Goal: Task Accomplishment & Management: Use online tool/utility

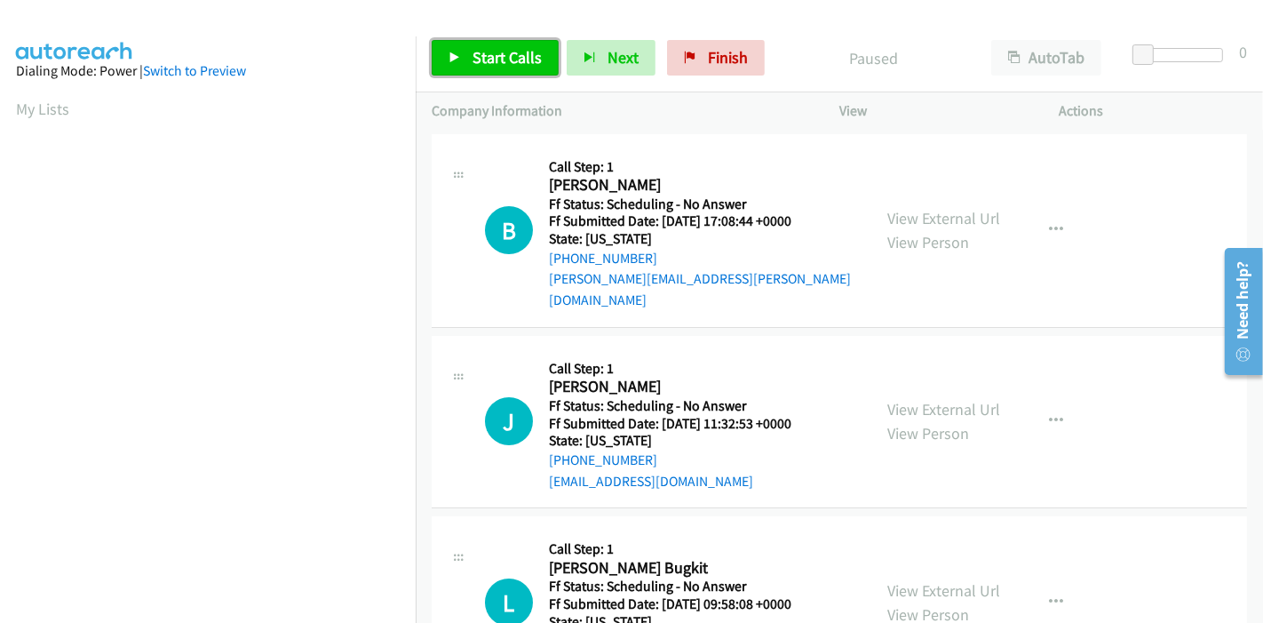
click at [520, 67] on span "Start Calls" at bounding box center [507, 57] width 69 height 20
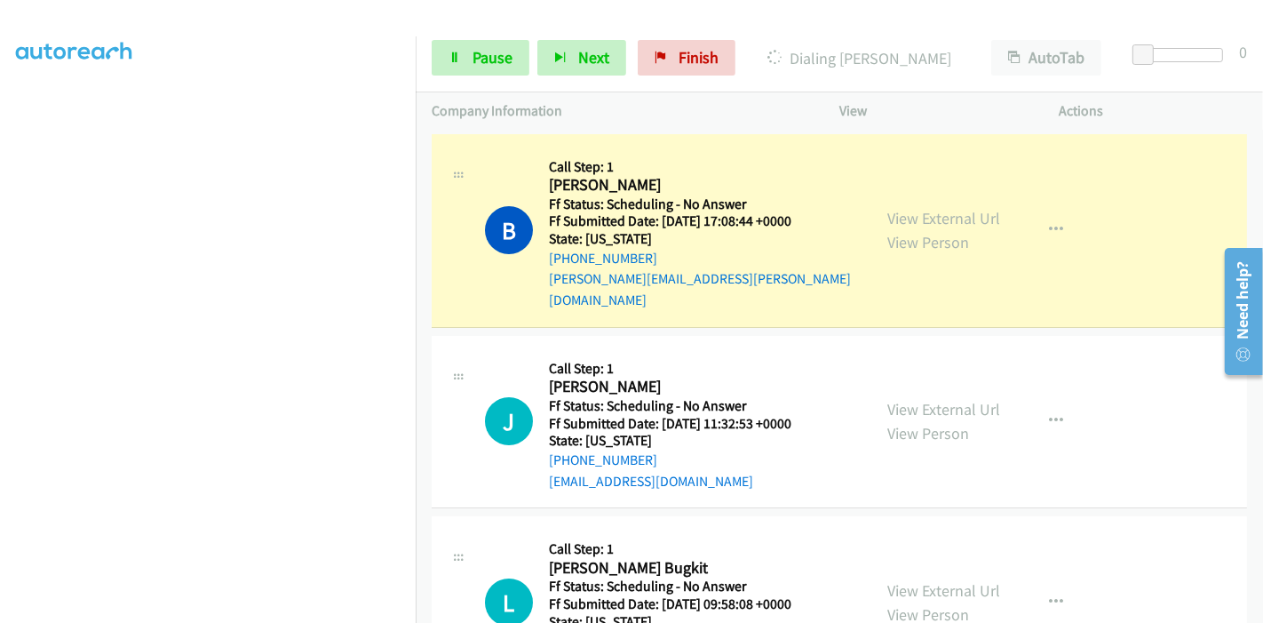
scroll to position [375, 0]
click at [954, 212] on link "View External Url" at bounding box center [944, 218] width 113 height 20
click at [913, 211] on link "View External Url" at bounding box center [944, 218] width 113 height 20
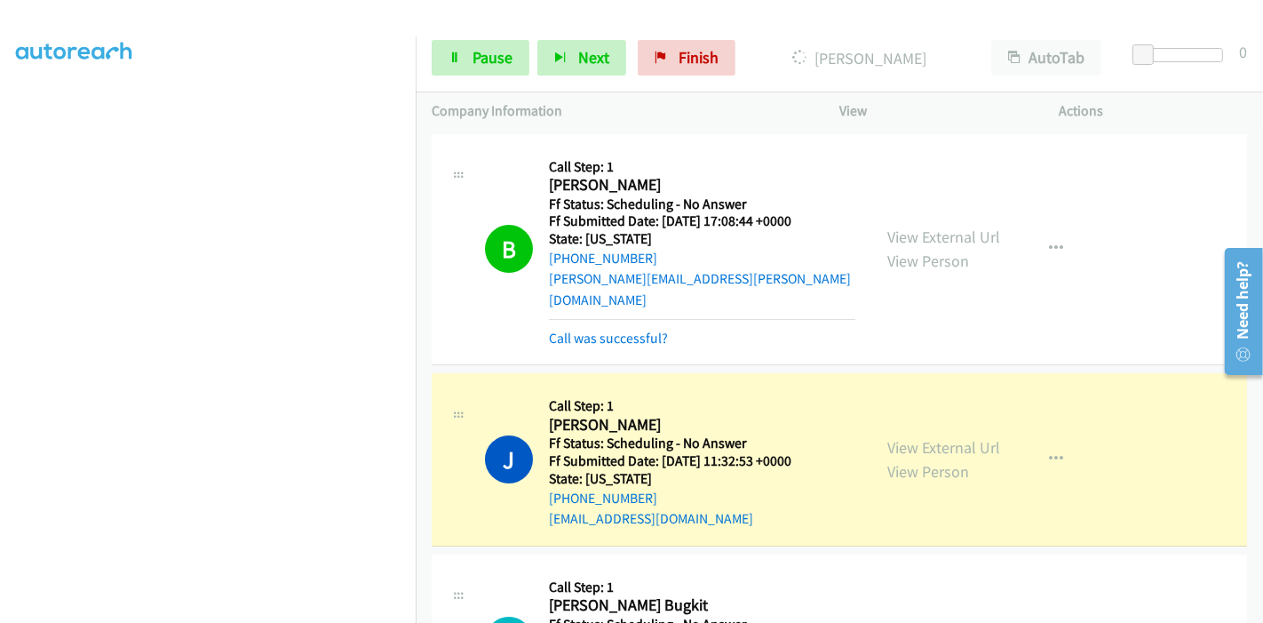
click at [786, 397] on h5 "Call Step: 1" at bounding box center [681, 406] width 265 height 18
click at [888, 437] on link "View External Url" at bounding box center [944, 447] width 113 height 20
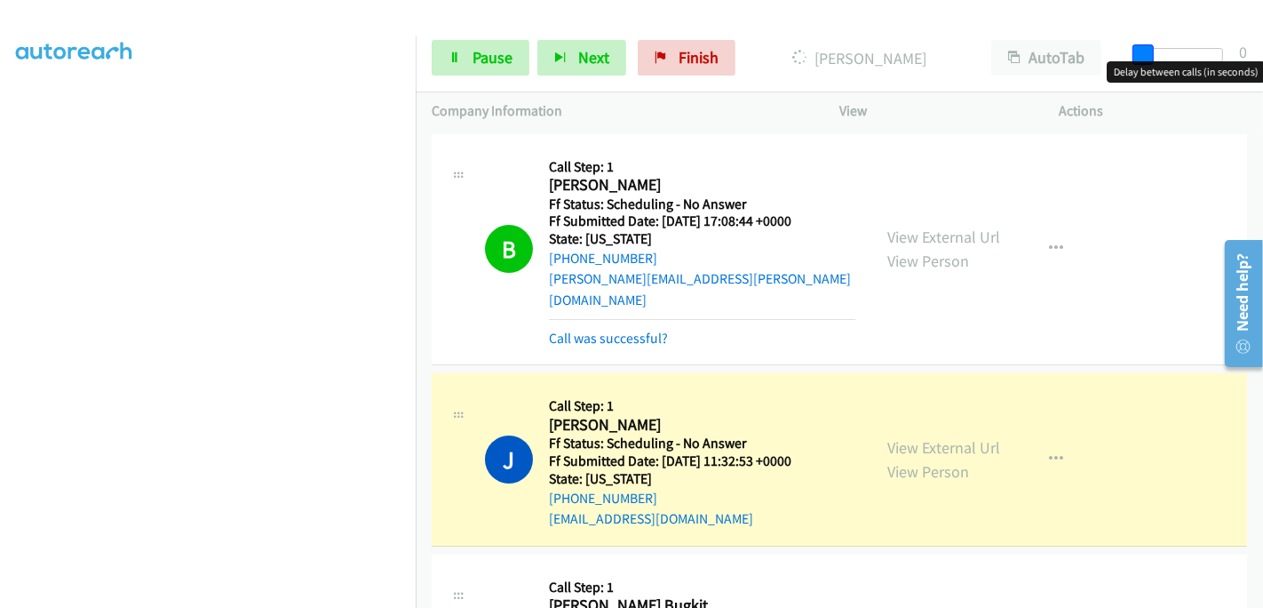
drag, startPoint x: 1146, startPoint y: 47, endPoint x: 1233, endPoint y: 58, distance: 87.7
click at [1233, 58] on div "Start Calls Pause Next Finish Dialing Jasmine AutoTab AutoTab 0" at bounding box center [840, 58] width 848 height 68
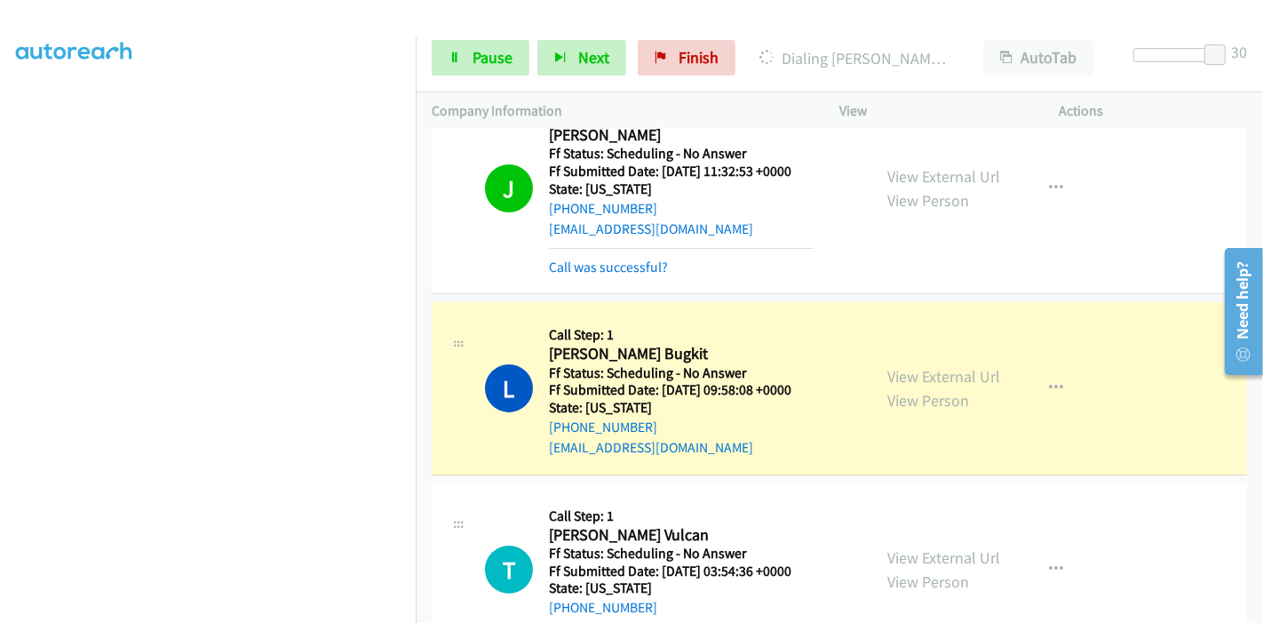
scroll to position [296, 0]
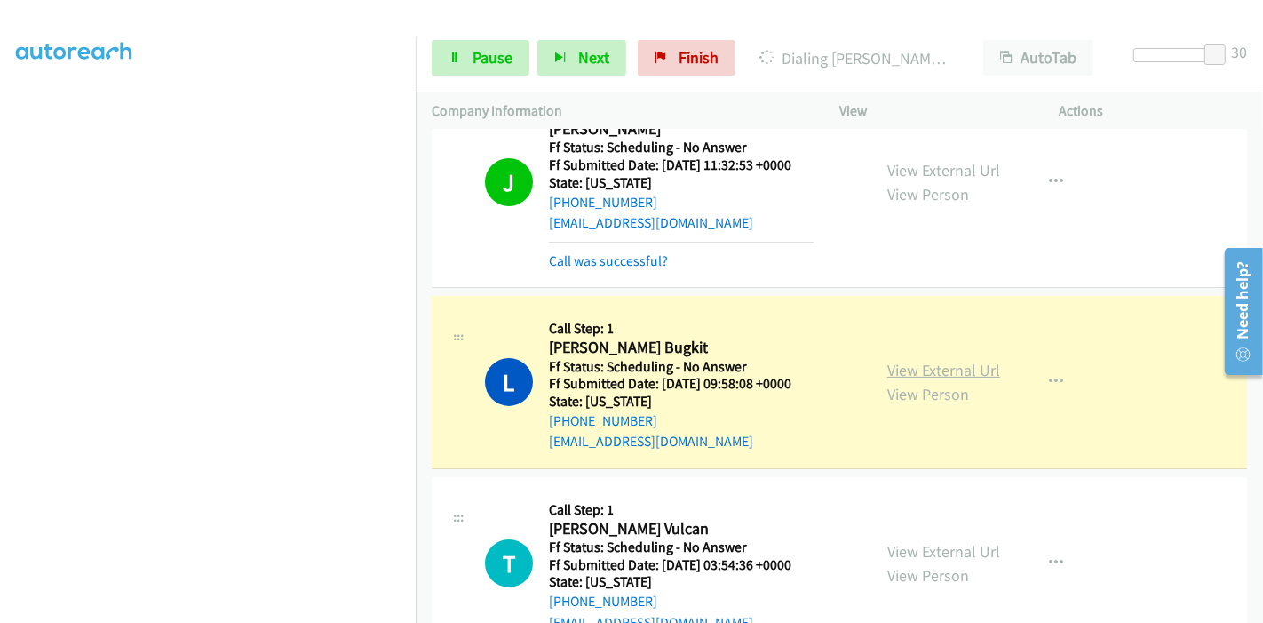
click at [958, 360] on link "View External Url" at bounding box center [944, 370] width 113 height 20
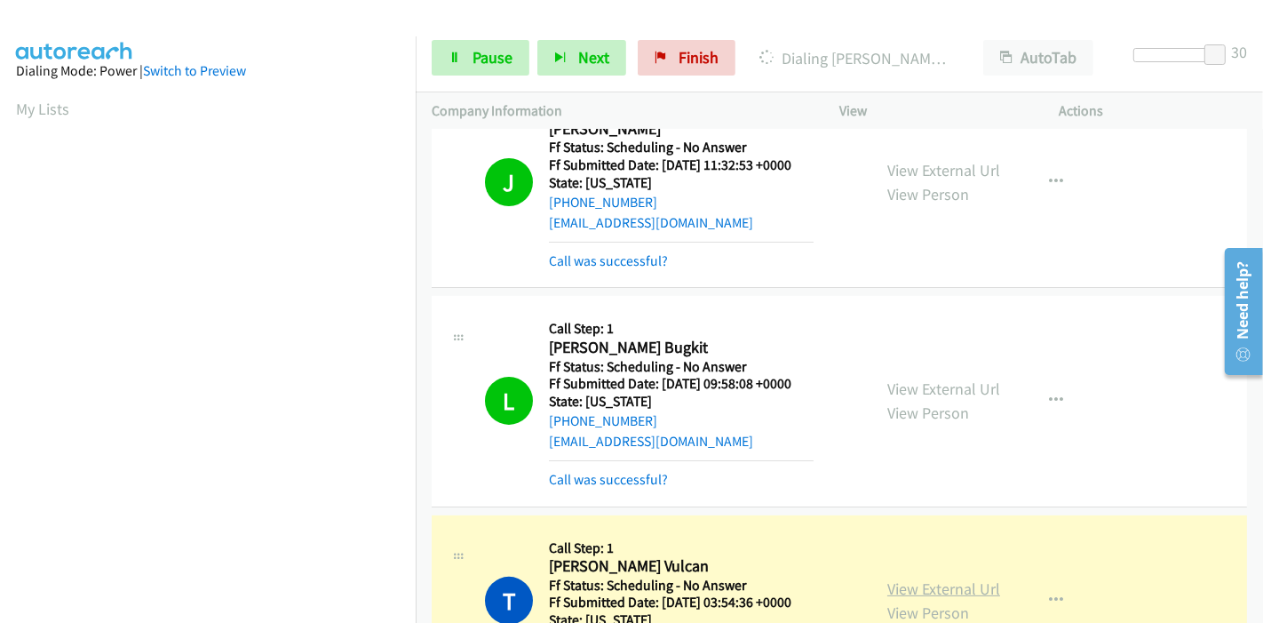
scroll to position [375, 0]
click at [901, 578] on link "View External Url" at bounding box center [944, 588] width 113 height 20
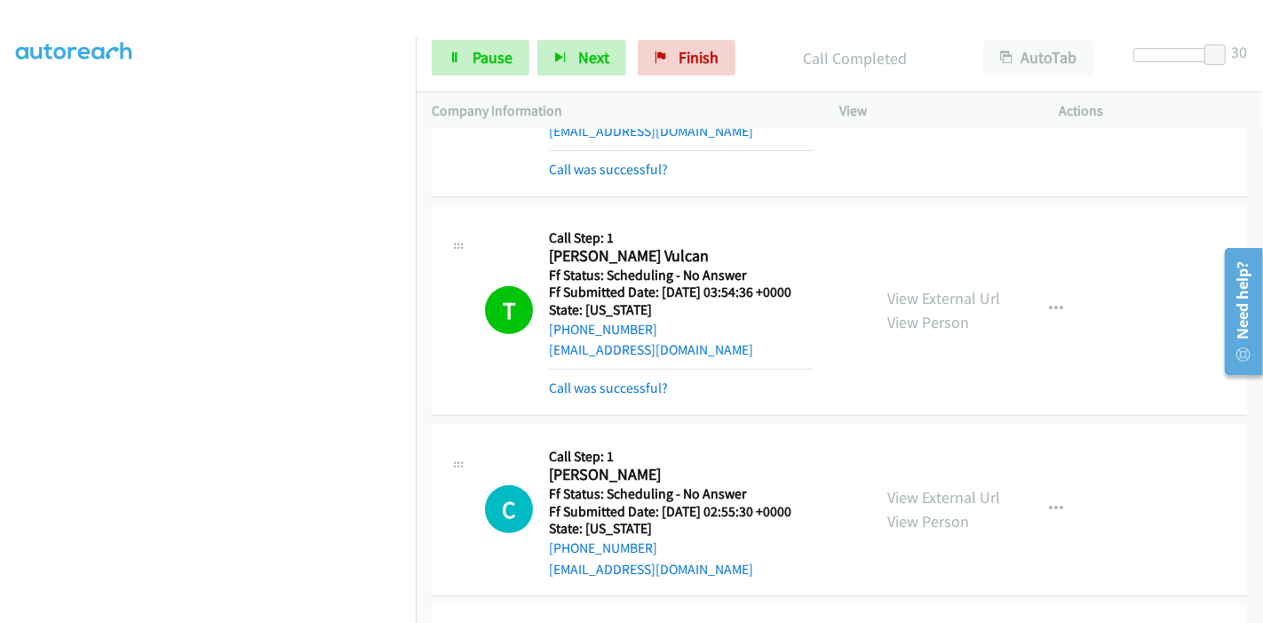
scroll to position [690, 0]
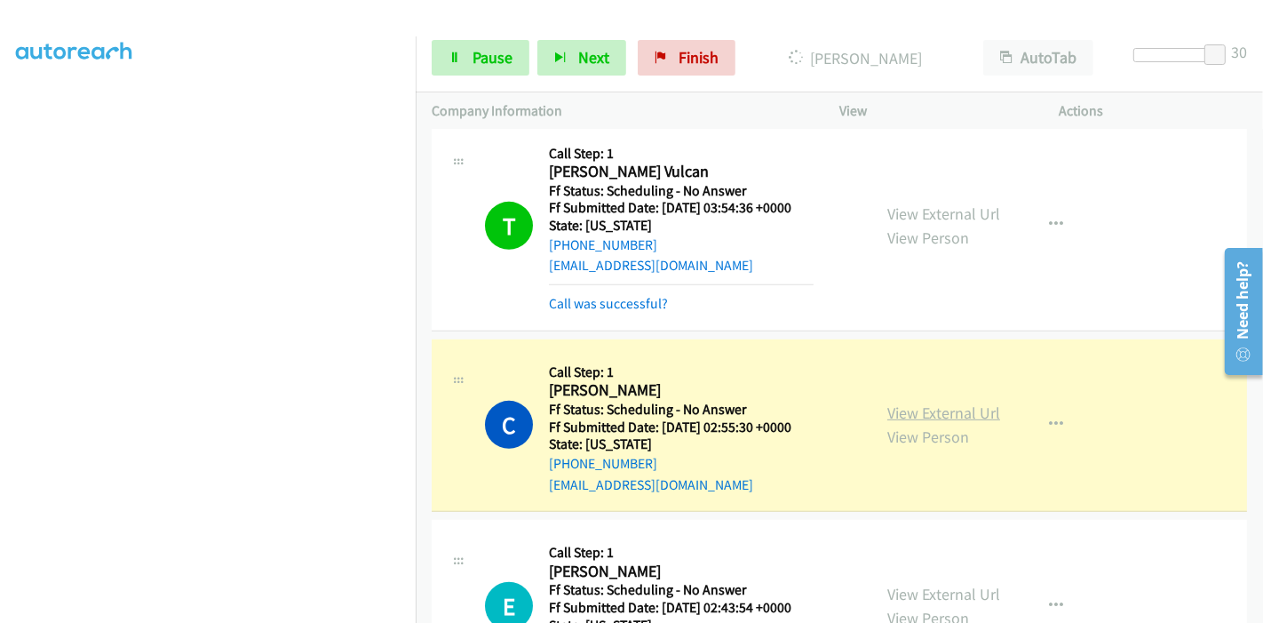
click at [928, 402] on link "View External Url" at bounding box center [944, 412] width 113 height 20
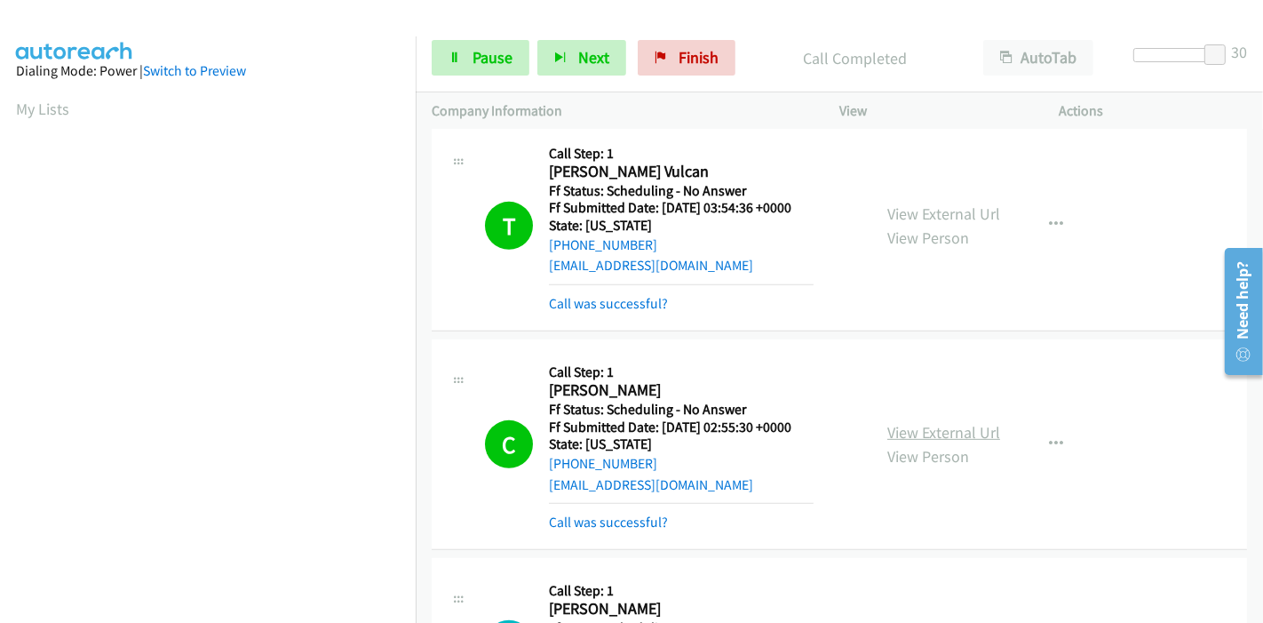
click at [906, 422] on link "View External Url" at bounding box center [944, 432] width 113 height 20
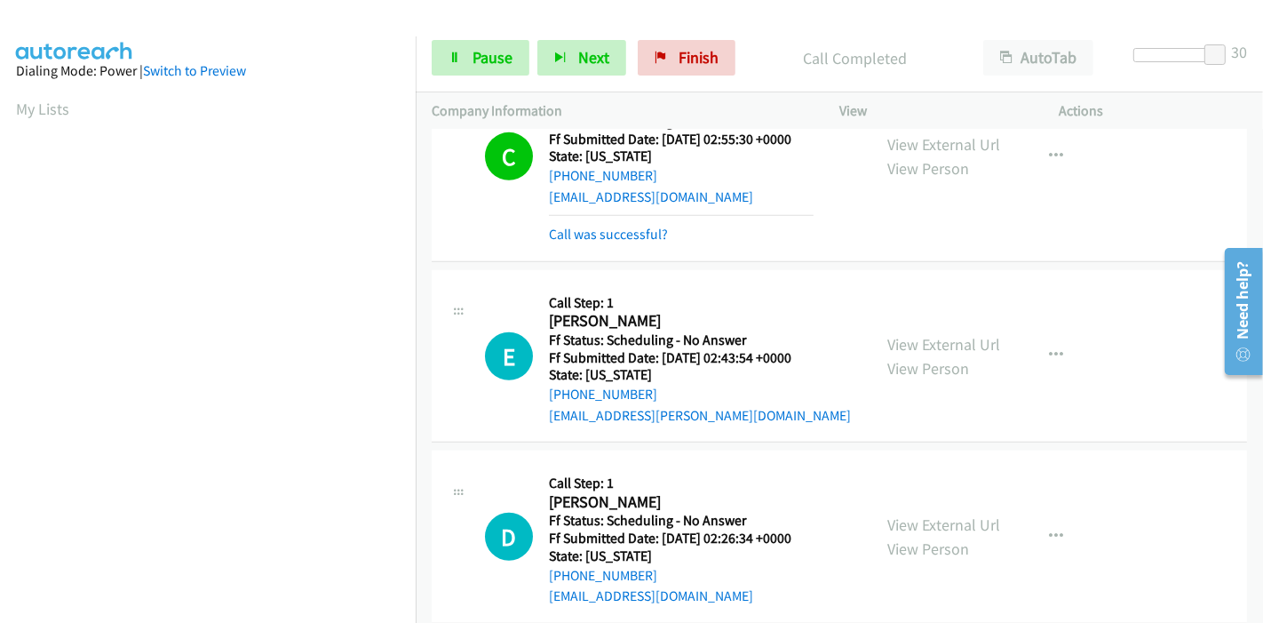
scroll to position [987, 0]
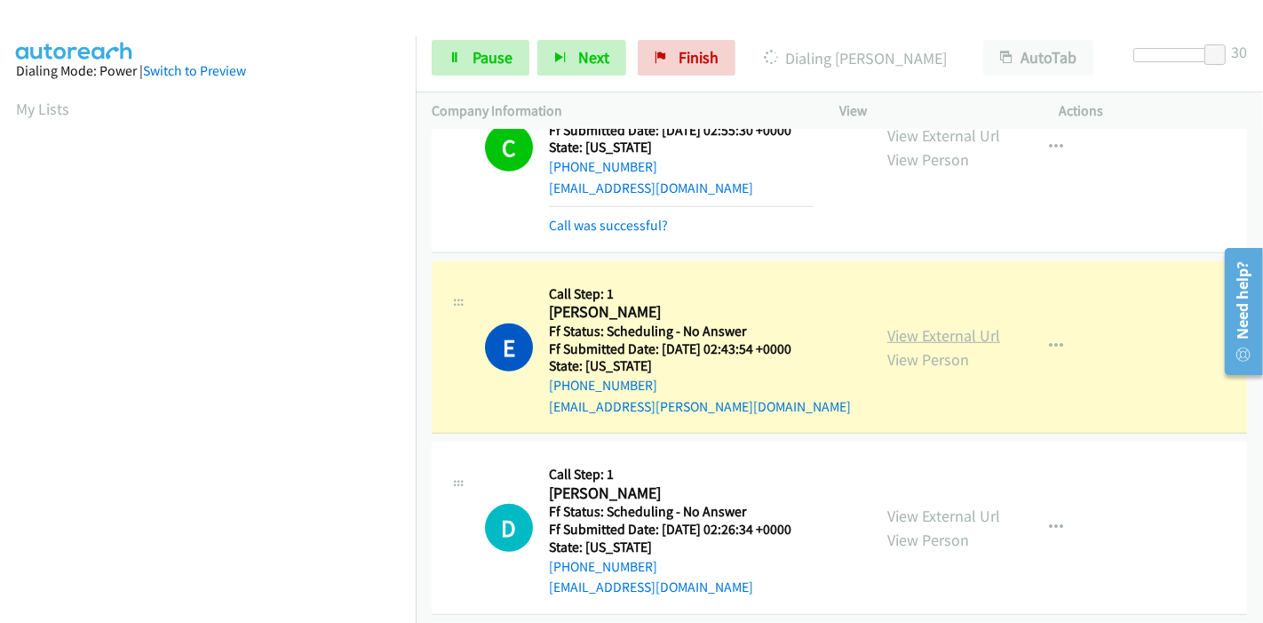
click at [975, 325] on link "View External Url" at bounding box center [944, 335] width 113 height 20
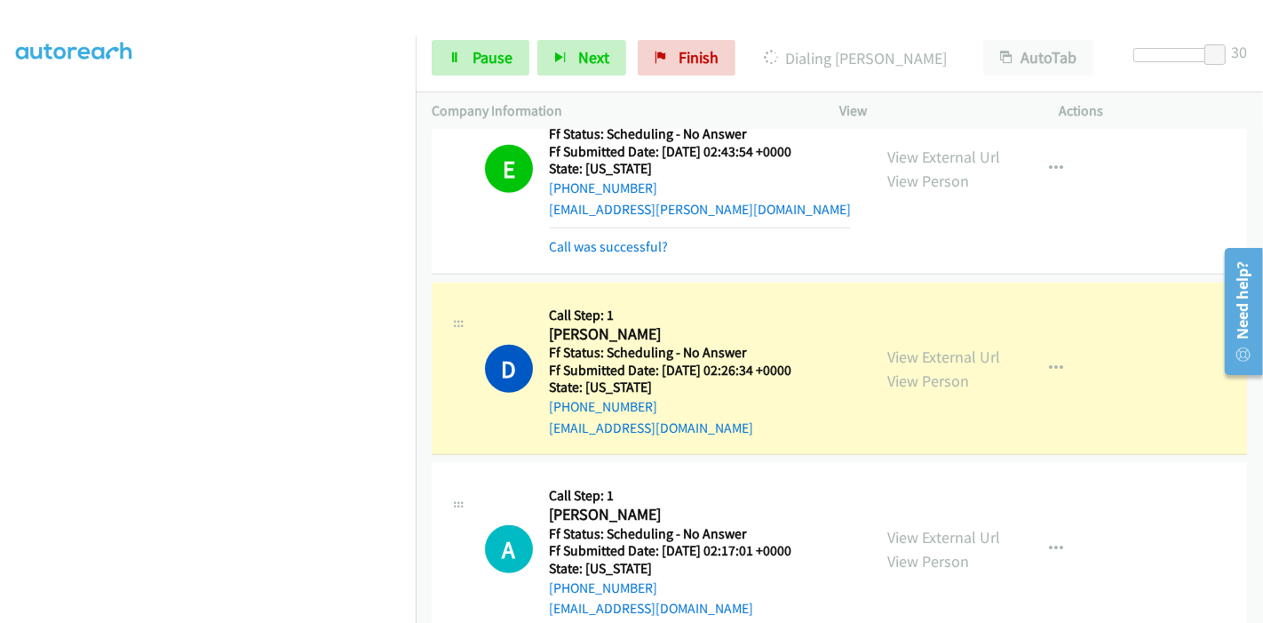
scroll to position [375, 0]
click at [975, 347] on link "View External Url" at bounding box center [944, 357] width 113 height 20
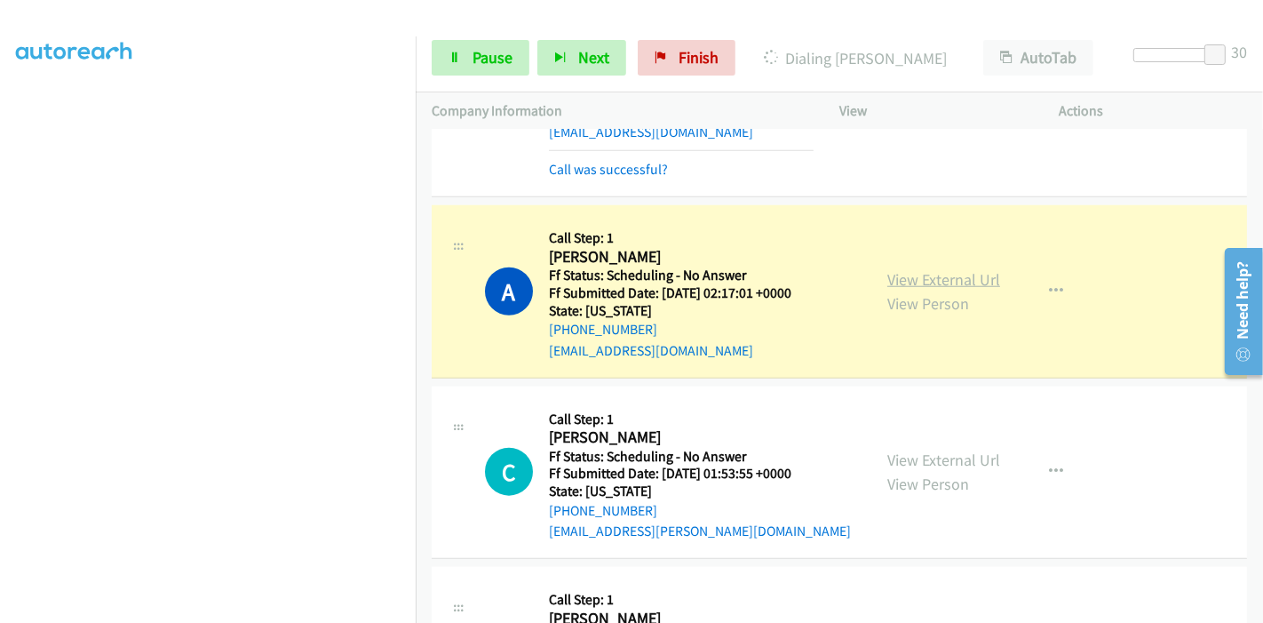
click at [944, 269] on link "View External Url" at bounding box center [944, 279] width 113 height 20
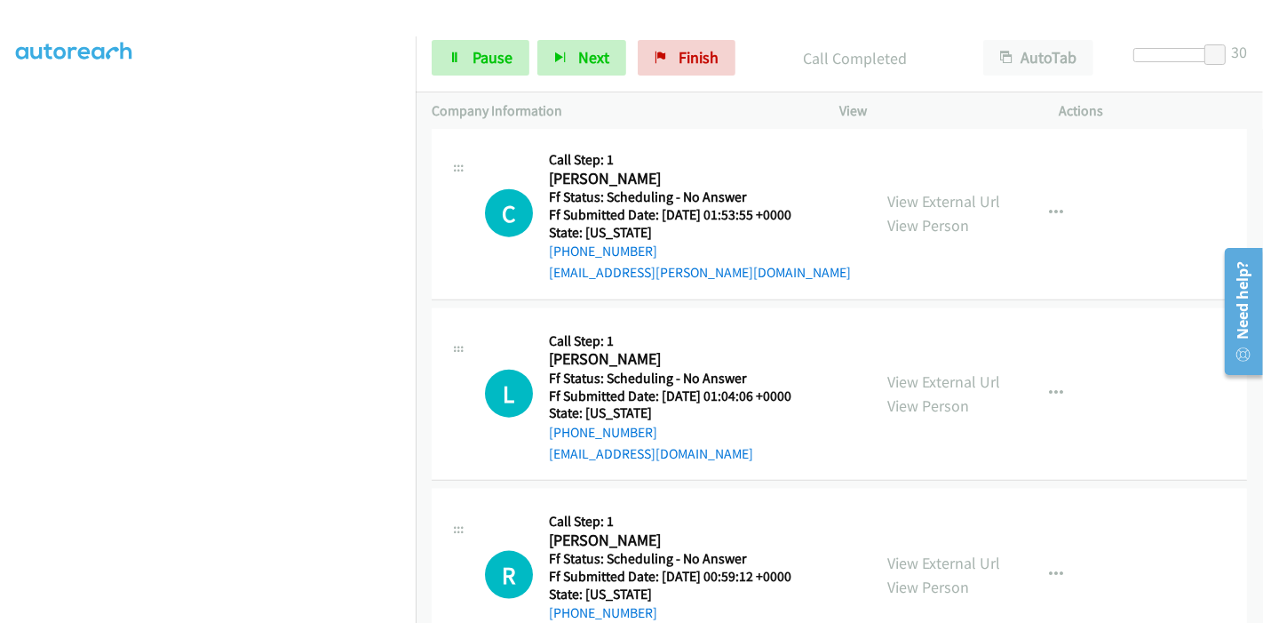
scroll to position [276, 0]
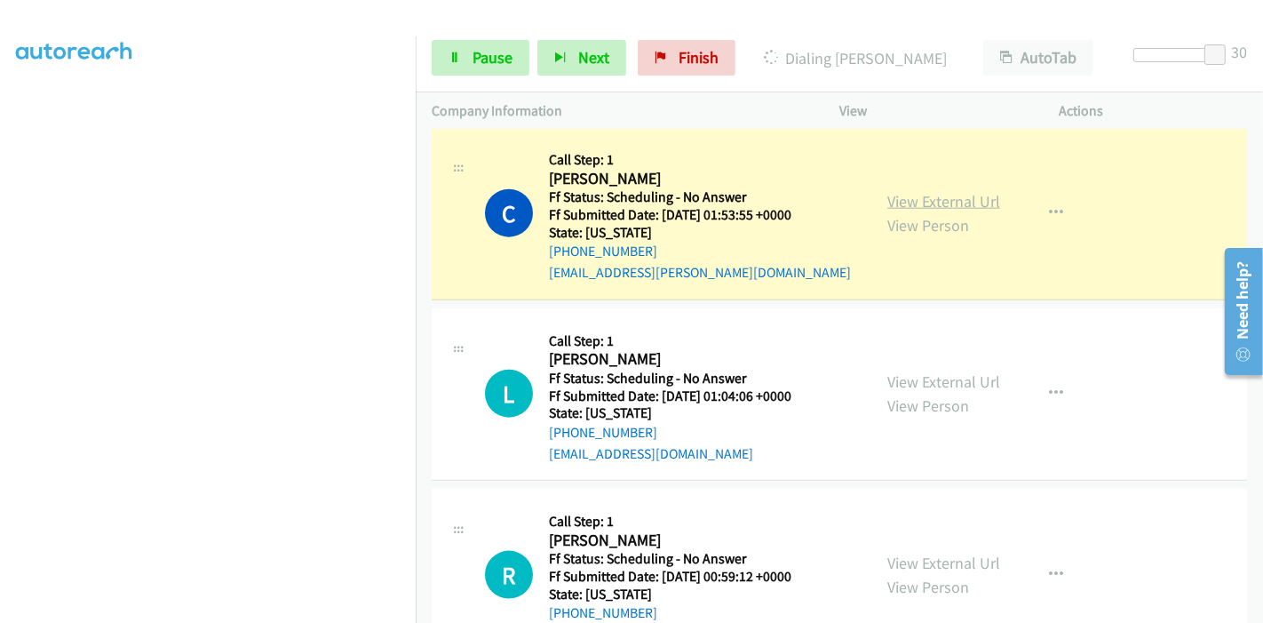
click at [938, 191] on link "View External Url" at bounding box center [944, 201] width 113 height 20
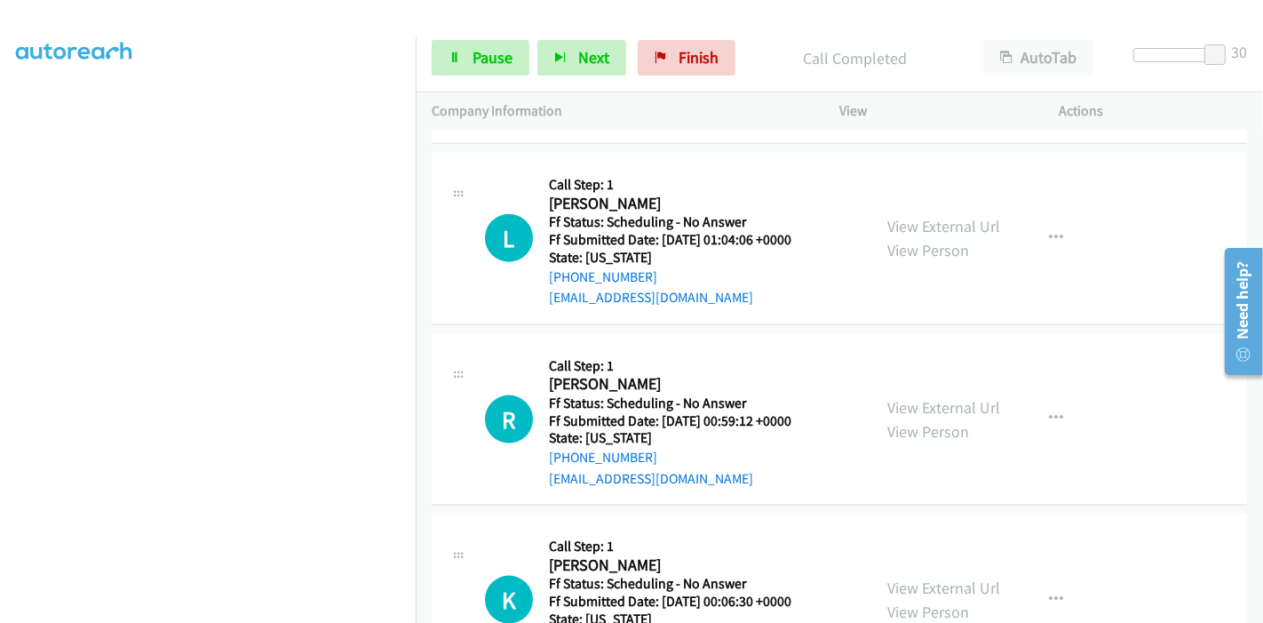
scroll to position [1974, 0]
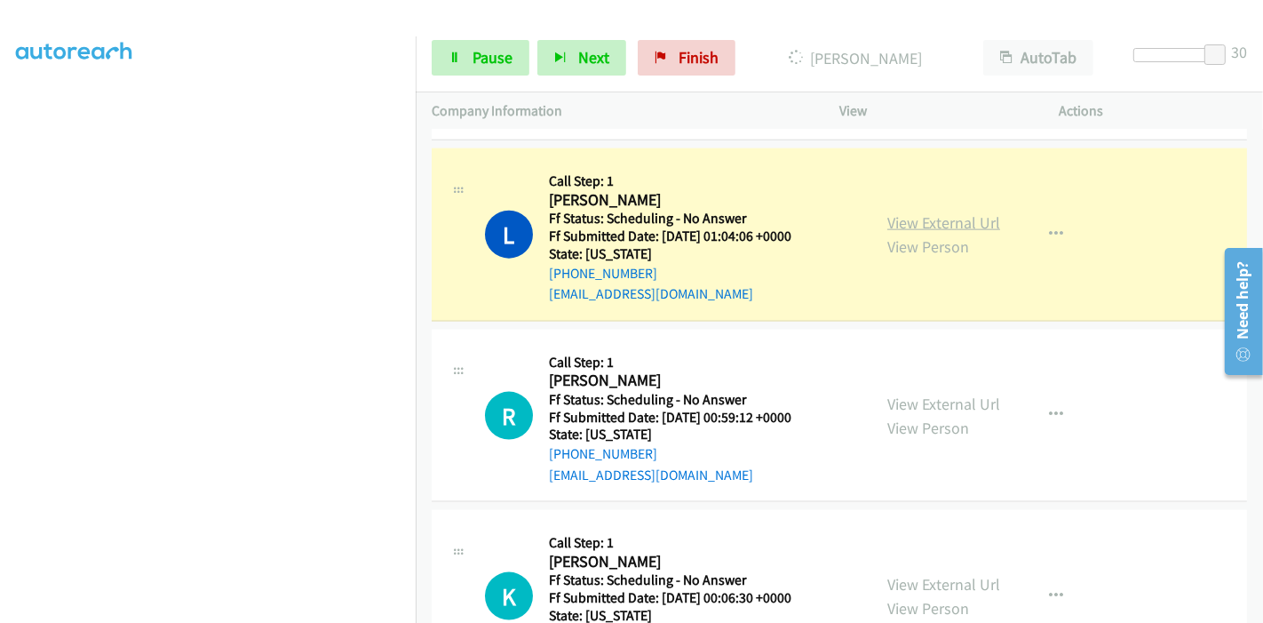
click at [968, 212] on link "View External Url" at bounding box center [944, 222] width 113 height 20
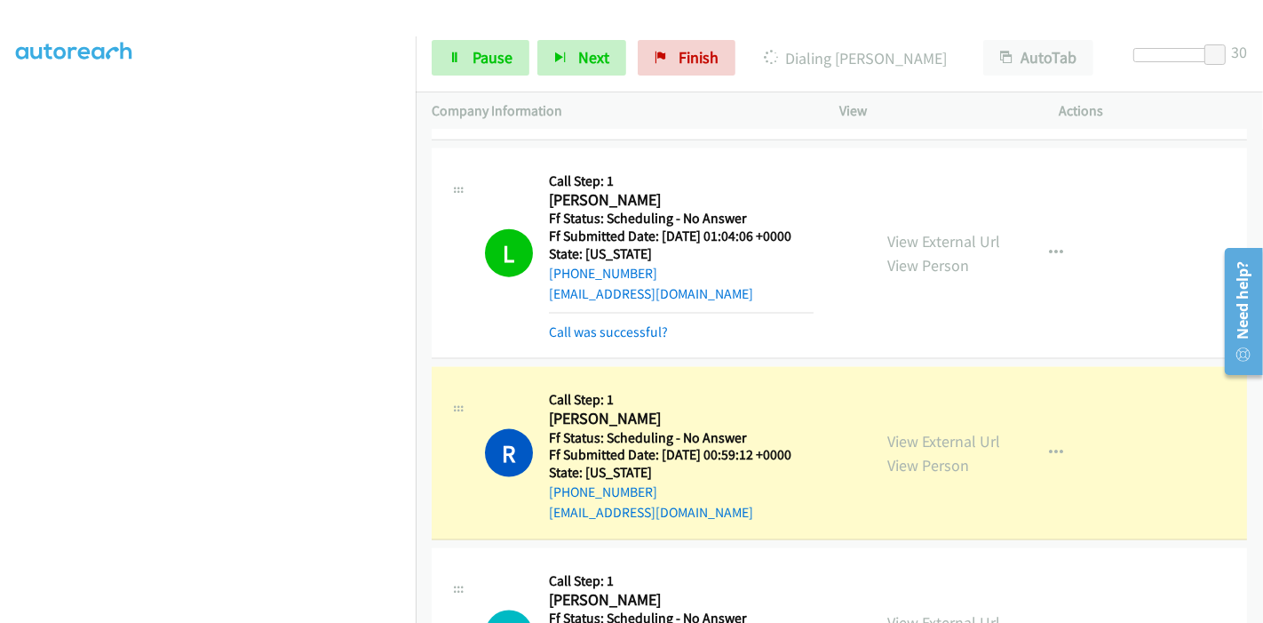
scroll to position [0, 0]
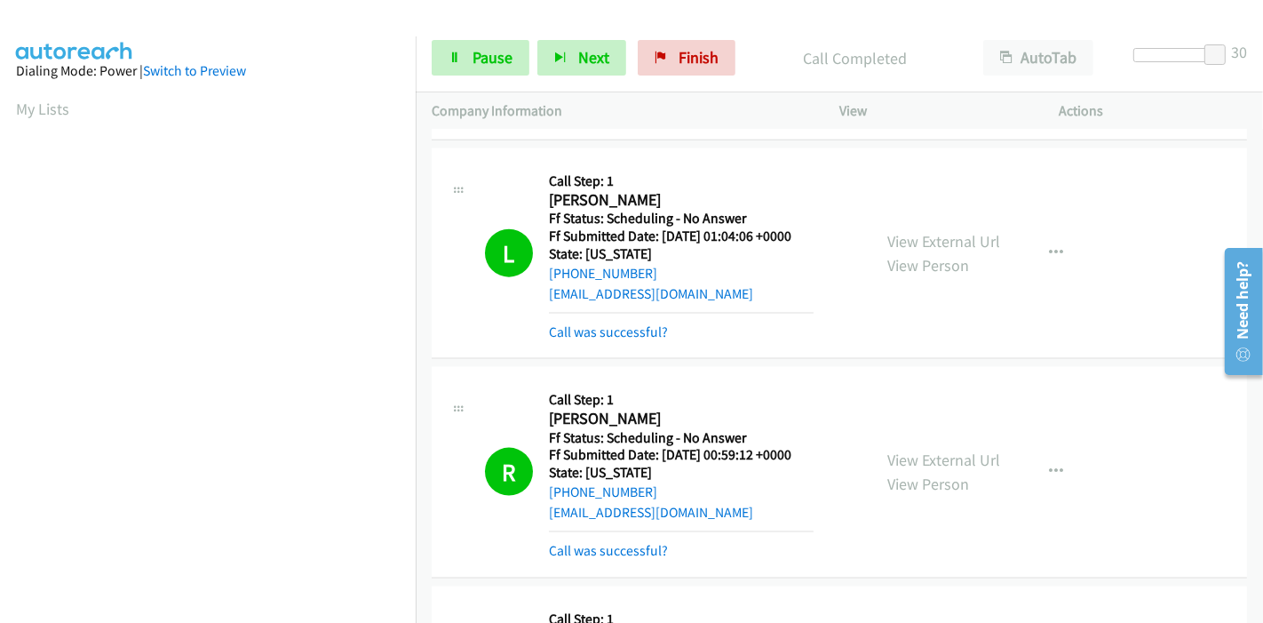
click at [901, 411] on div "View External Url View Person View External Url Email Schedule/Manage Callback …" at bounding box center [990, 472] width 236 height 178
click at [901, 450] on link "View External Url" at bounding box center [944, 460] width 113 height 20
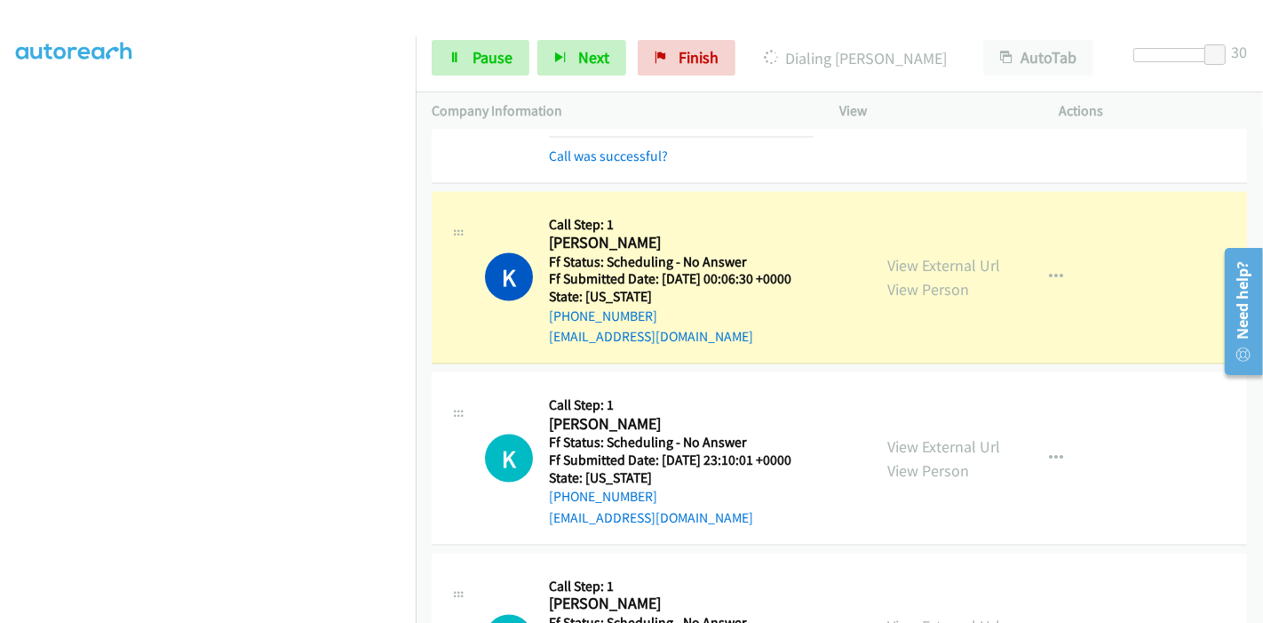
scroll to position [375, 0]
click at [971, 255] on link "View External Url" at bounding box center [944, 265] width 113 height 20
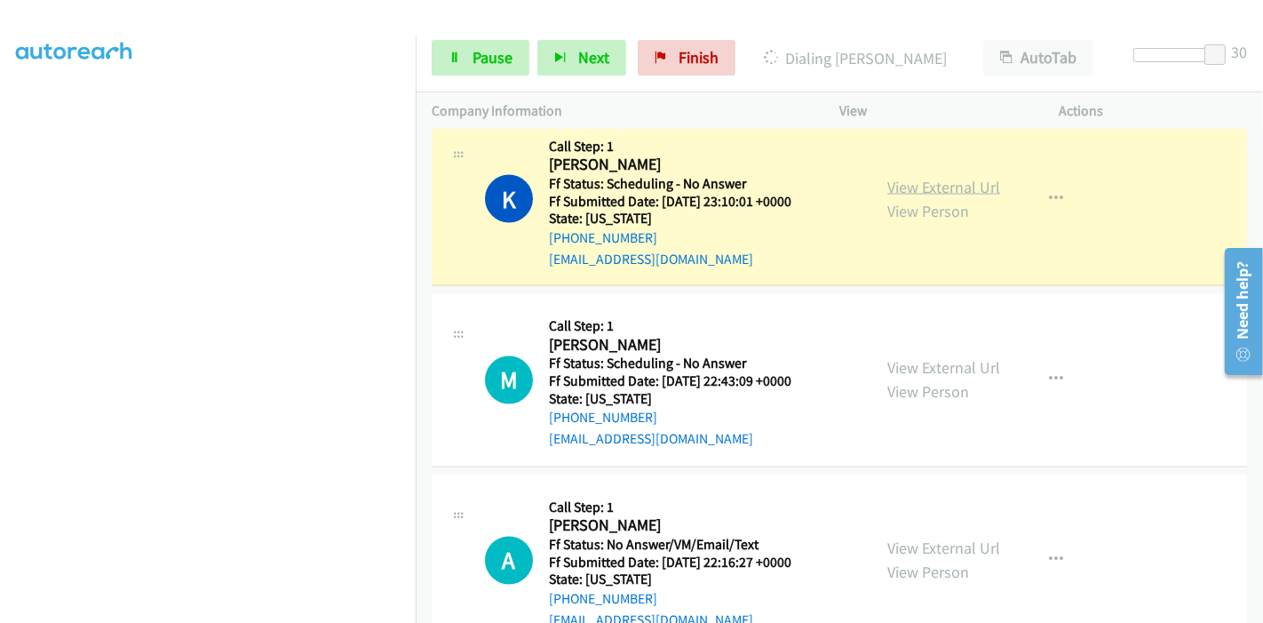
click at [968, 177] on link "View External Url" at bounding box center [944, 187] width 113 height 20
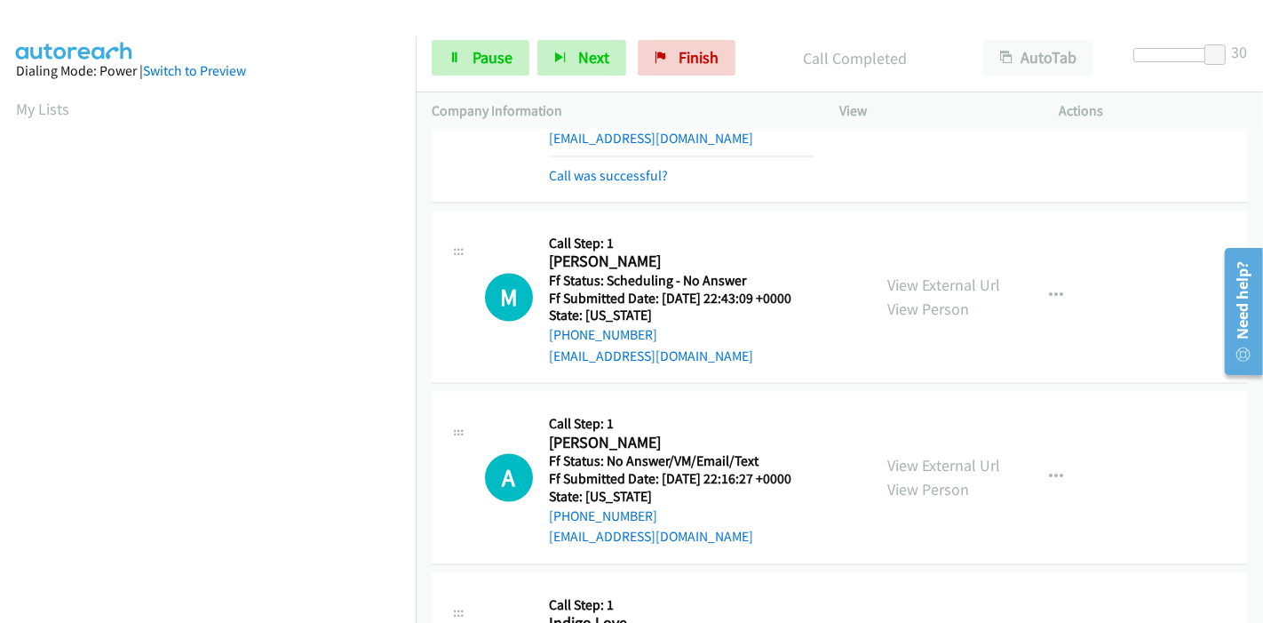
scroll to position [2863, 0]
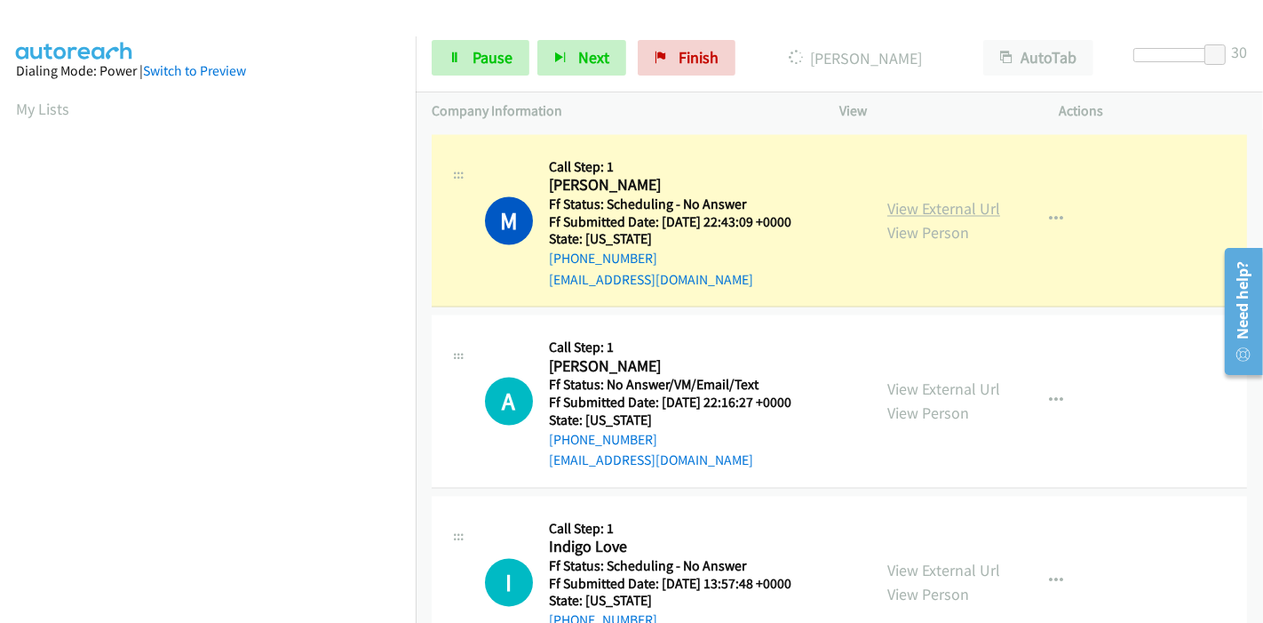
click at [896, 199] on link "View External Url" at bounding box center [944, 209] width 113 height 20
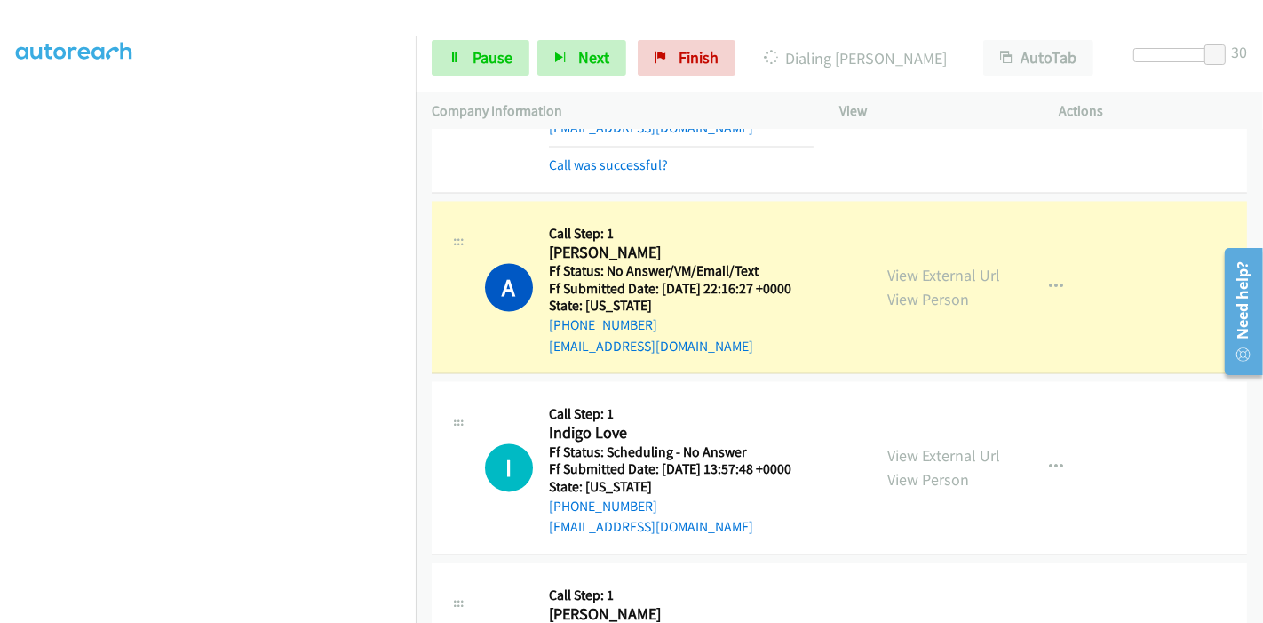
scroll to position [3060, 0]
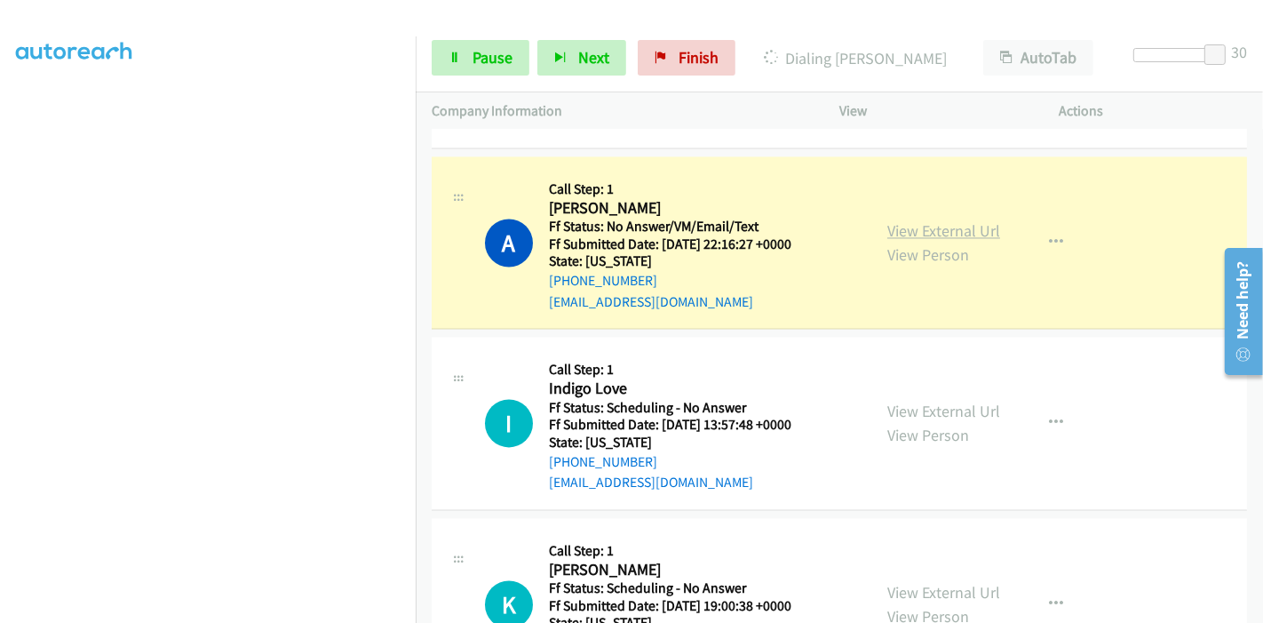
click at [935, 220] on link "View External Url" at bounding box center [944, 230] width 113 height 20
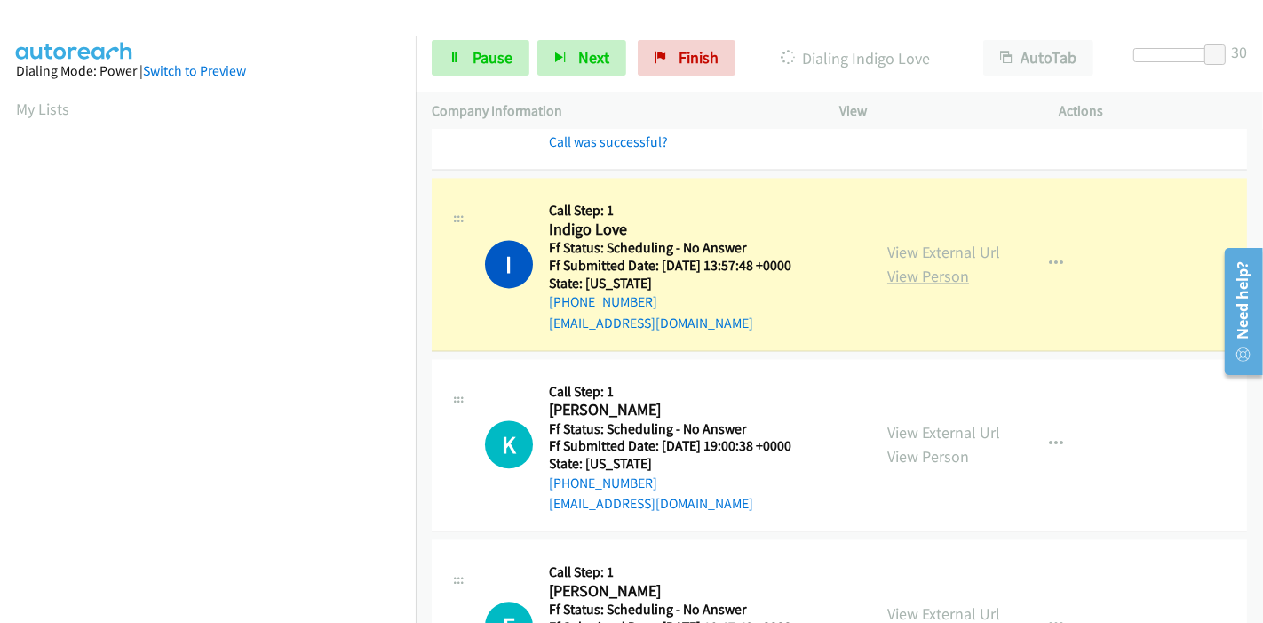
scroll to position [375, 0]
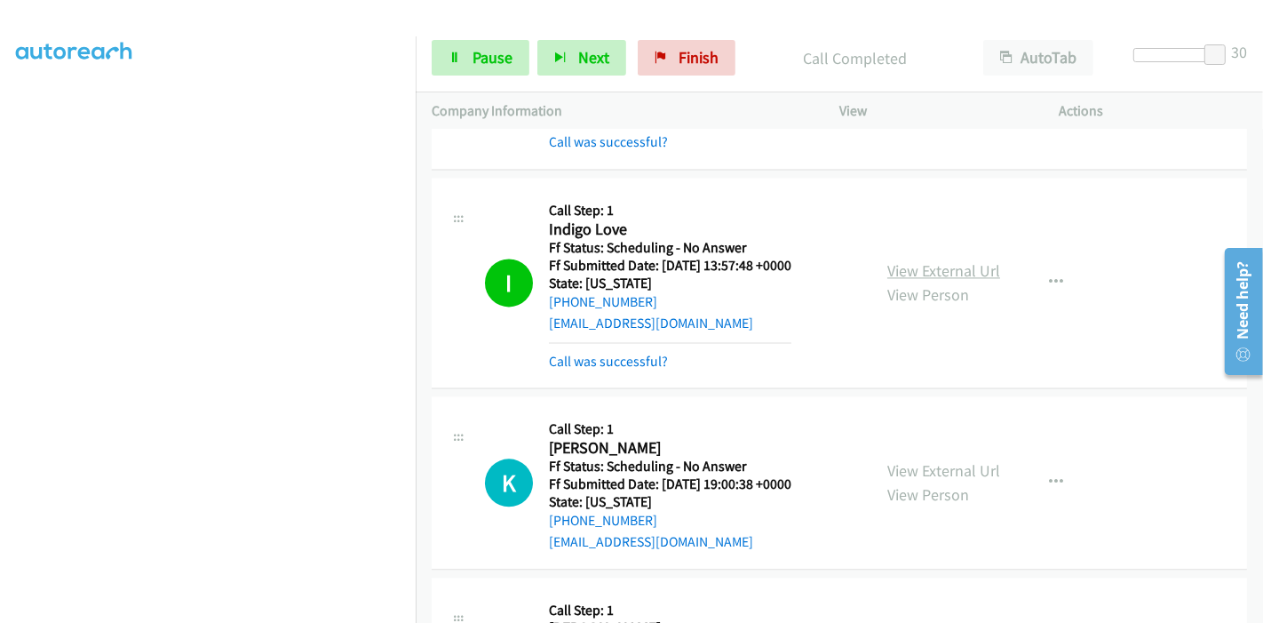
click at [895, 260] on link "View External Url" at bounding box center [944, 270] width 113 height 20
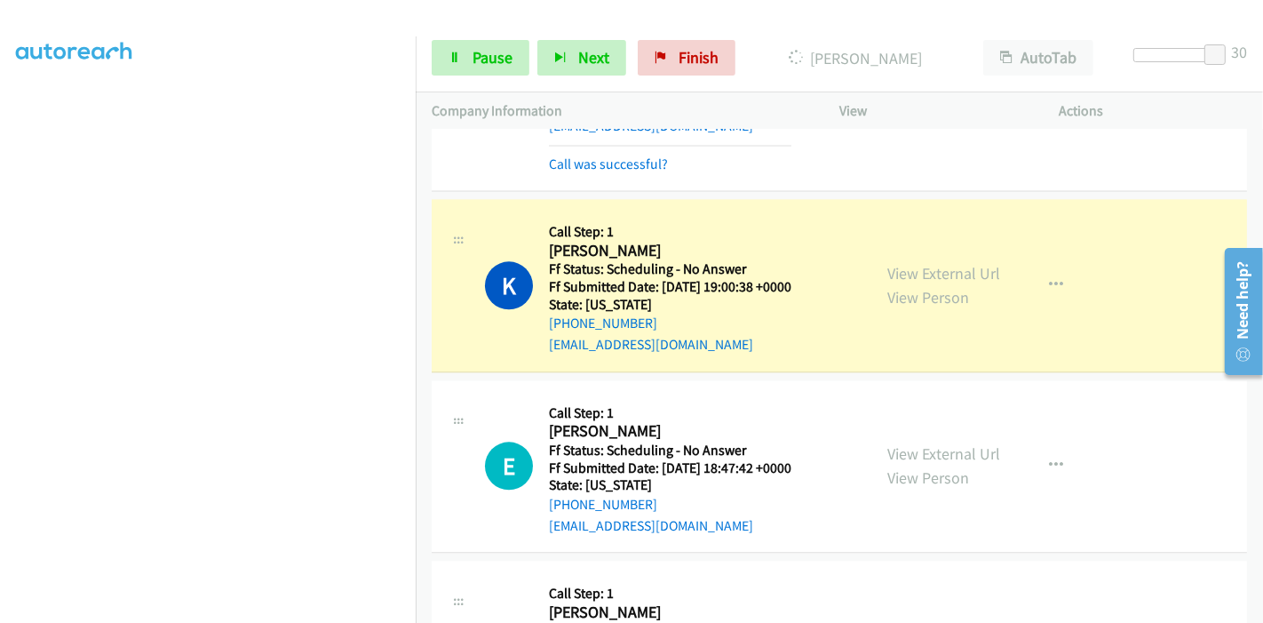
scroll to position [0, 0]
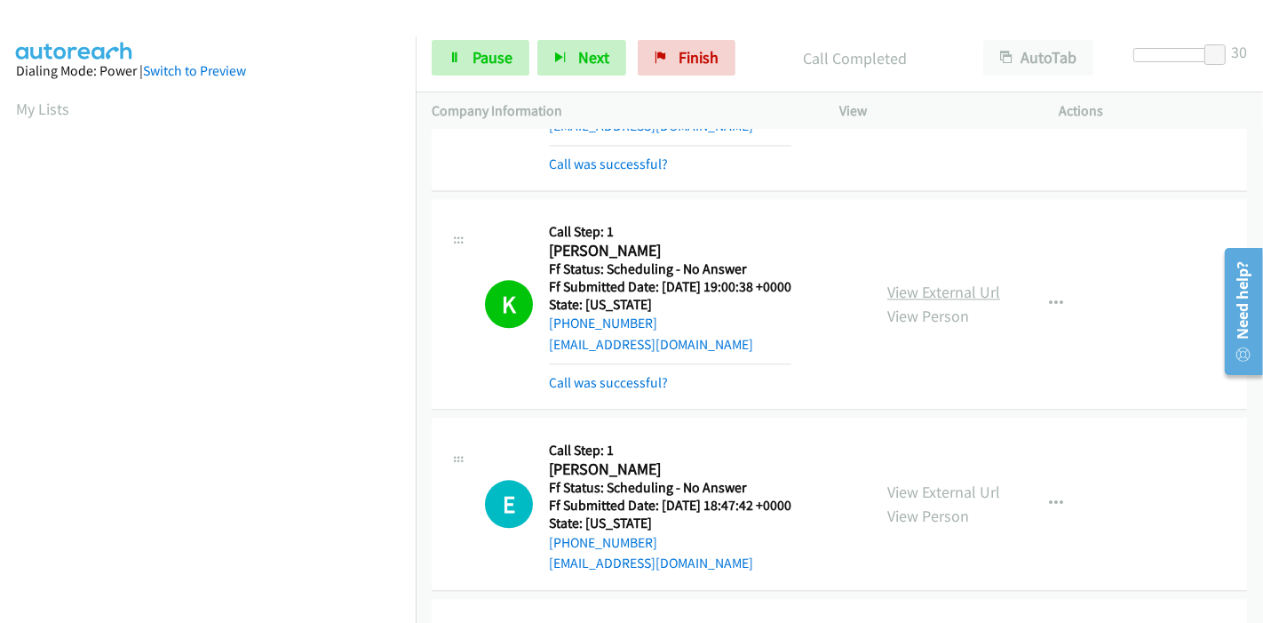
click at [898, 282] on link "View External Url" at bounding box center [944, 292] width 113 height 20
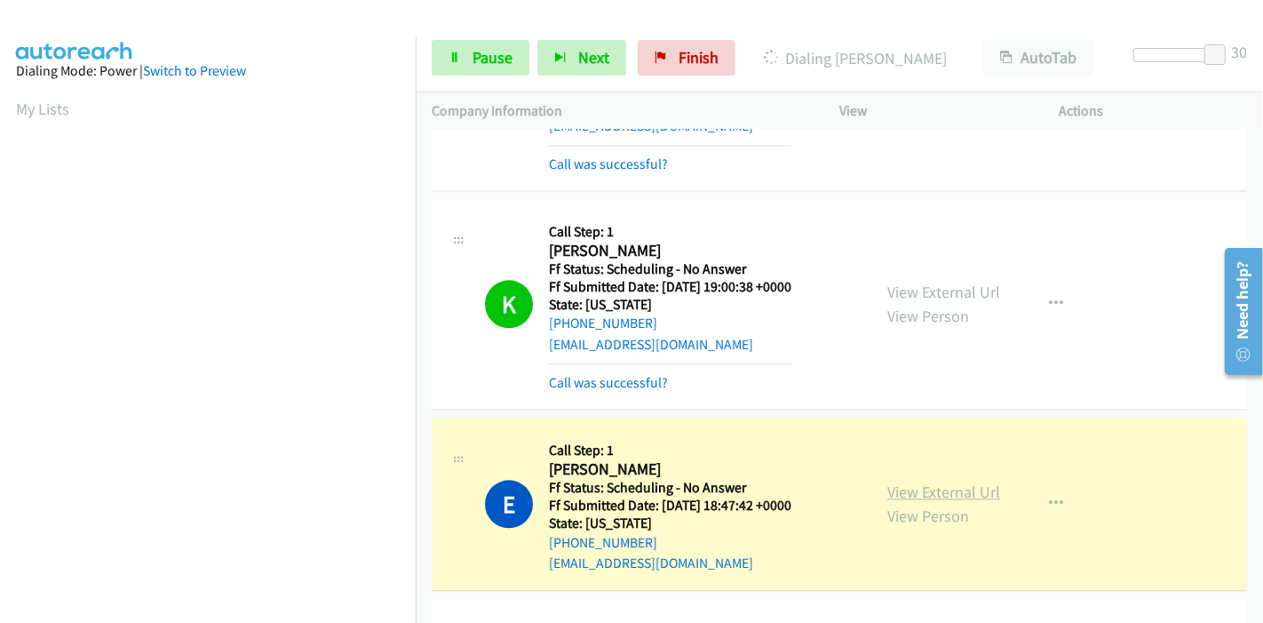
click at [896, 482] on link "View External Url" at bounding box center [944, 492] width 113 height 20
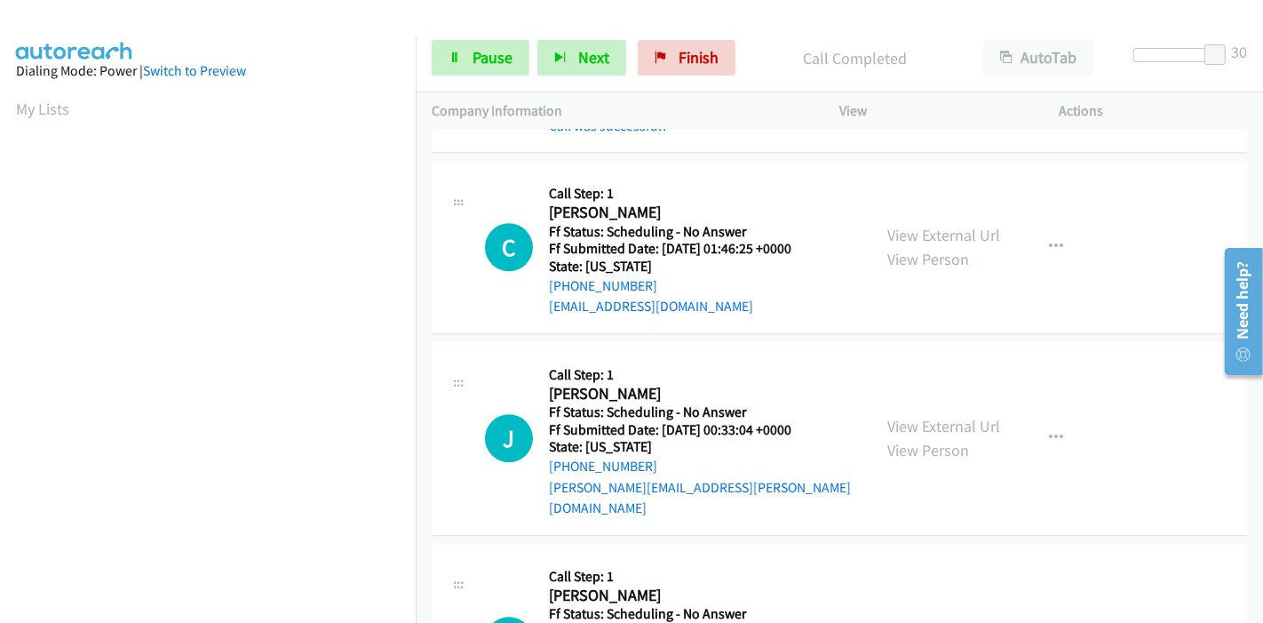
scroll to position [3948, 0]
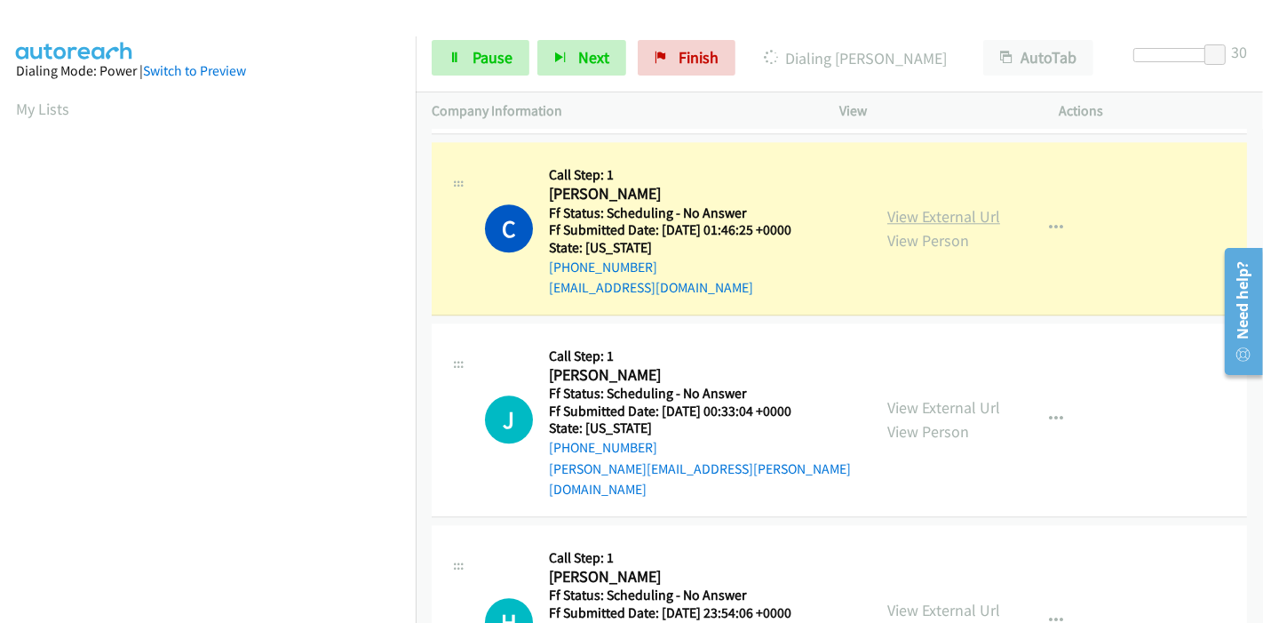
click at [971, 206] on link "View External Url" at bounding box center [944, 216] width 113 height 20
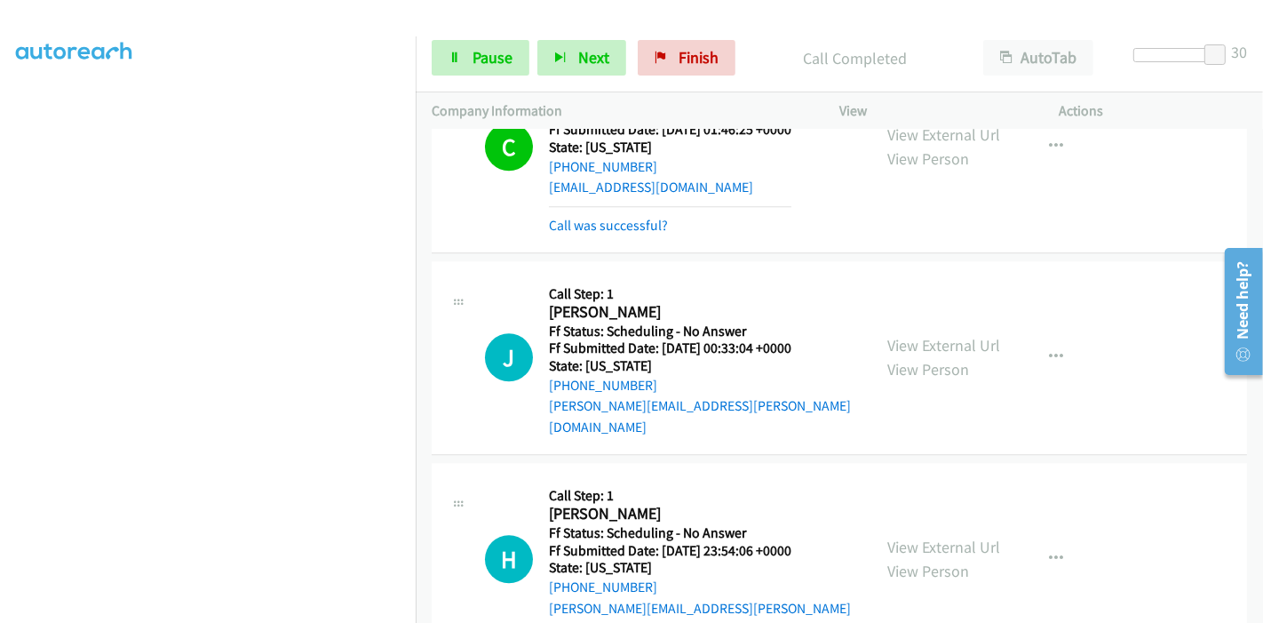
scroll to position [4146, 0]
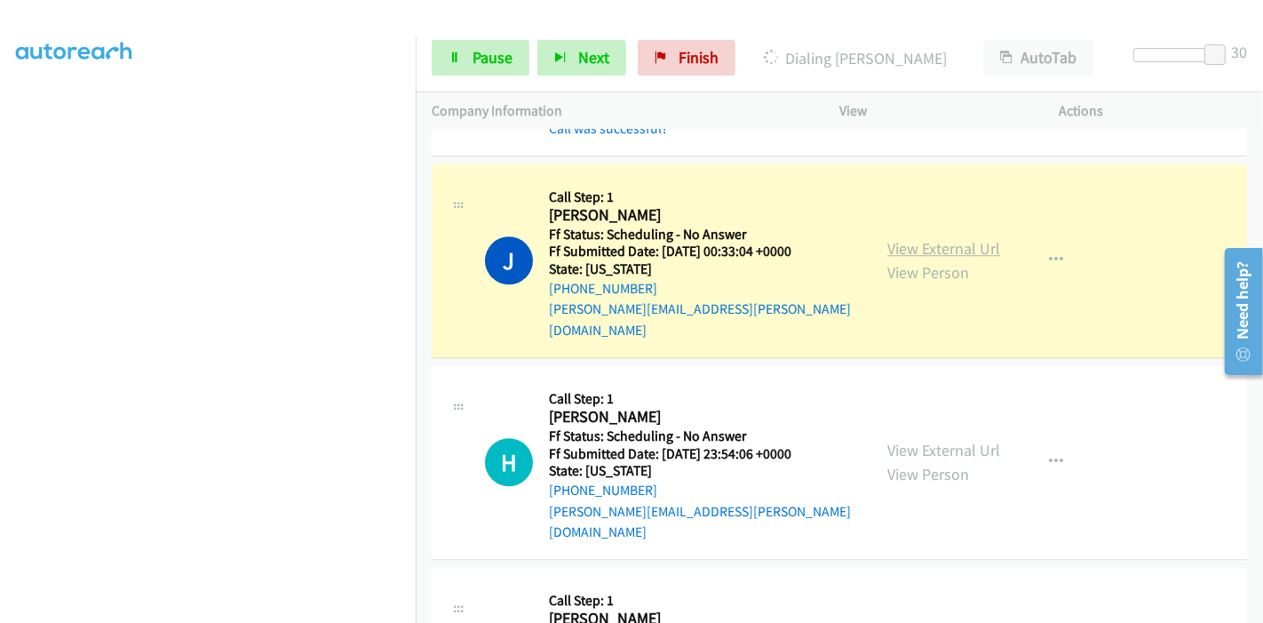
click at [964, 238] on link "View External Url" at bounding box center [944, 248] width 113 height 20
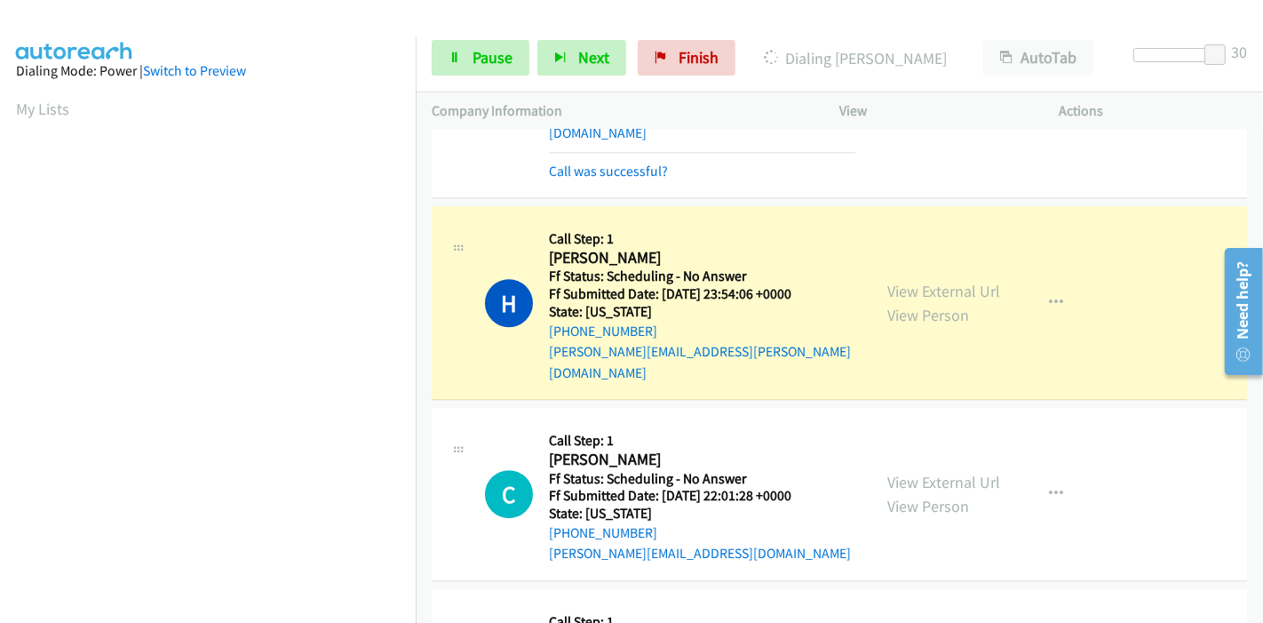
scroll to position [375, 0]
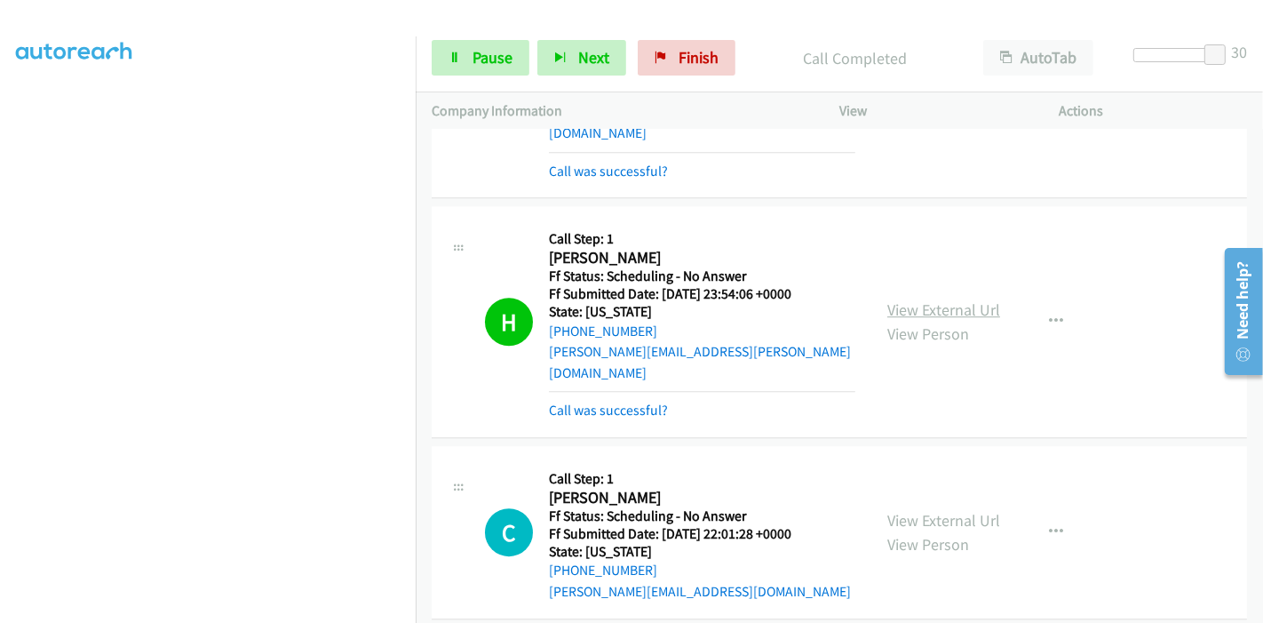
click at [893, 299] on link "View External Url" at bounding box center [944, 309] width 113 height 20
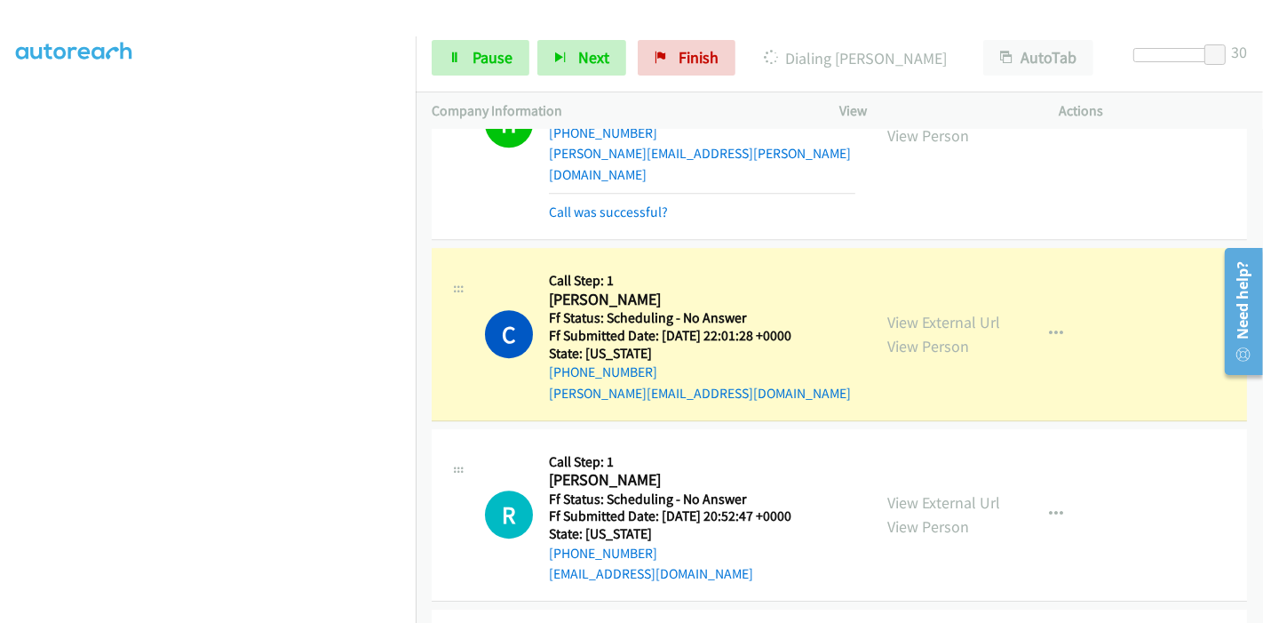
scroll to position [0, 0]
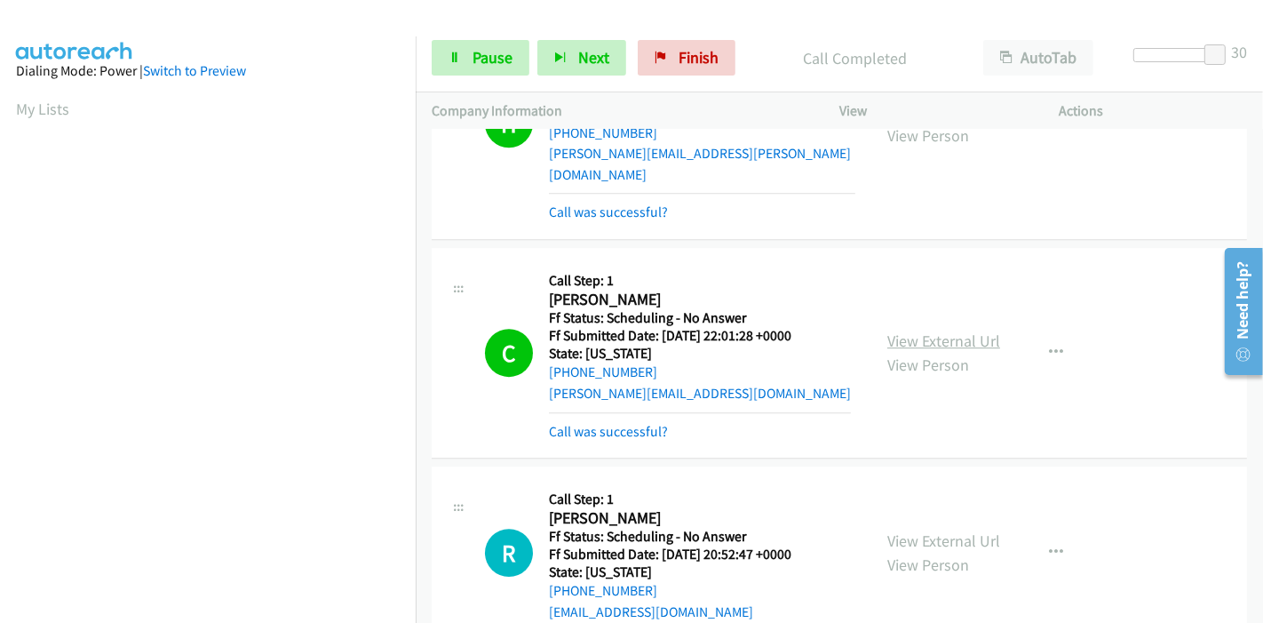
click at [901, 331] on link "View External Url" at bounding box center [944, 341] width 113 height 20
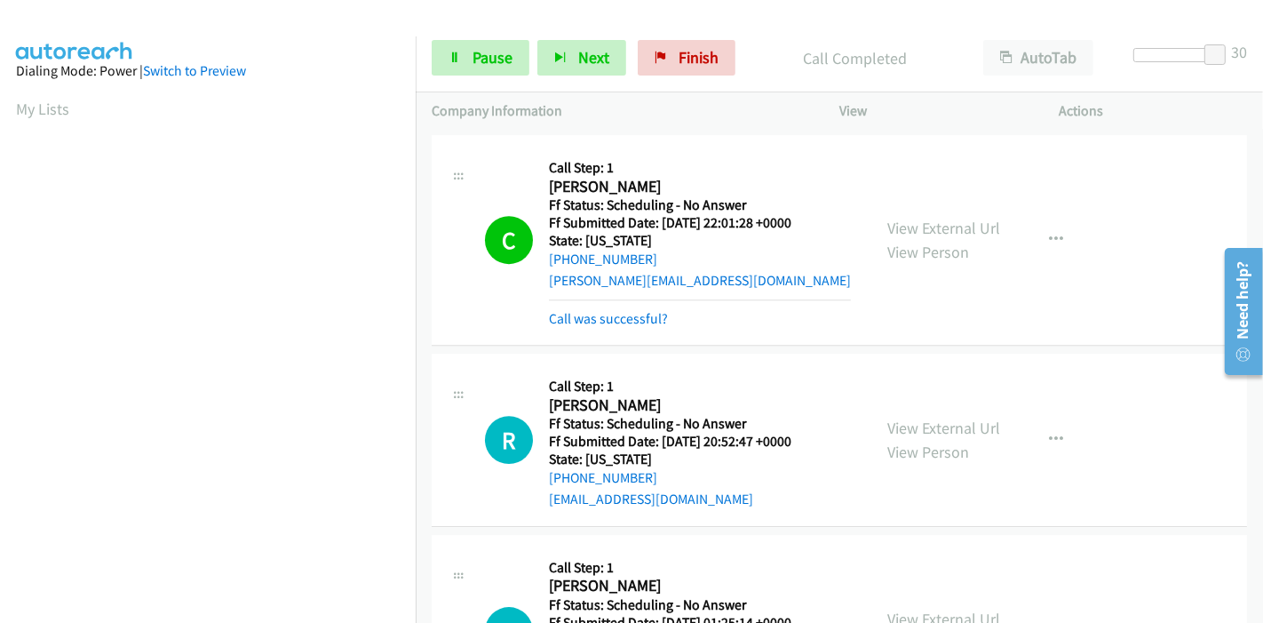
scroll to position [4738, 0]
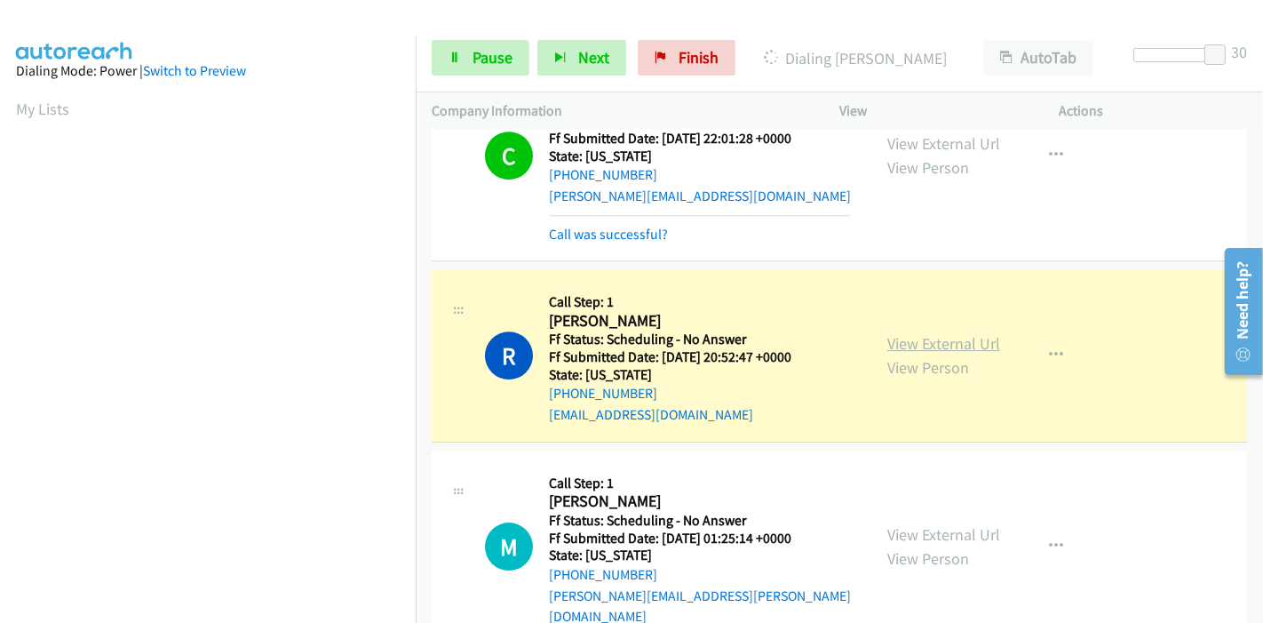
click at [944, 333] on link "View External Url" at bounding box center [944, 343] width 113 height 20
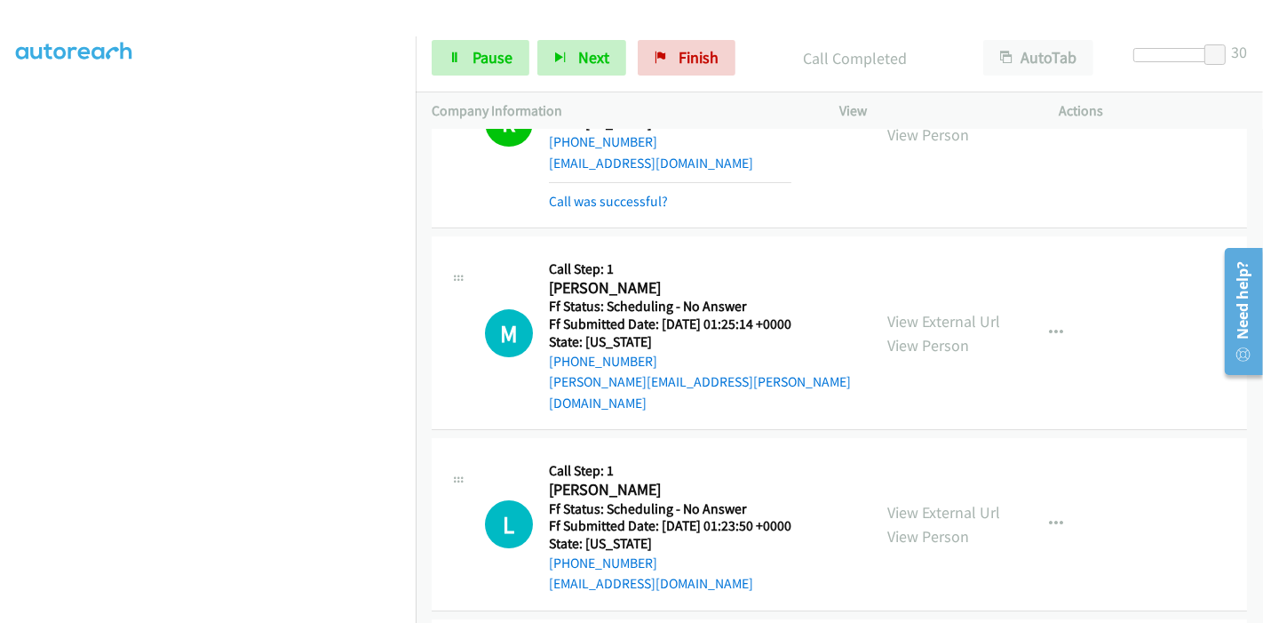
scroll to position [5034, 0]
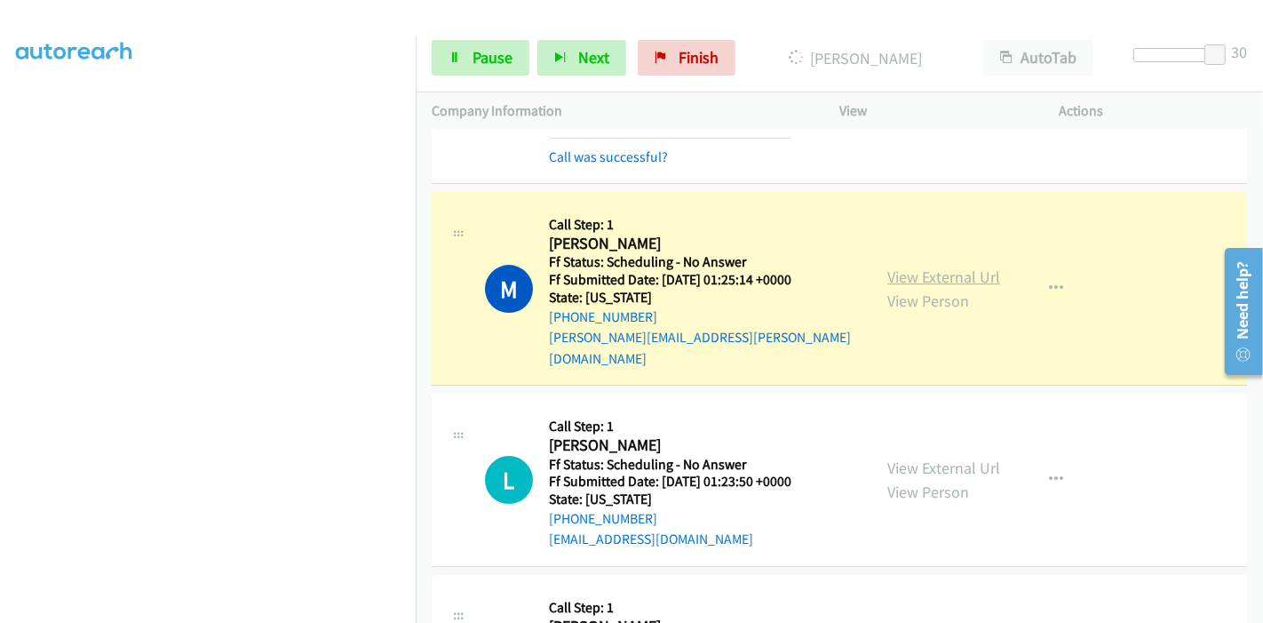
click at [975, 267] on link "View External Url" at bounding box center [944, 277] width 113 height 20
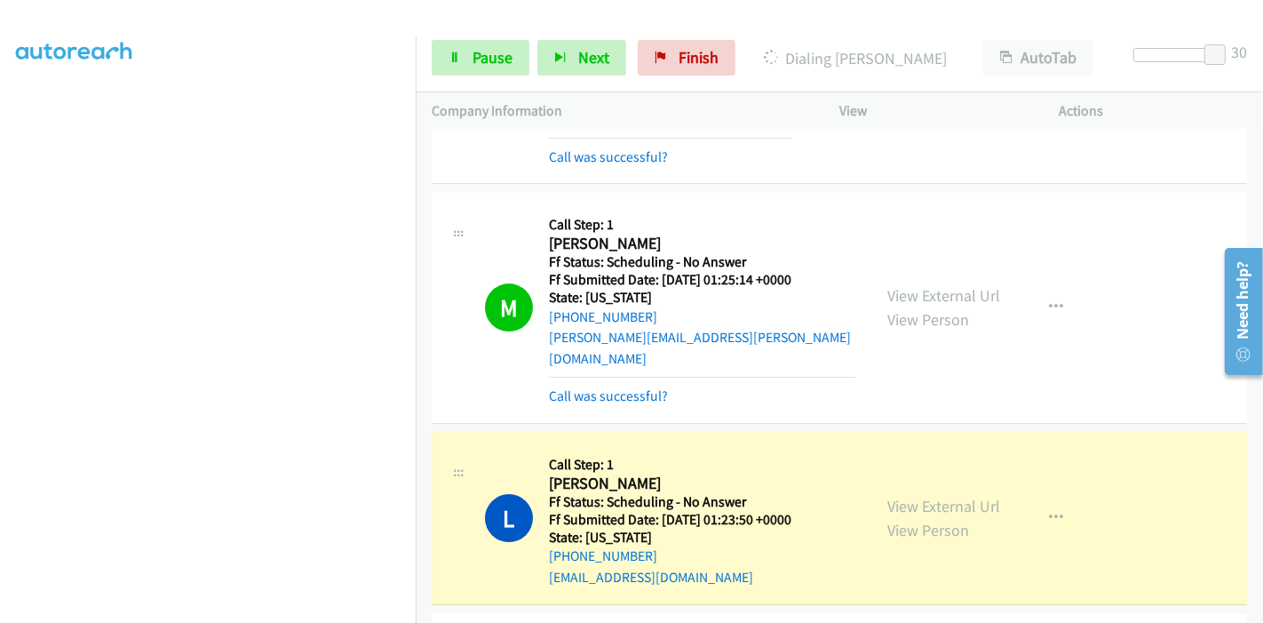
scroll to position [0, 0]
click at [898, 496] on link "View External Url" at bounding box center [944, 506] width 113 height 20
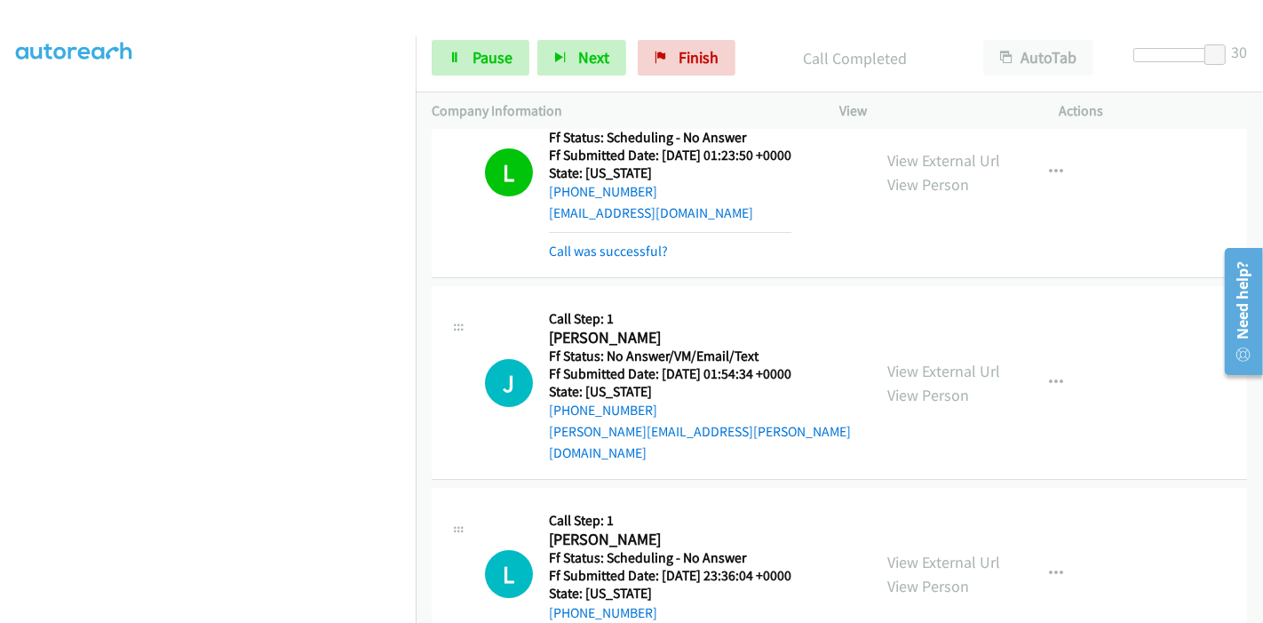
scroll to position [5430, 0]
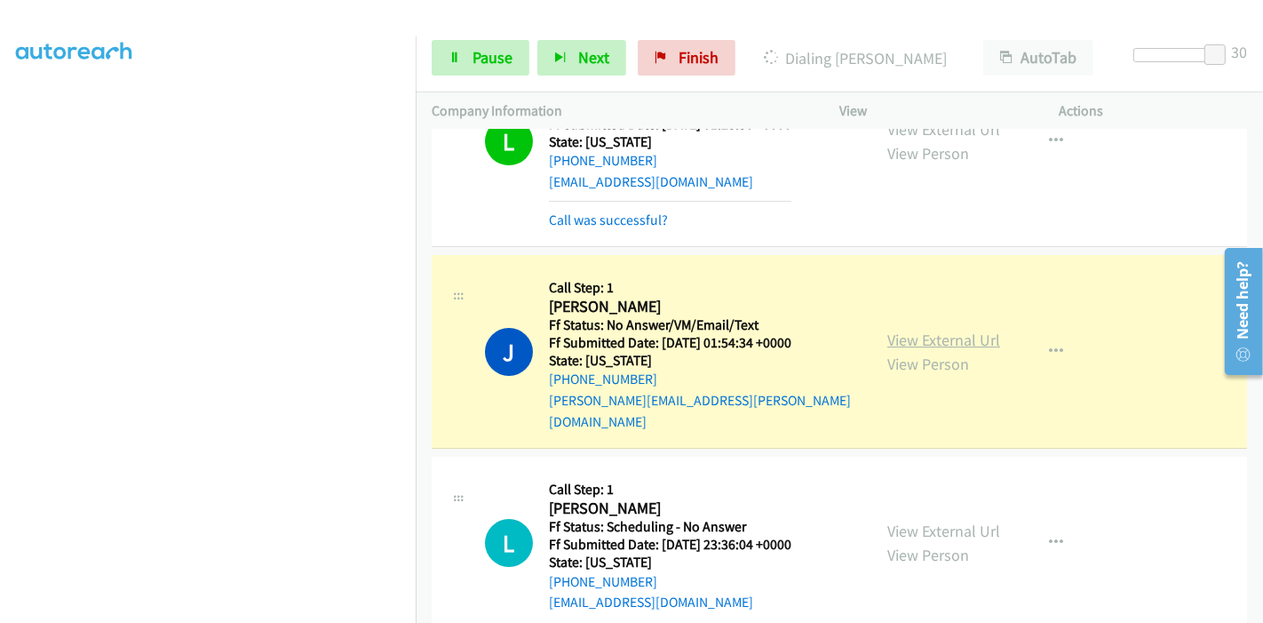
click at [959, 330] on link "View External Url" at bounding box center [944, 340] width 113 height 20
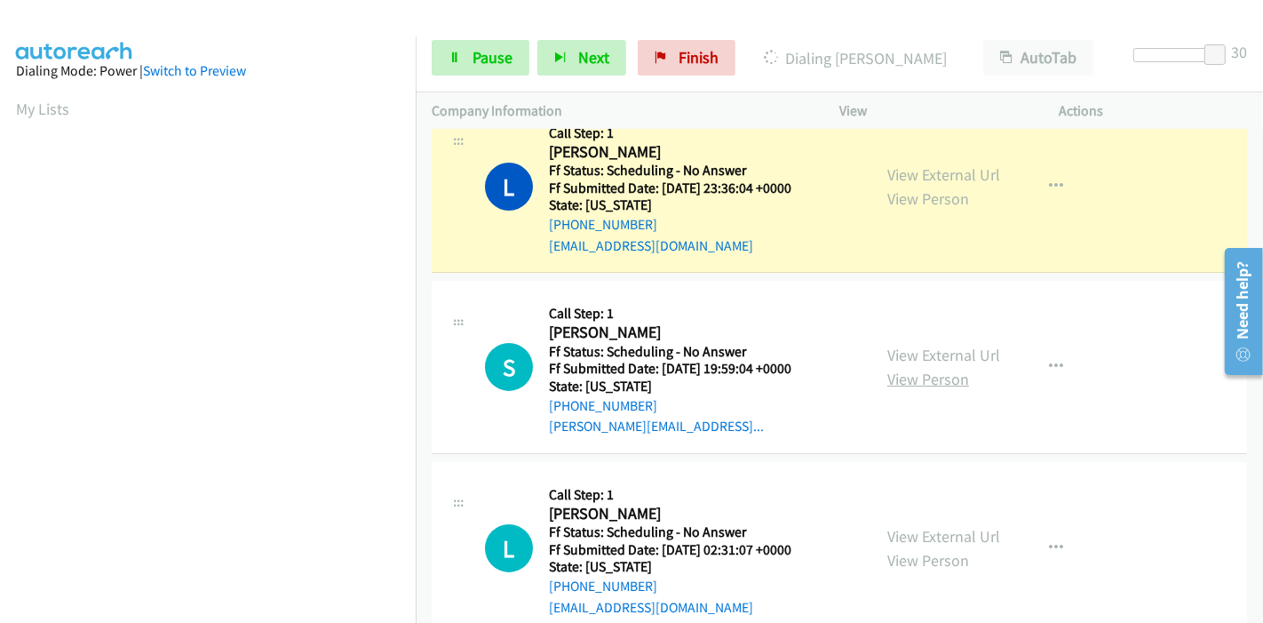
scroll to position [5627, 0]
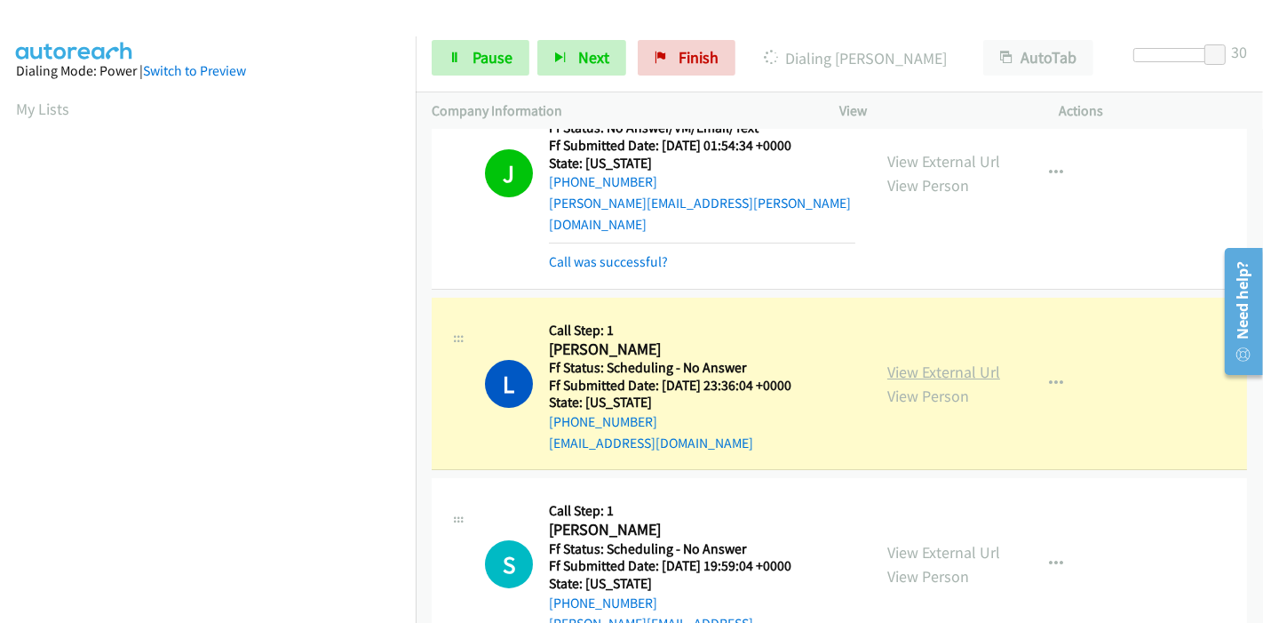
click at [984, 362] on link "View External Url" at bounding box center [944, 372] width 113 height 20
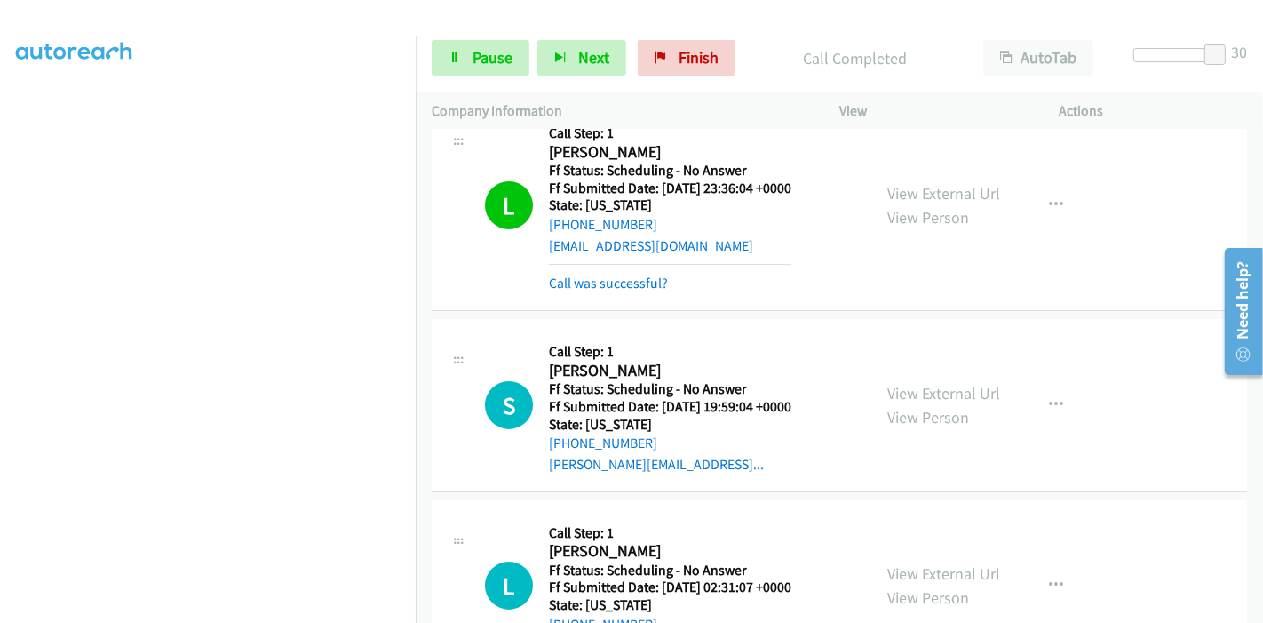
scroll to position [276, 0]
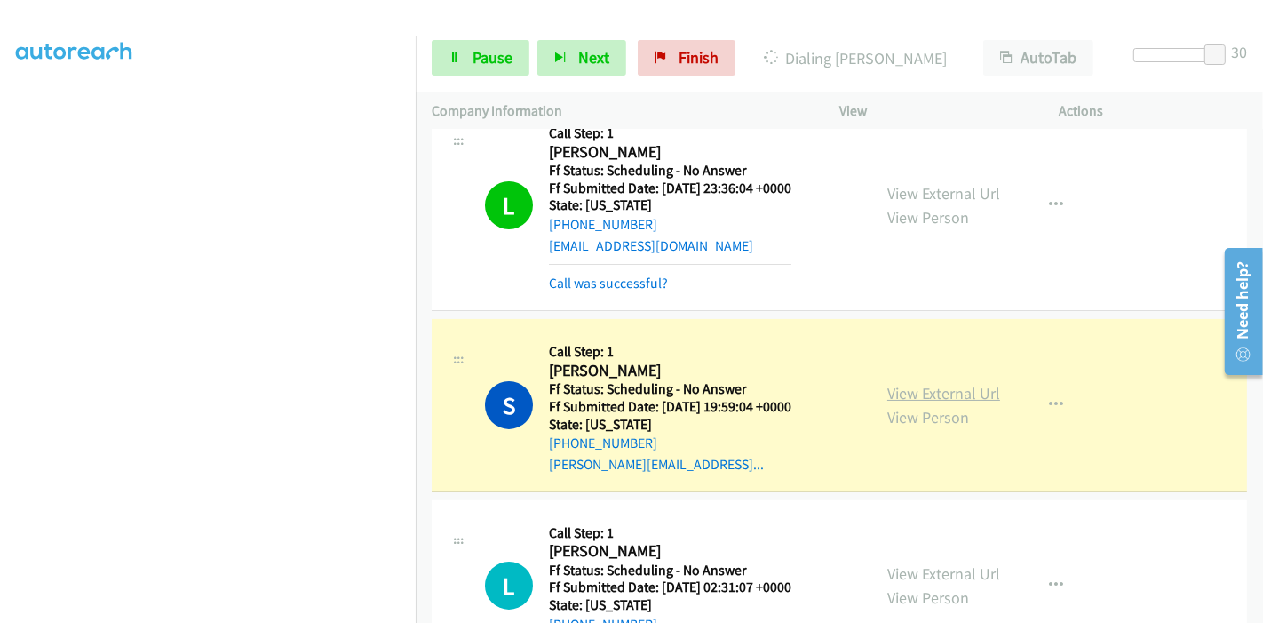
click at [961, 383] on link "View External Url" at bounding box center [944, 393] width 113 height 20
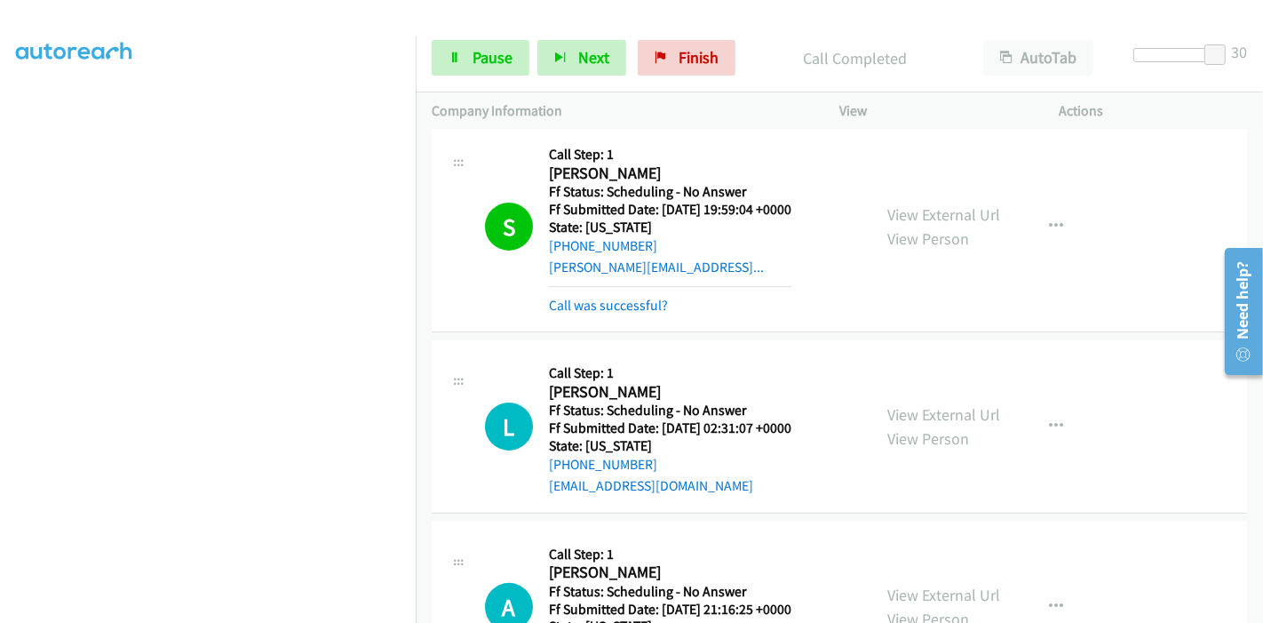
scroll to position [6120, 0]
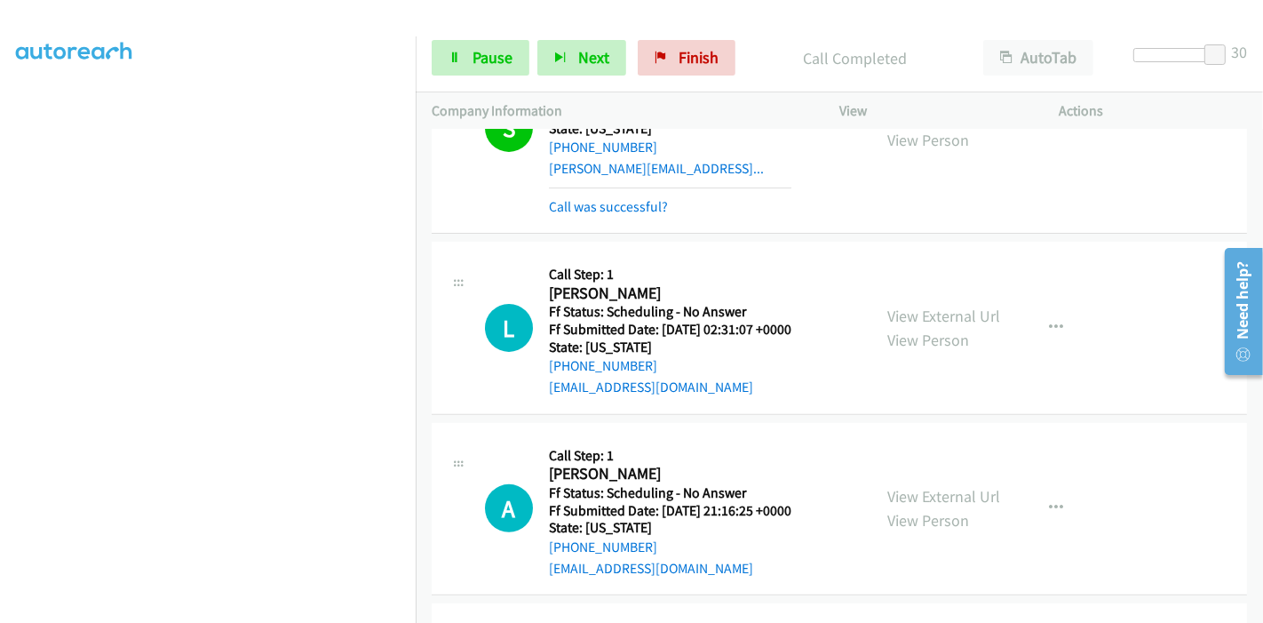
click at [764, 283] on h2 "[PERSON_NAME]" at bounding box center [670, 293] width 243 height 20
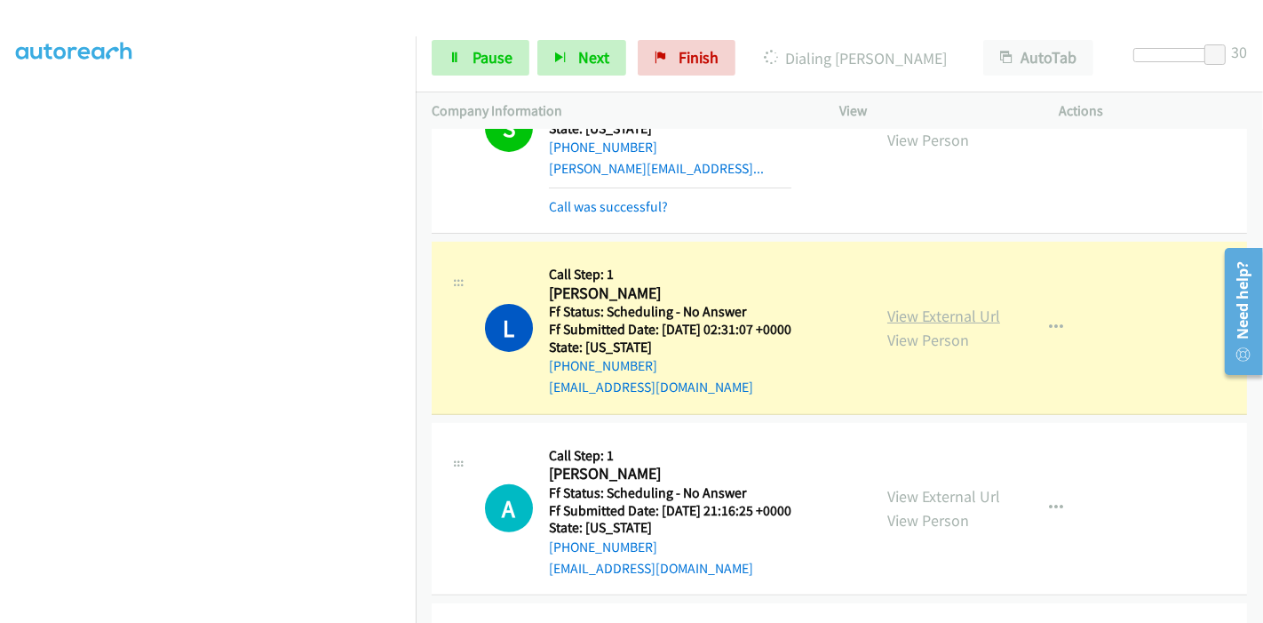
click at [917, 306] on link "View External Url" at bounding box center [944, 316] width 113 height 20
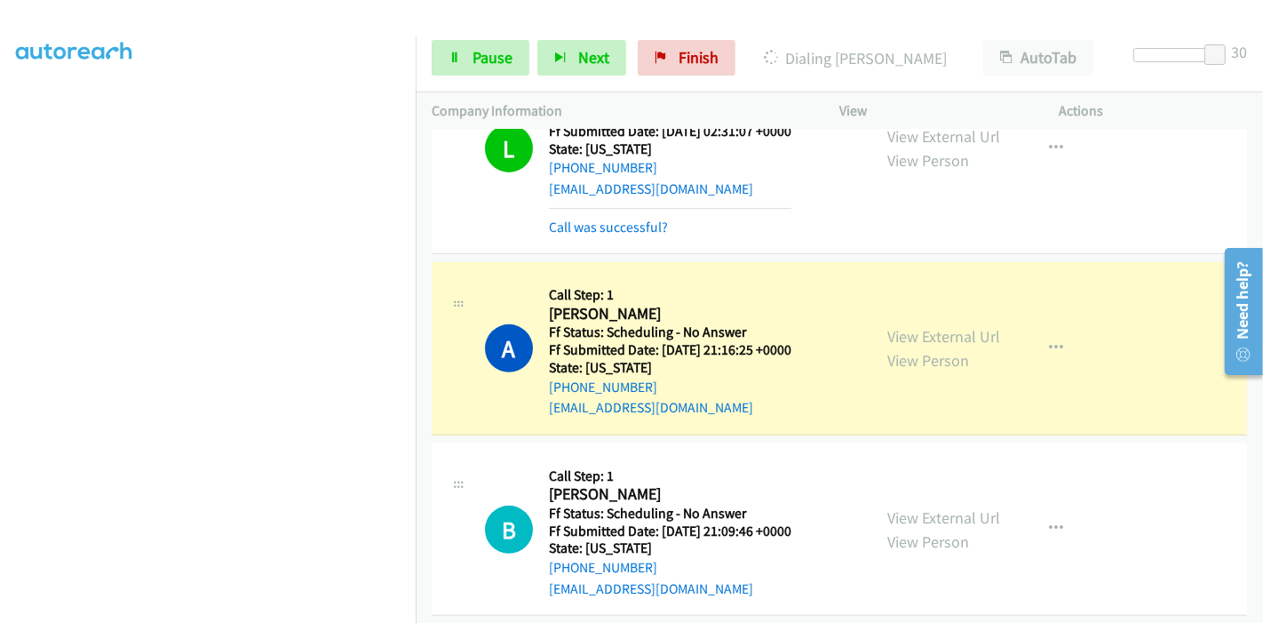
scroll to position [0, 0]
click at [888, 326] on link "View External Url" at bounding box center [944, 336] width 113 height 20
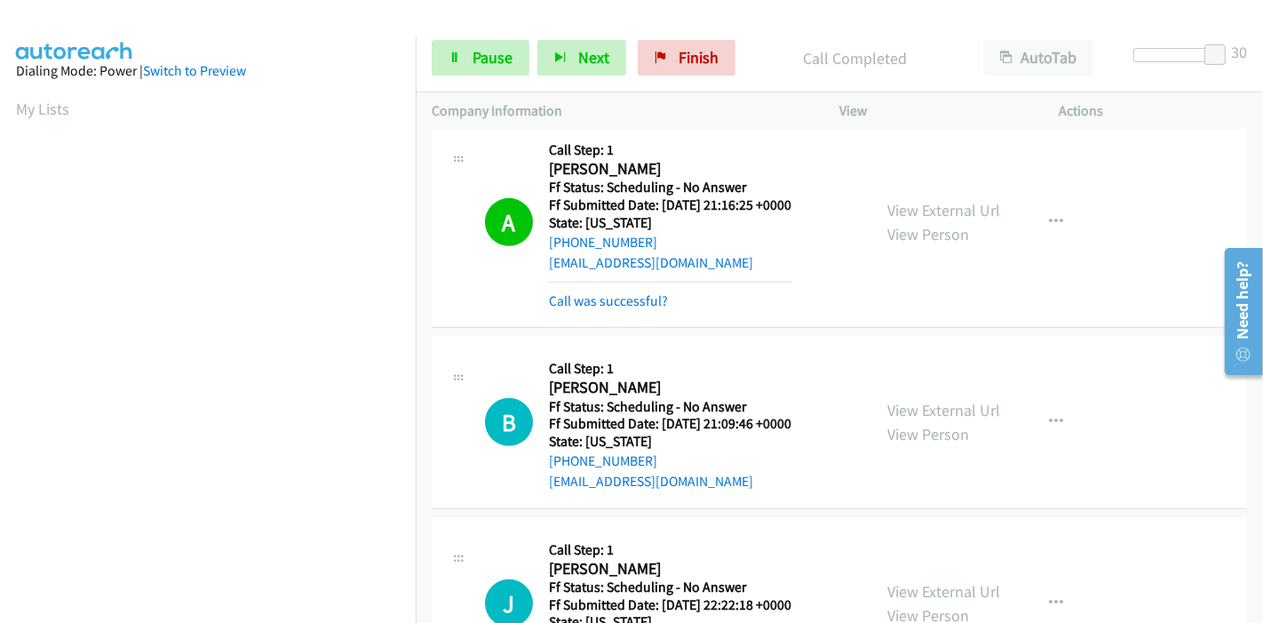
scroll to position [6515, 0]
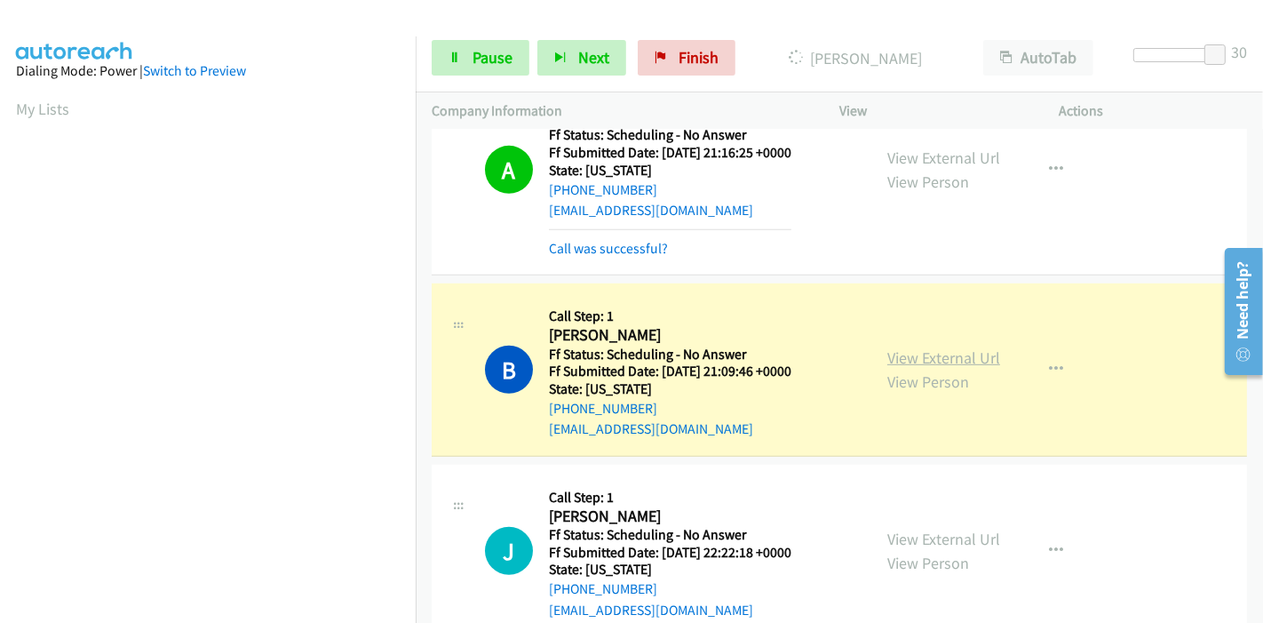
click at [950, 347] on link "View External Url" at bounding box center [944, 357] width 113 height 20
click at [481, 62] on span "Pause" at bounding box center [493, 57] width 40 height 20
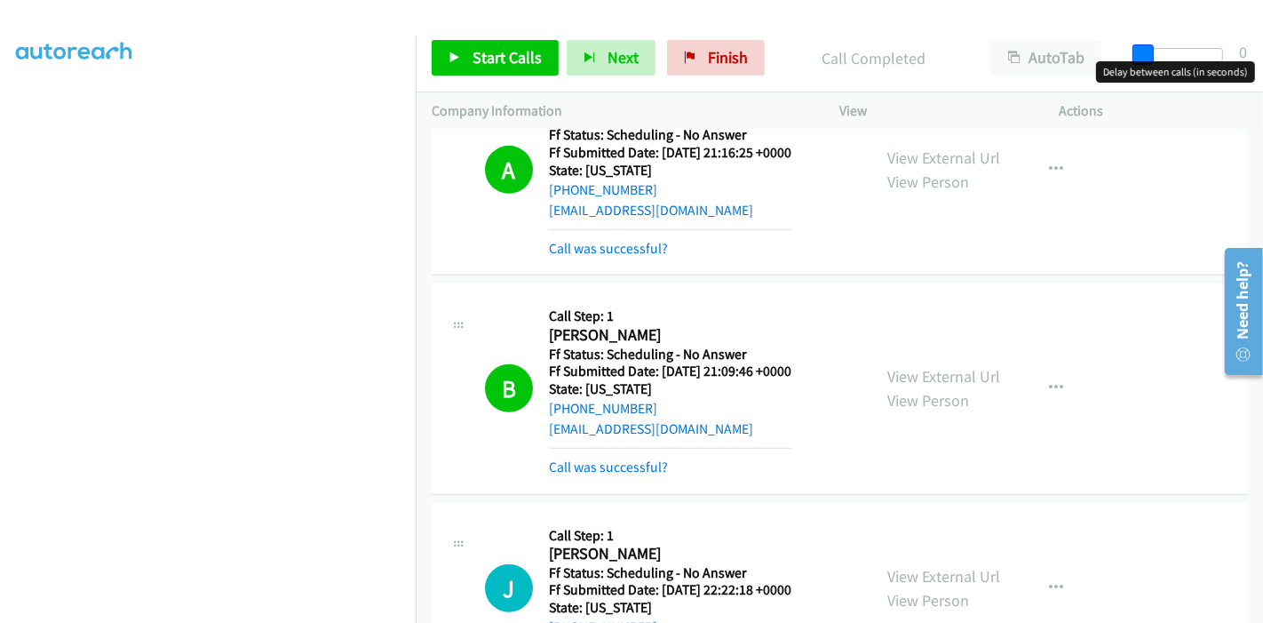
drag, startPoint x: 1223, startPoint y: 45, endPoint x: 1119, endPoint y: 57, distance: 105.5
click at [1122, 57] on div "Start Calls Pause Next Finish Call Completed AutoTab AutoTab 0" at bounding box center [840, 58] width 848 height 68
click at [488, 53] on span "Start Calls" at bounding box center [507, 57] width 69 height 20
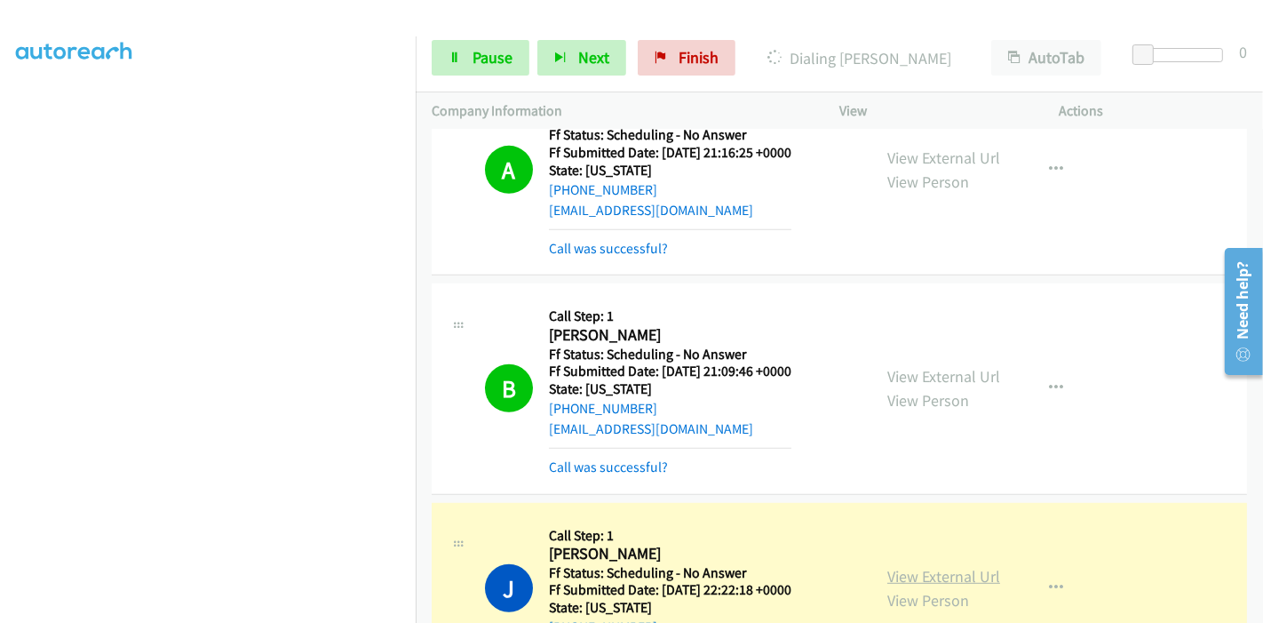
click at [888, 566] on link "View External Url" at bounding box center [944, 576] width 113 height 20
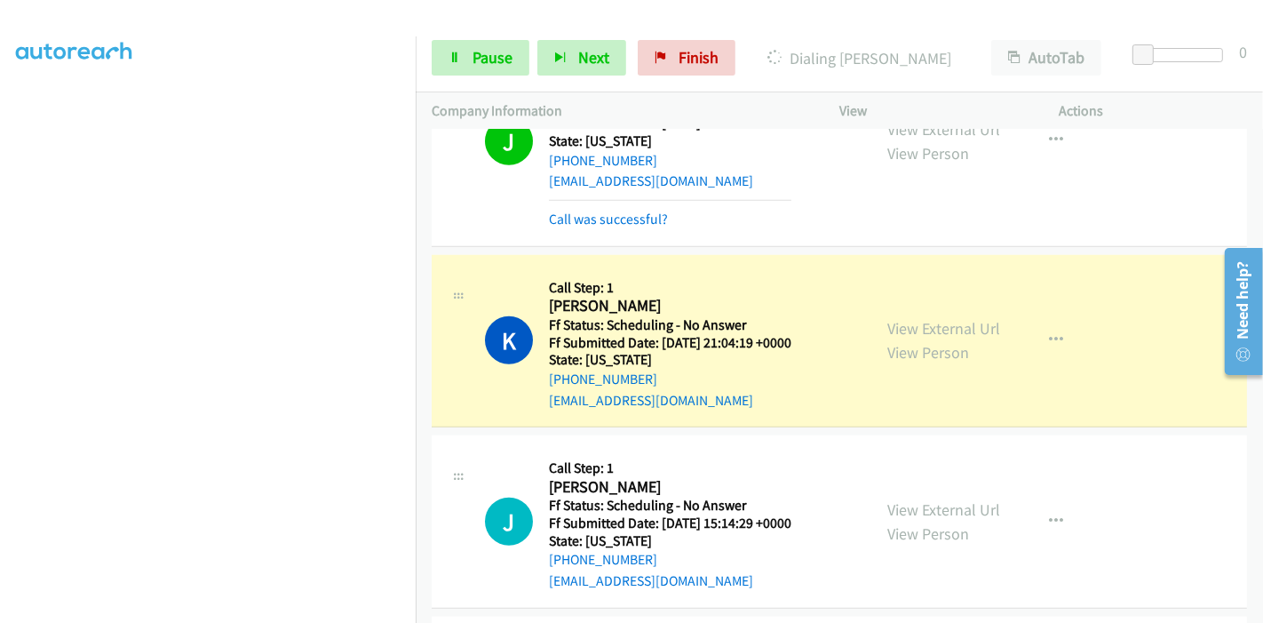
scroll to position [7008, 0]
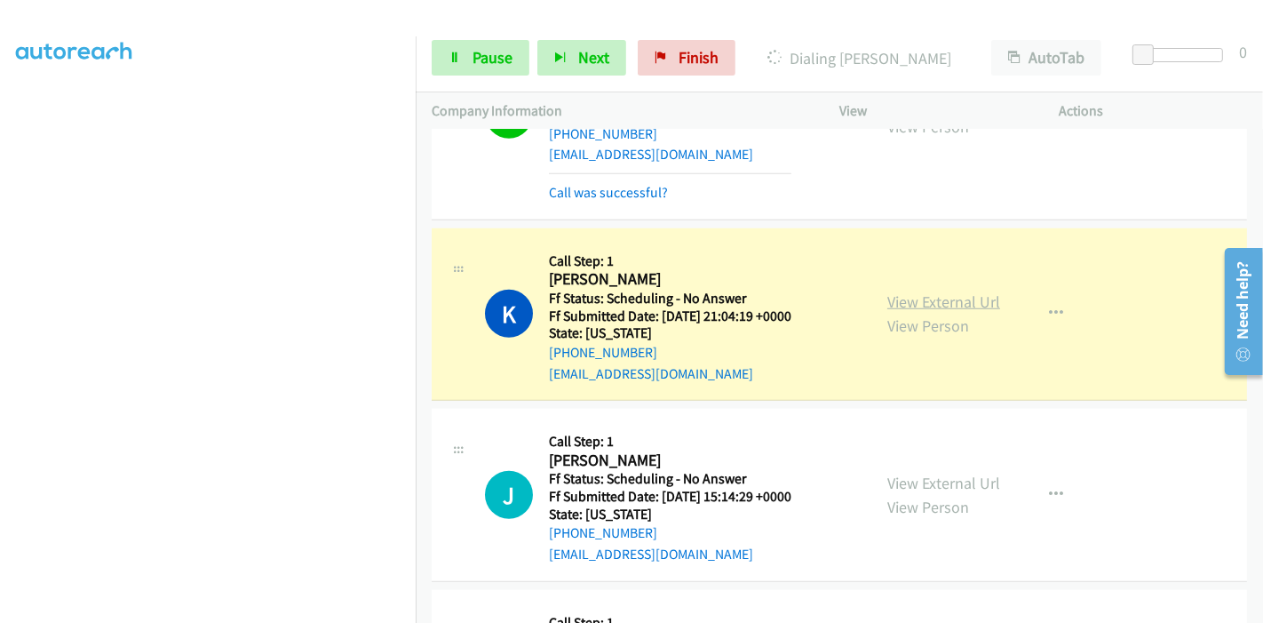
click at [949, 291] on link "View External Url" at bounding box center [944, 301] width 113 height 20
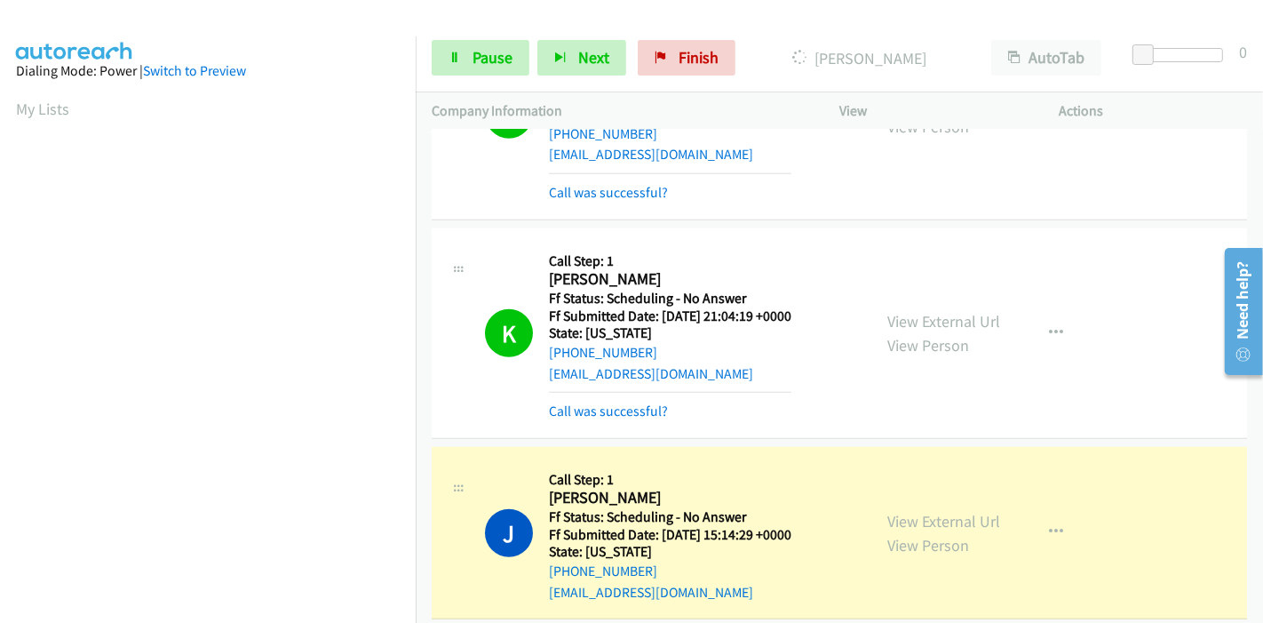
scroll to position [7108, 0]
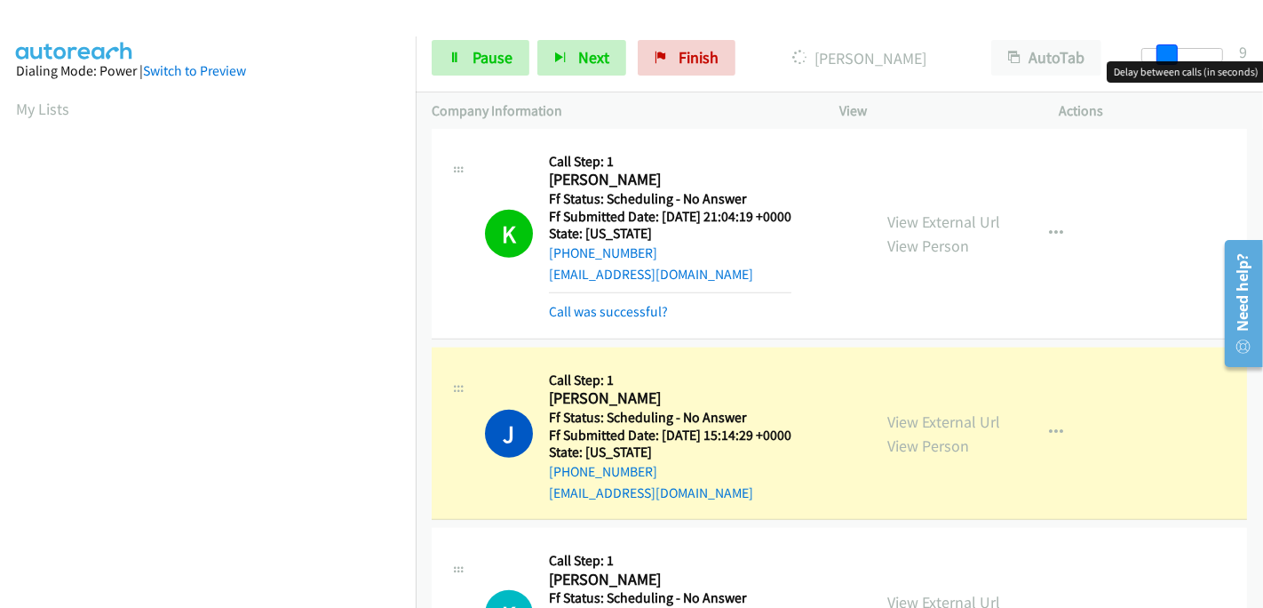
drag, startPoint x: 1141, startPoint y: 49, endPoint x: 1165, endPoint y: 47, distance: 24.1
click at [1165, 47] on span at bounding box center [1167, 54] width 21 height 21
click at [1167, 47] on span at bounding box center [1161, 54] width 21 height 21
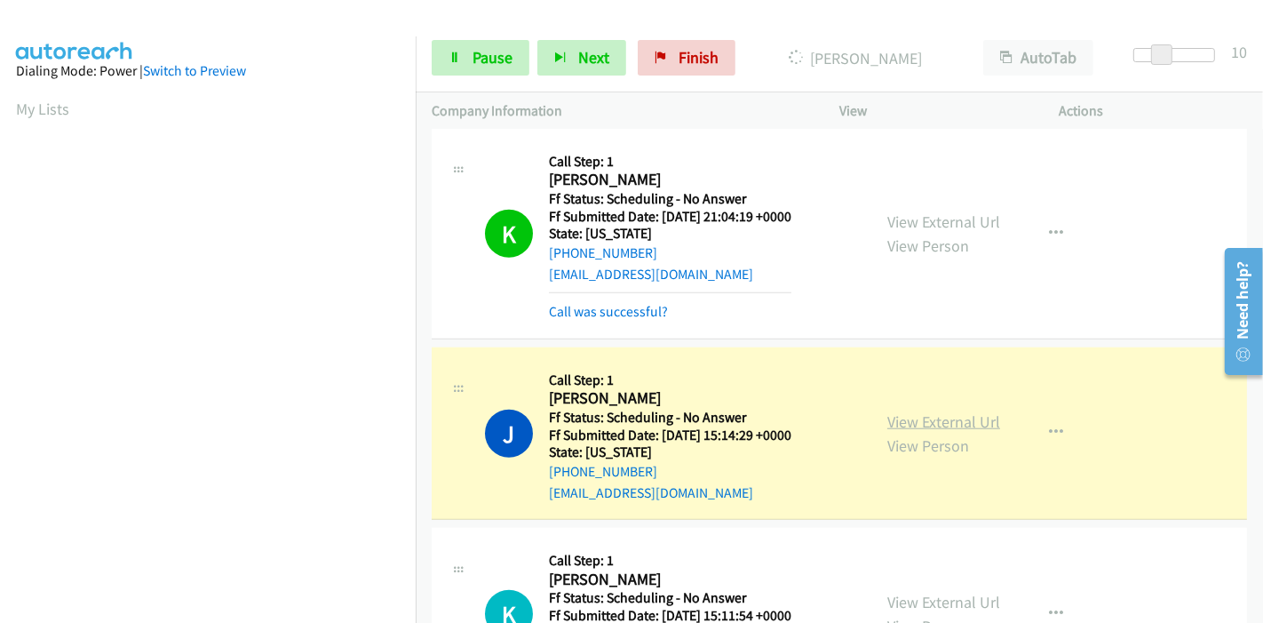
click at [936, 411] on link "View External Url" at bounding box center [944, 421] width 113 height 20
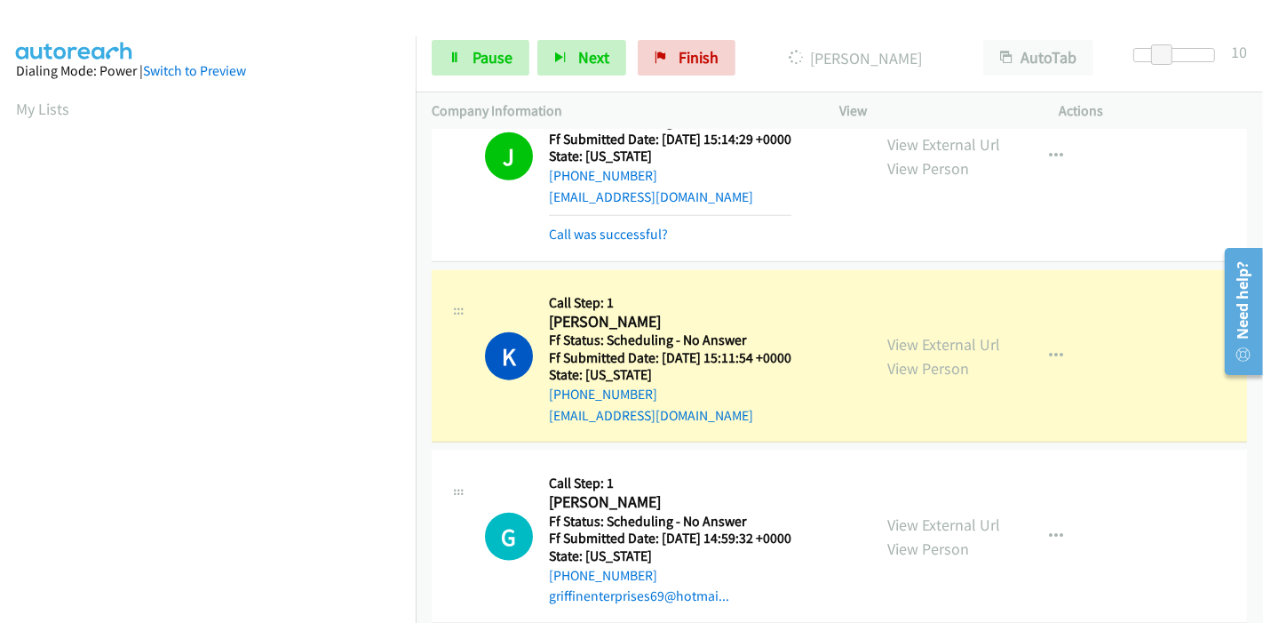
scroll to position [375, 0]
click at [896, 334] on link "View External Url" at bounding box center [944, 344] width 113 height 20
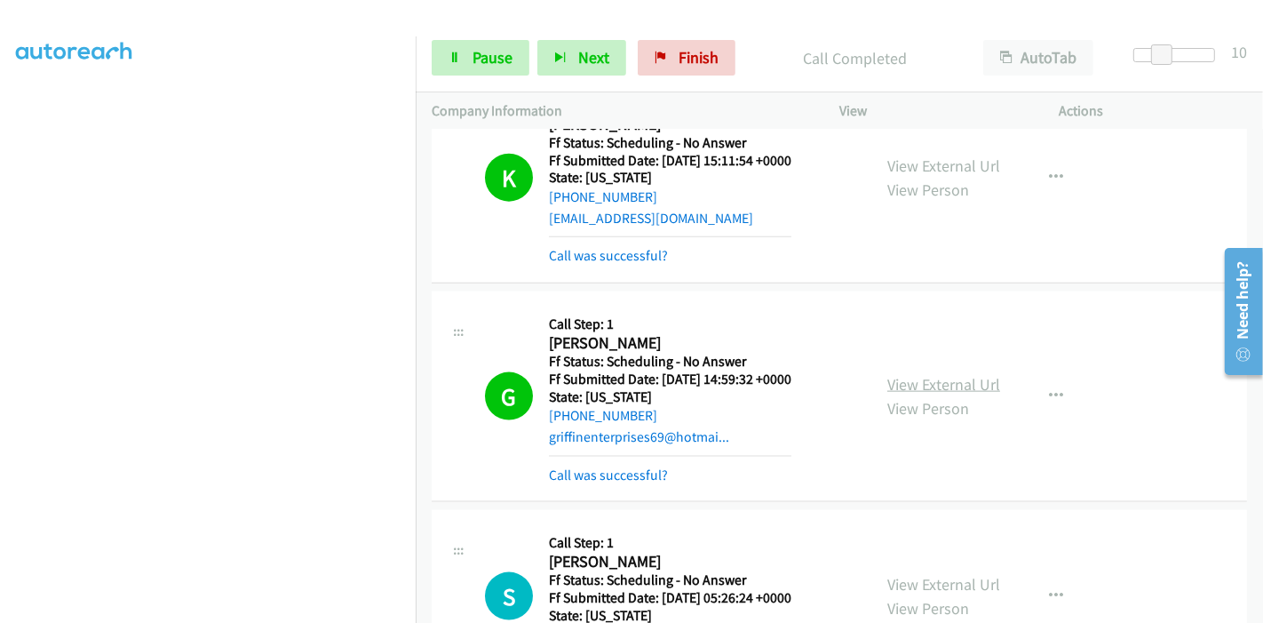
click at [916, 374] on link "View External Url" at bounding box center [944, 384] width 113 height 20
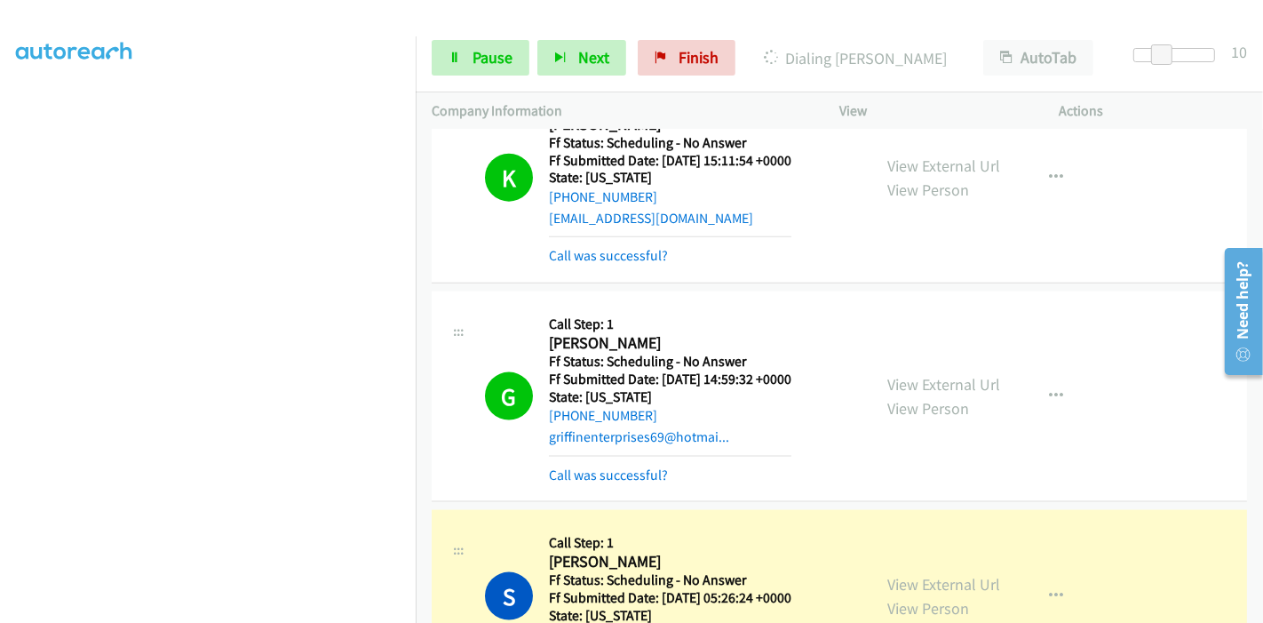
scroll to position [7798, 0]
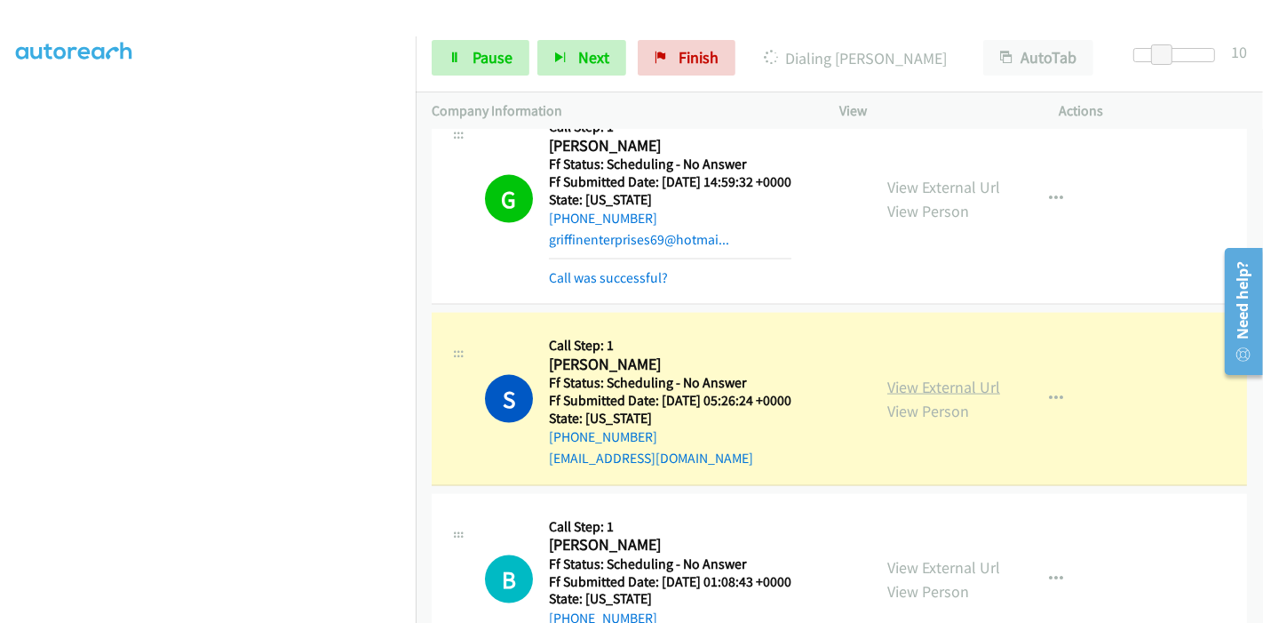
click at [890, 377] on link "View External Url" at bounding box center [944, 387] width 113 height 20
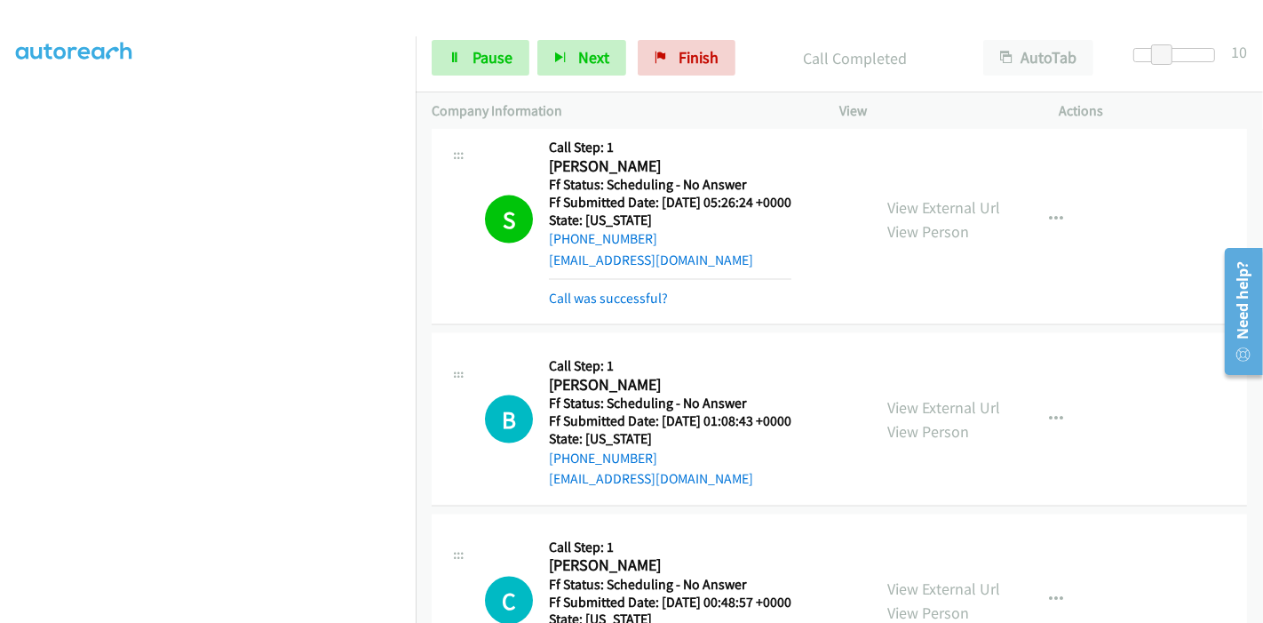
scroll to position [8095, 0]
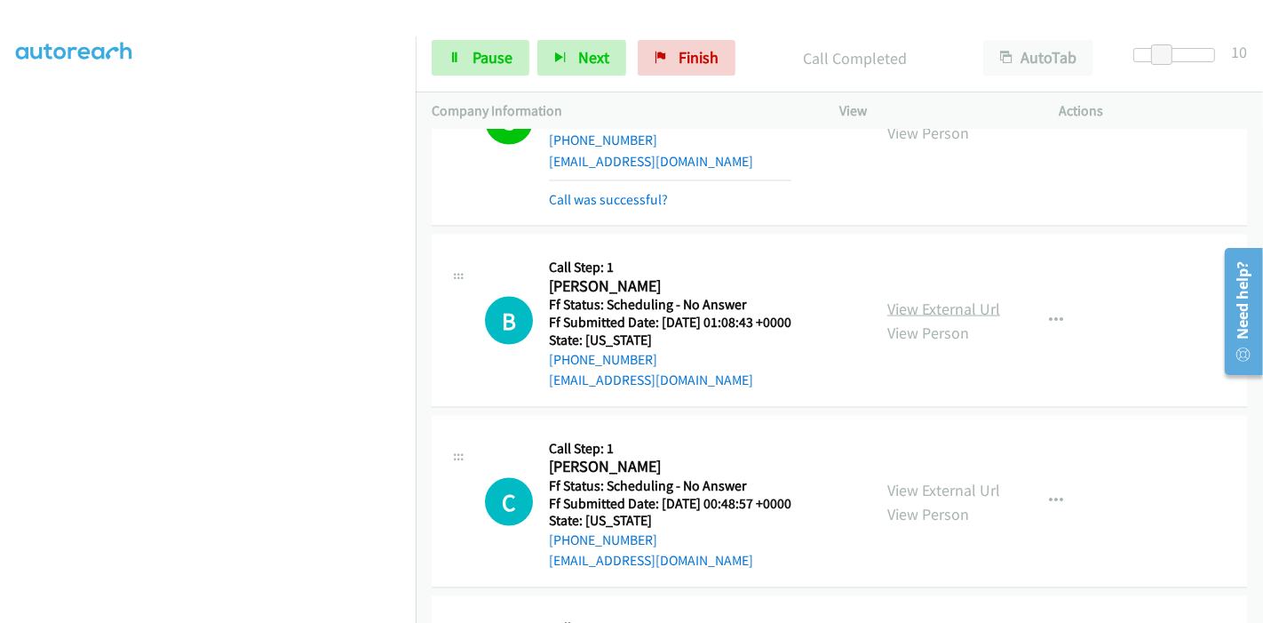
click at [960, 299] on link "View External Url" at bounding box center [944, 309] width 113 height 20
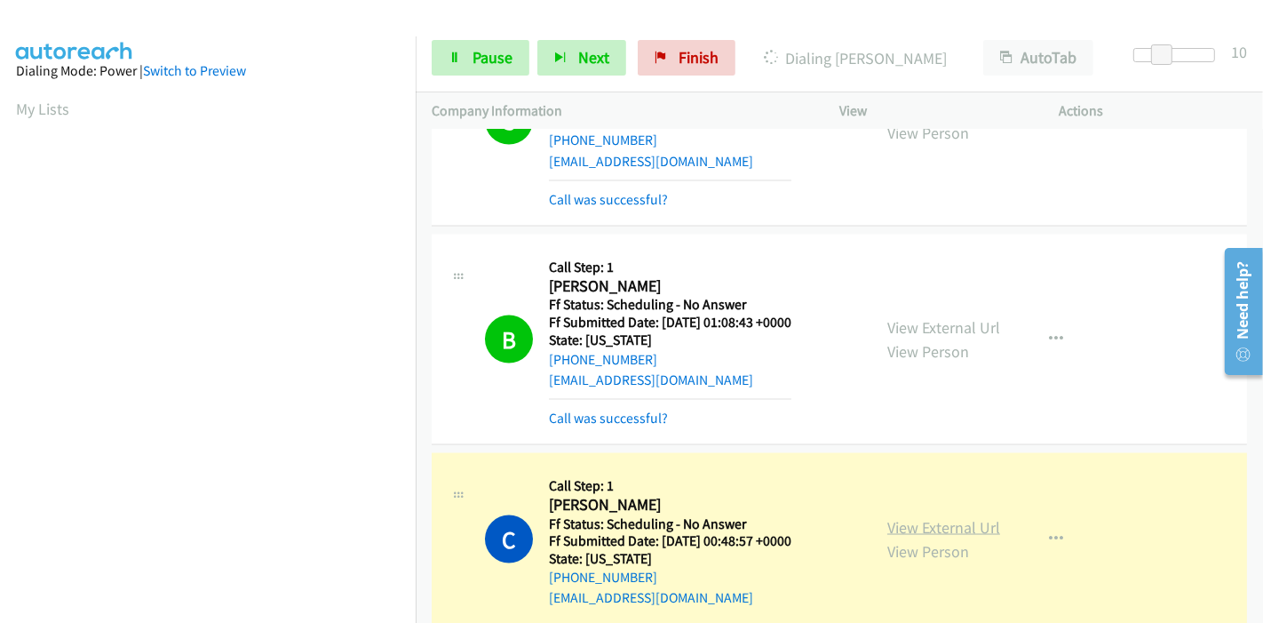
scroll to position [375, 0]
click at [888, 517] on link "View External Url" at bounding box center [944, 527] width 113 height 20
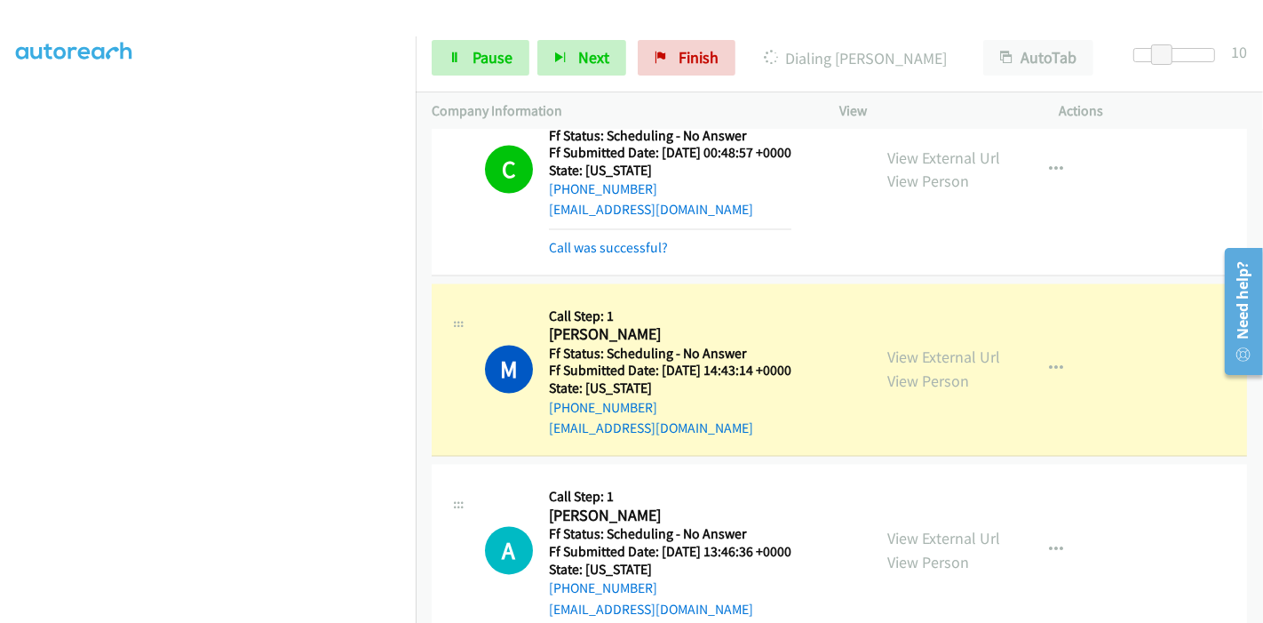
scroll to position [8490, 0]
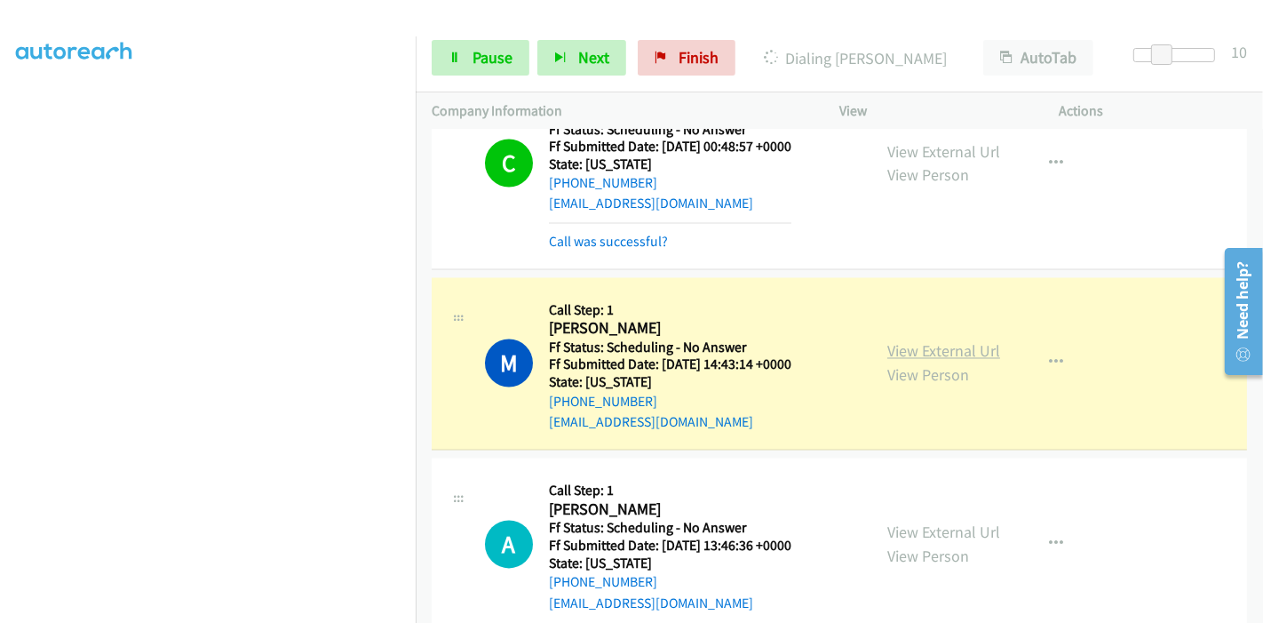
click at [970, 341] on link "View External Url" at bounding box center [944, 351] width 113 height 20
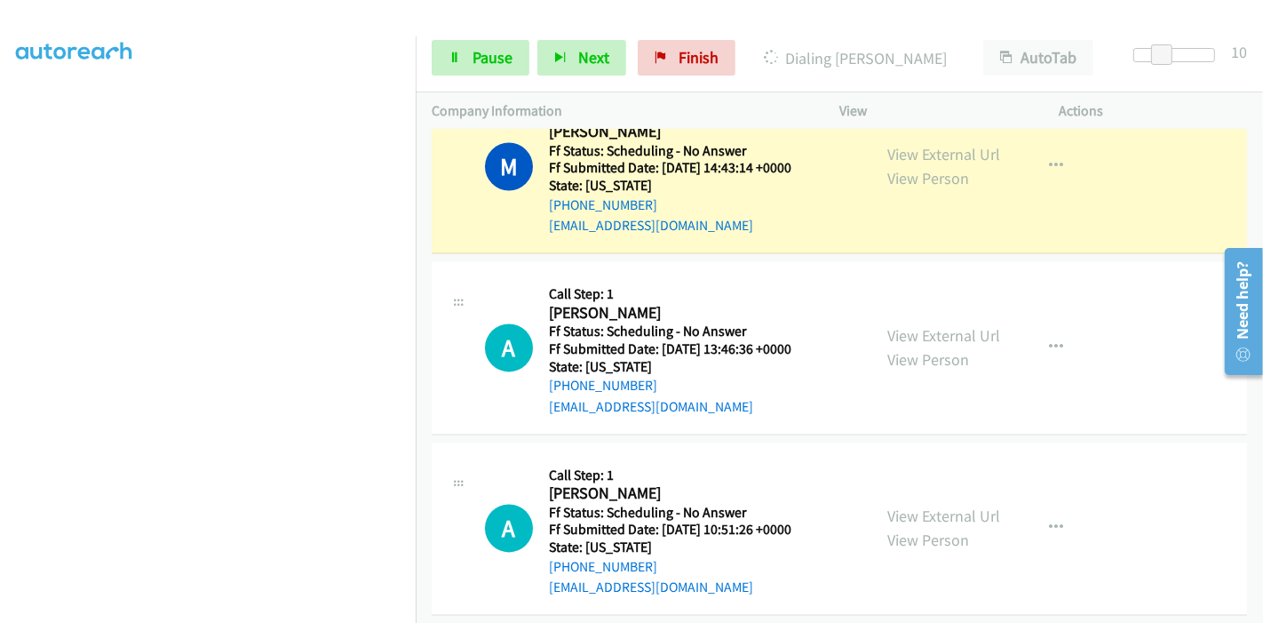
scroll to position [0, 0]
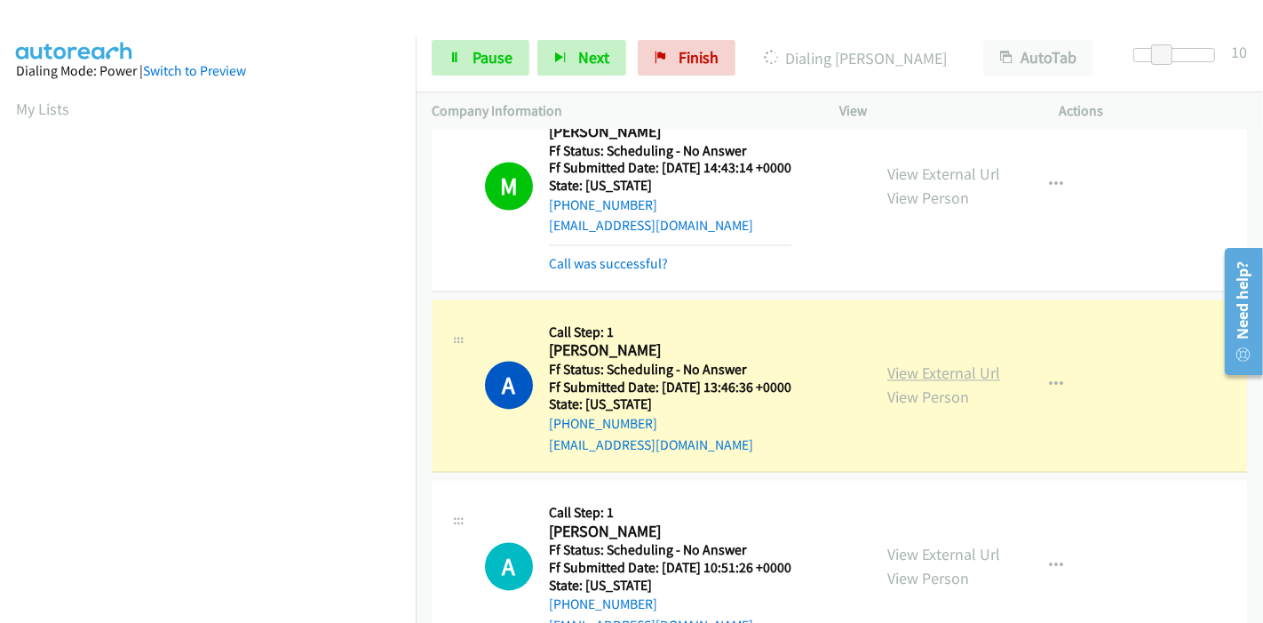
click at [951, 363] on link "View External Url" at bounding box center [944, 373] width 113 height 20
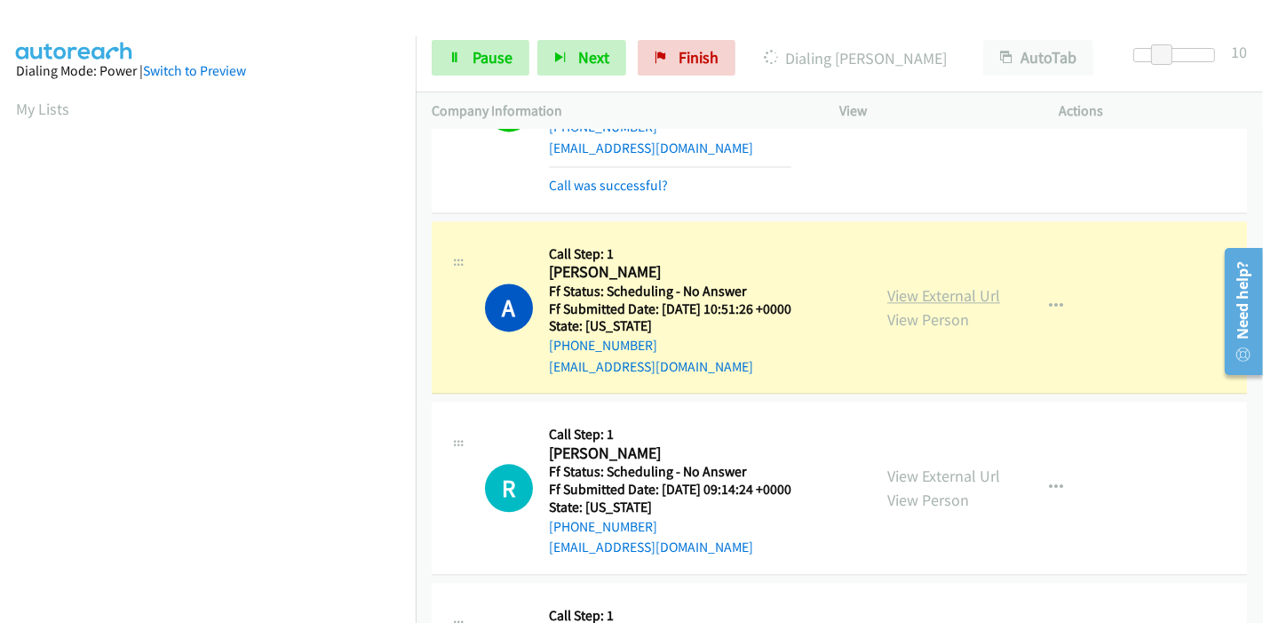
click at [891, 285] on link "View External Url" at bounding box center [944, 295] width 113 height 20
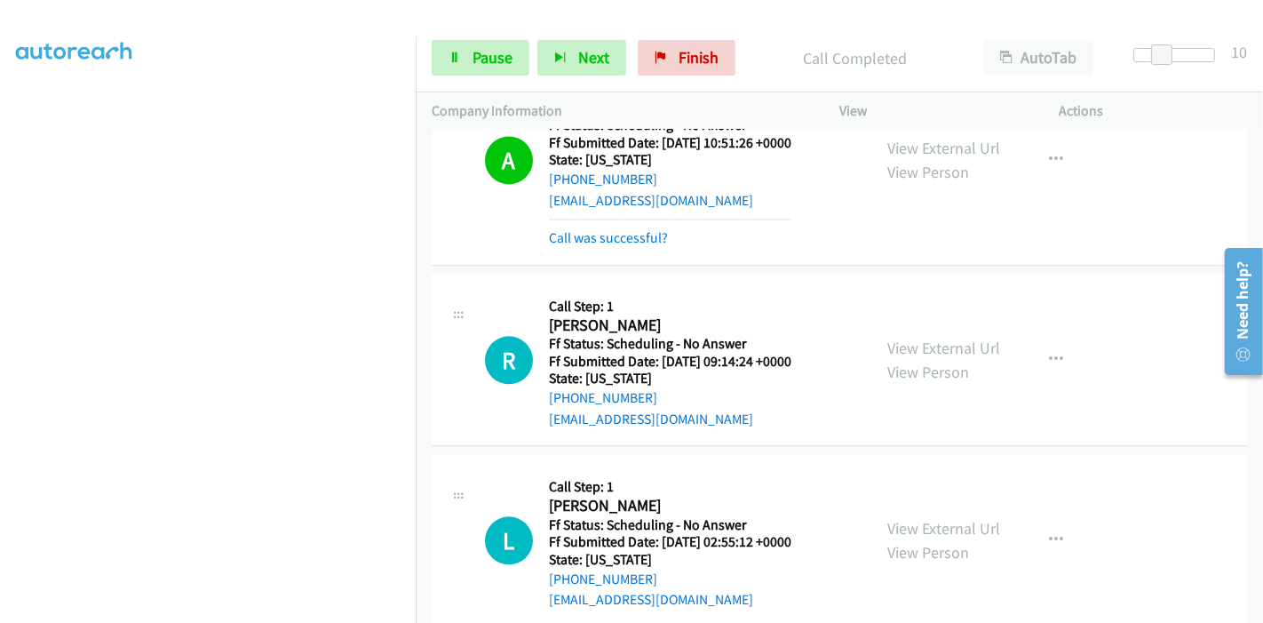
scroll to position [9181, 0]
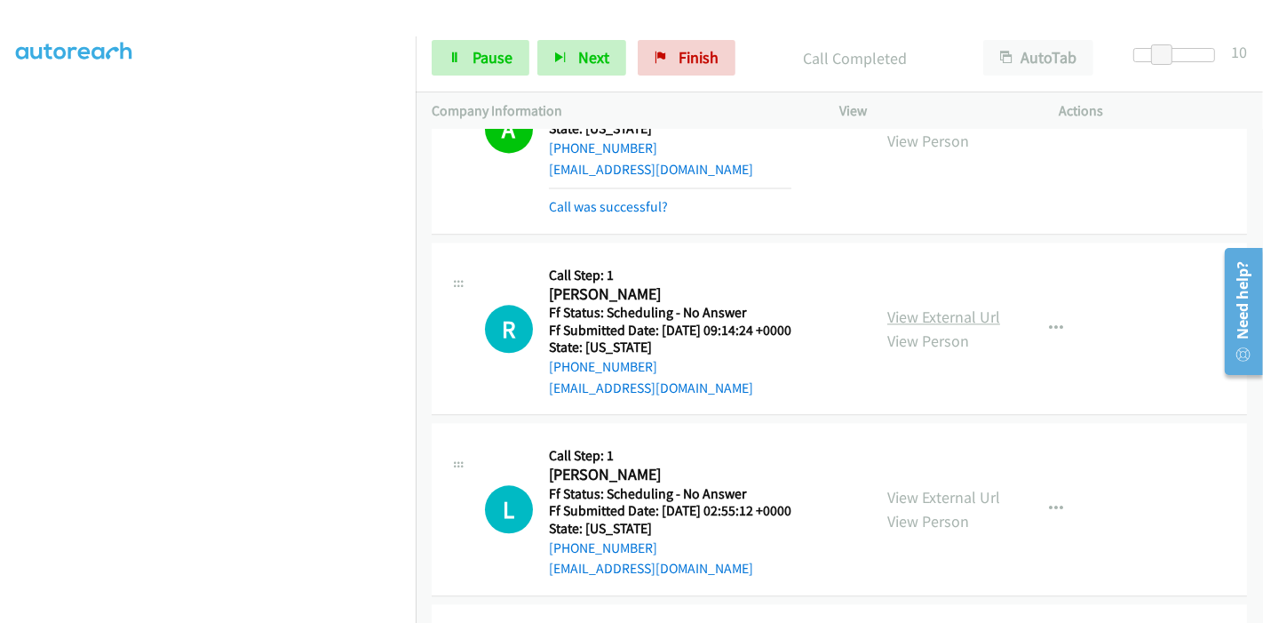
click at [942, 307] on link "View External Url" at bounding box center [944, 317] width 113 height 20
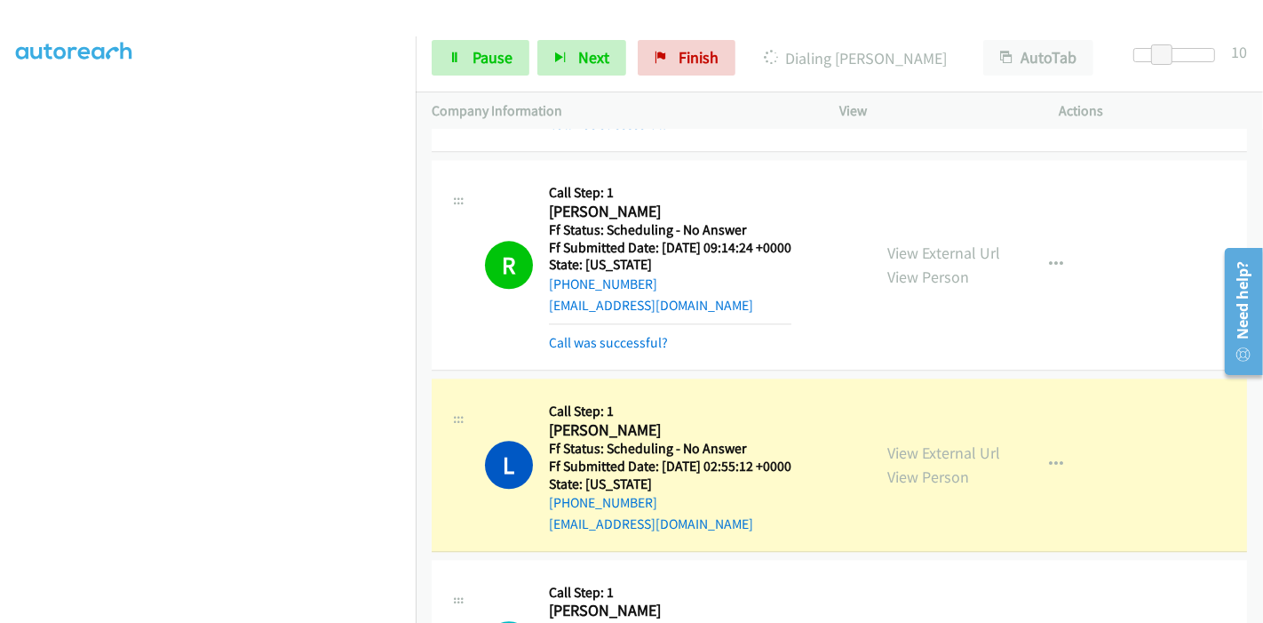
scroll to position [9378, 0]
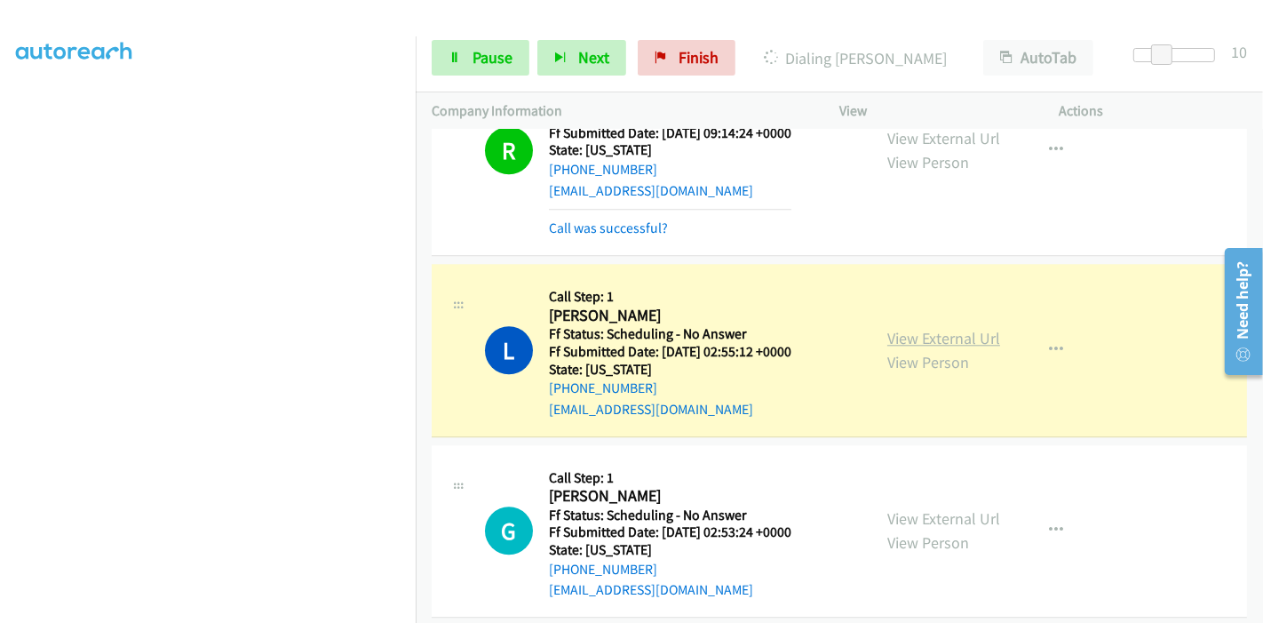
click at [923, 328] on link "View External Url" at bounding box center [944, 338] width 113 height 20
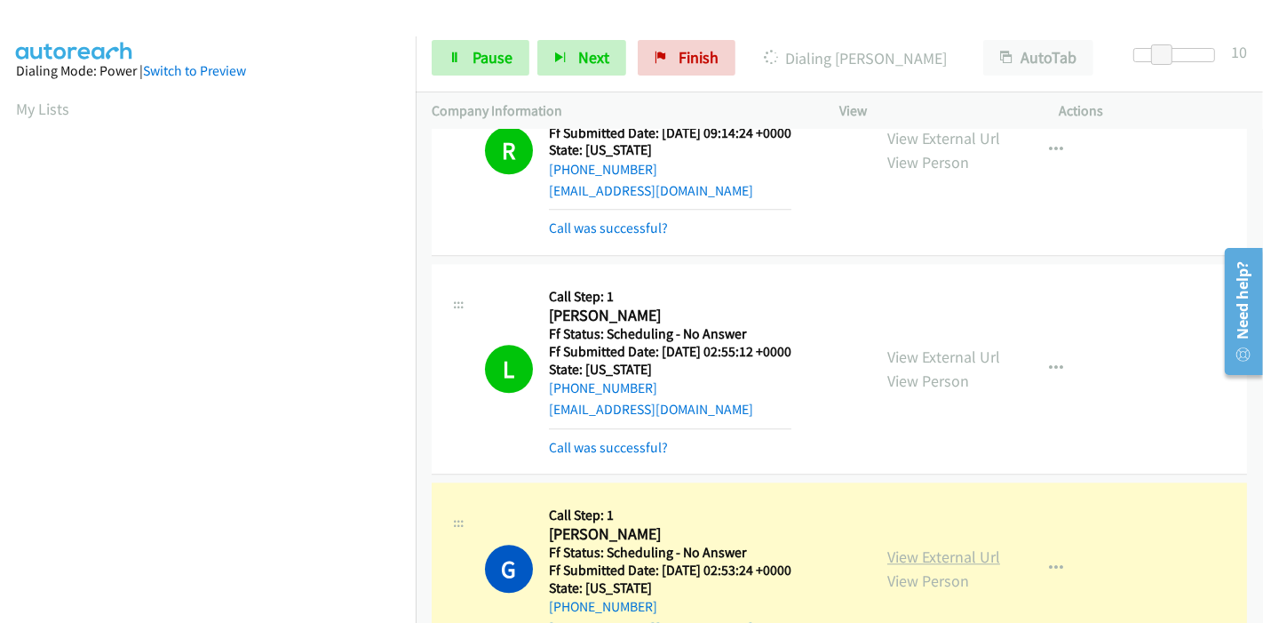
click at [984, 546] on link "View External Url" at bounding box center [944, 556] width 113 height 20
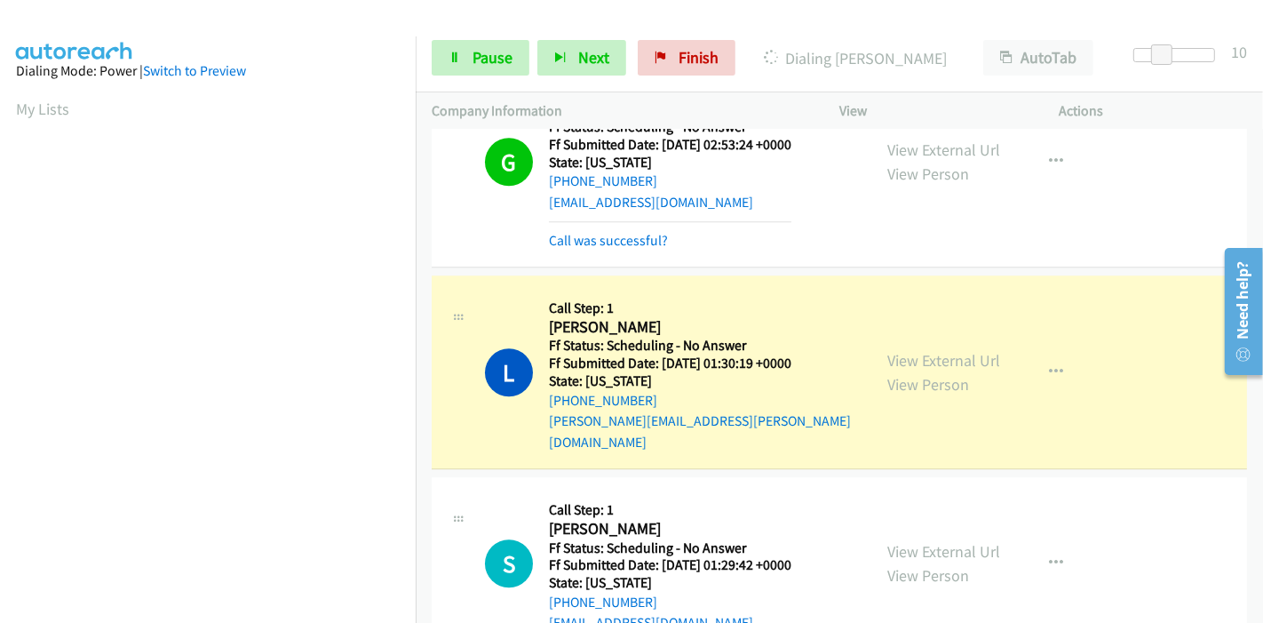
scroll to position [9773, 0]
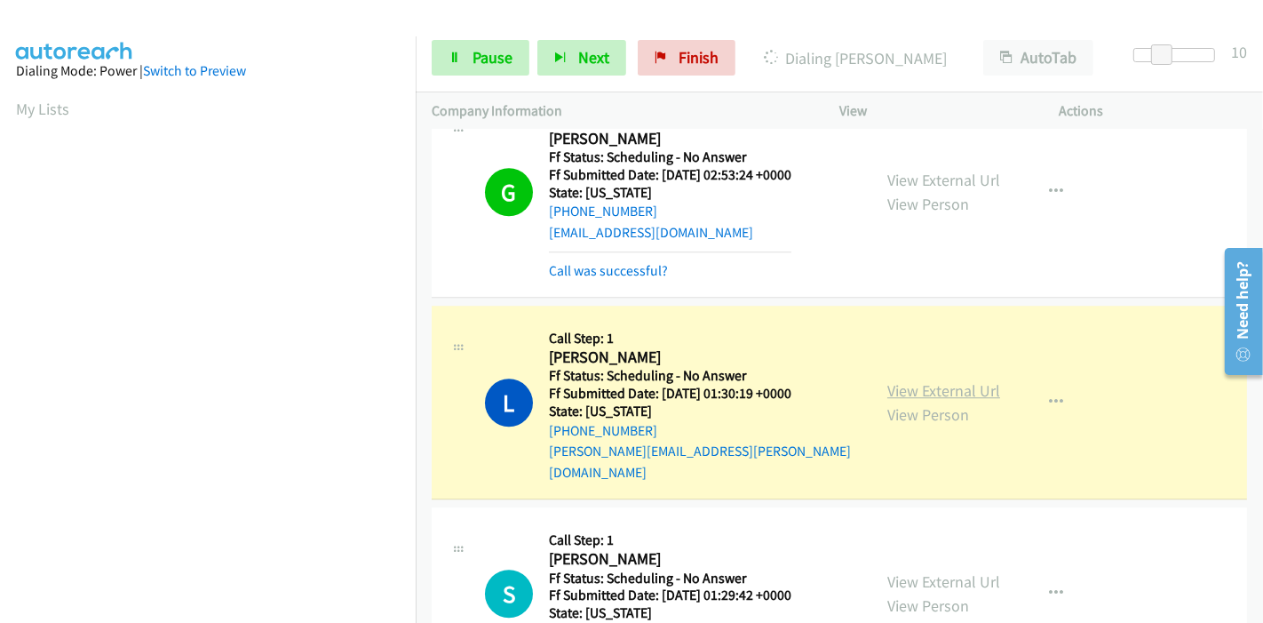
click at [888, 380] on link "View External Url" at bounding box center [944, 390] width 113 height 20
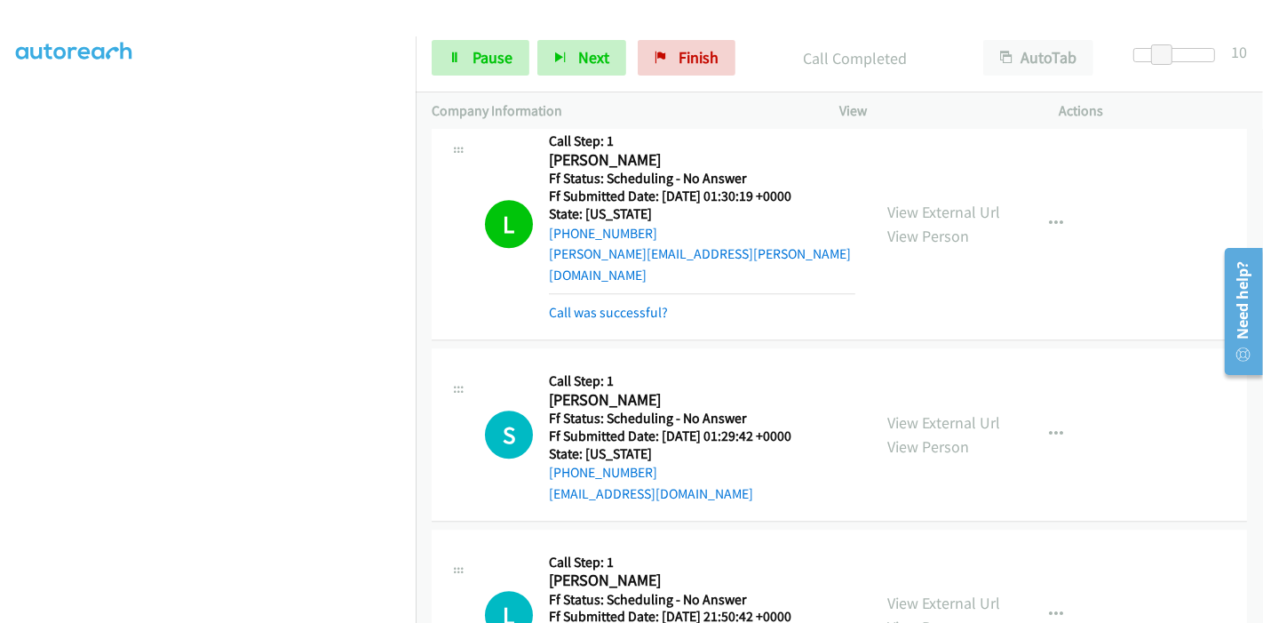
scroll to position [10069, 0]
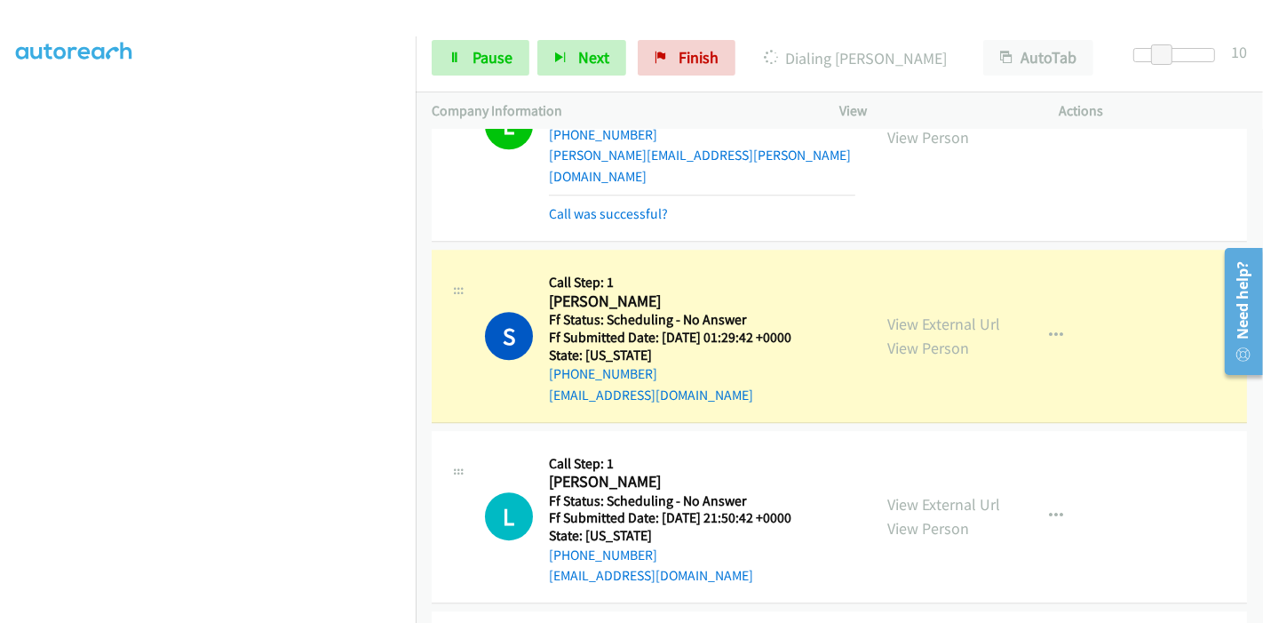
click at [1005, 266] on div "View External Url View Person View External Url Email Schedule/Manage Callback …" at bounding box center [990, 336] width 236 height 140
click at [953, 314] on link "View External Url" at bounding box center [944, 324] width 113 height 20
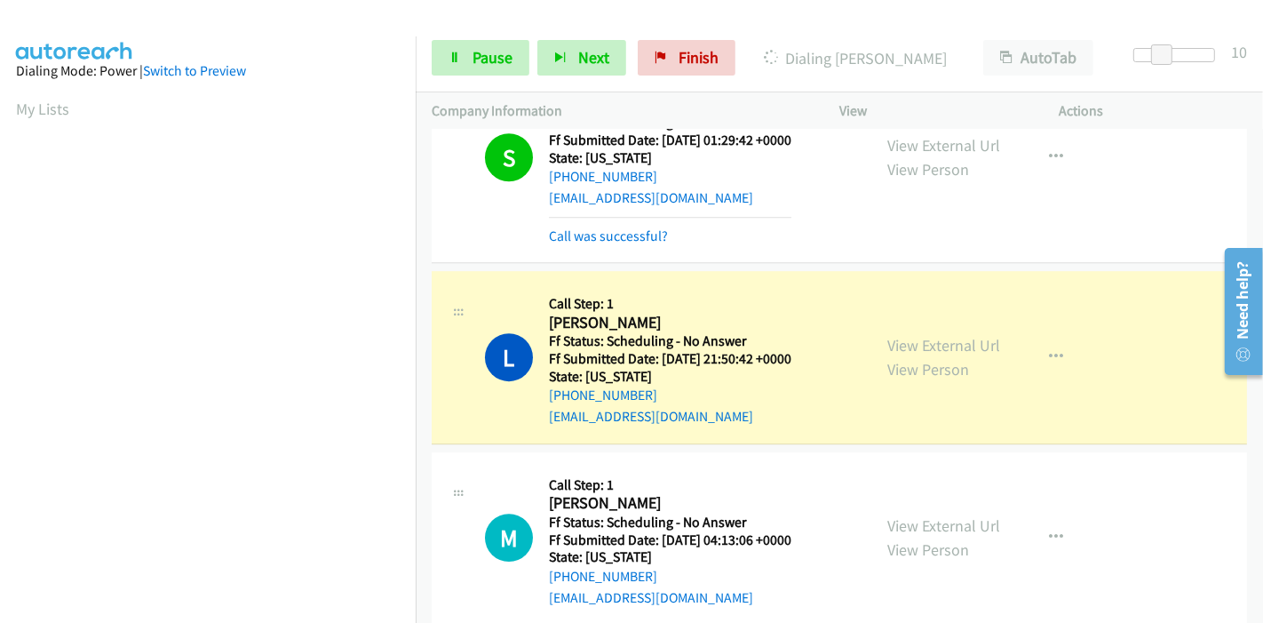
scroll to position [375, 0]
click at [888, 335] on link "View External Url" at bounding box center [944, 345] width 113 height 20
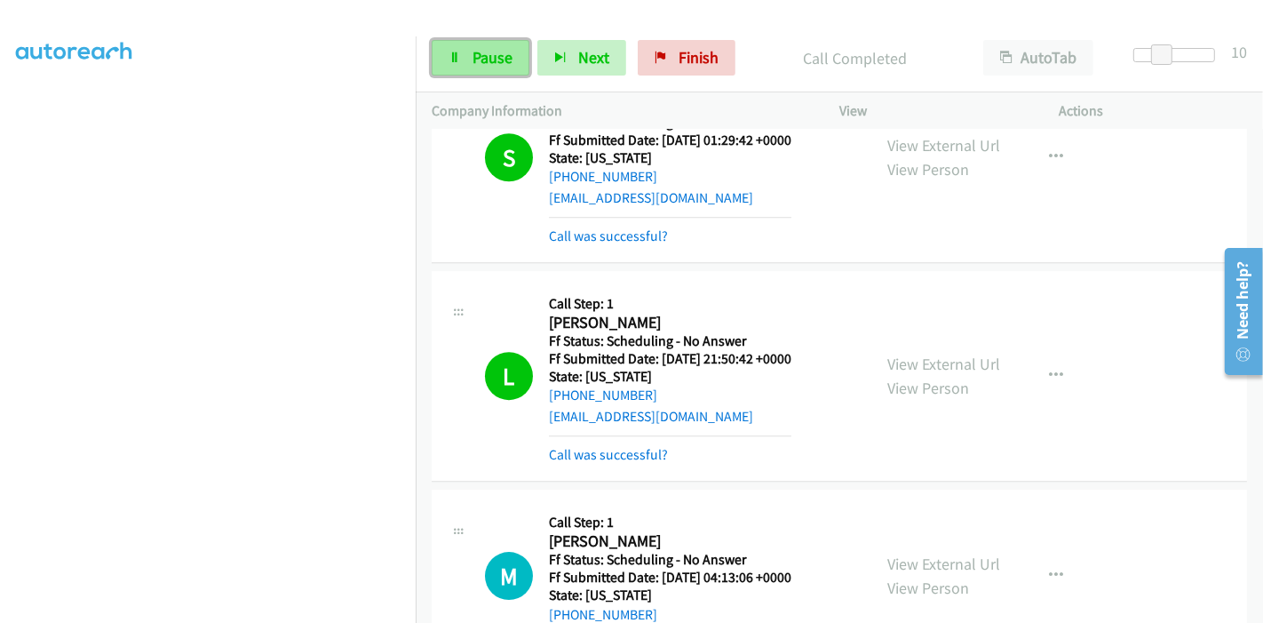
click at [492, 73] on link "Pause" at bounding box center [481, 58] width 98 height 36
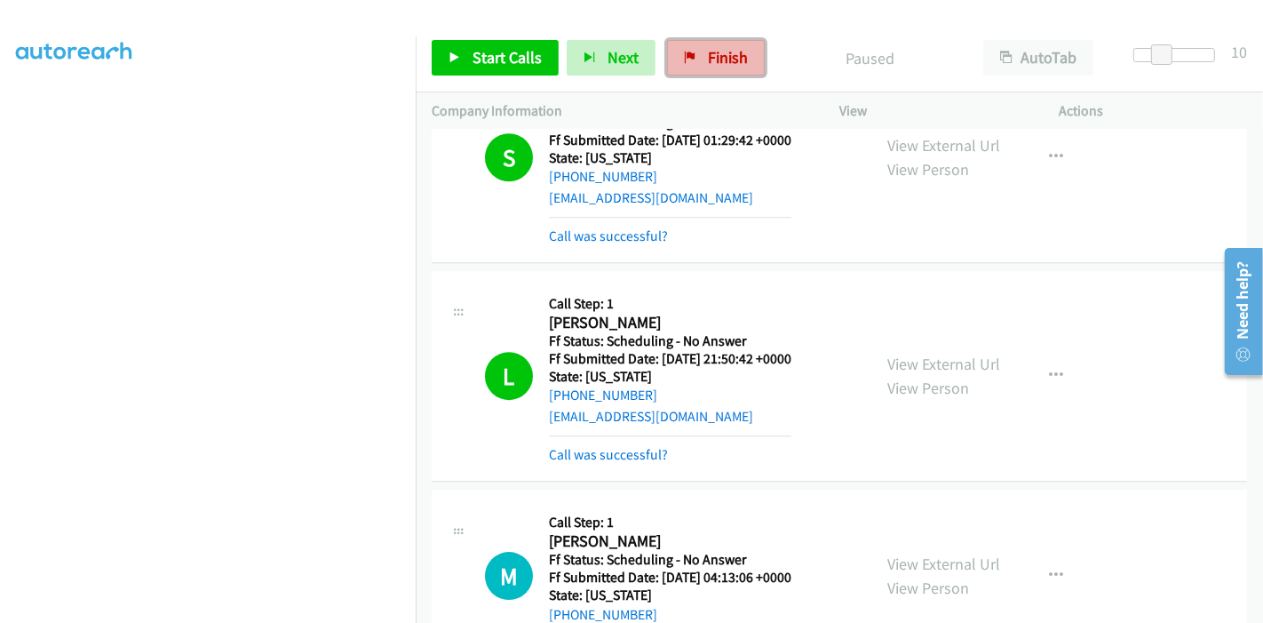
click at [698, 61] on link "Finish" at bounding box center [716, 58] width 98 height 36
